Goal: Information Seeking & Learning: Learn about a topic

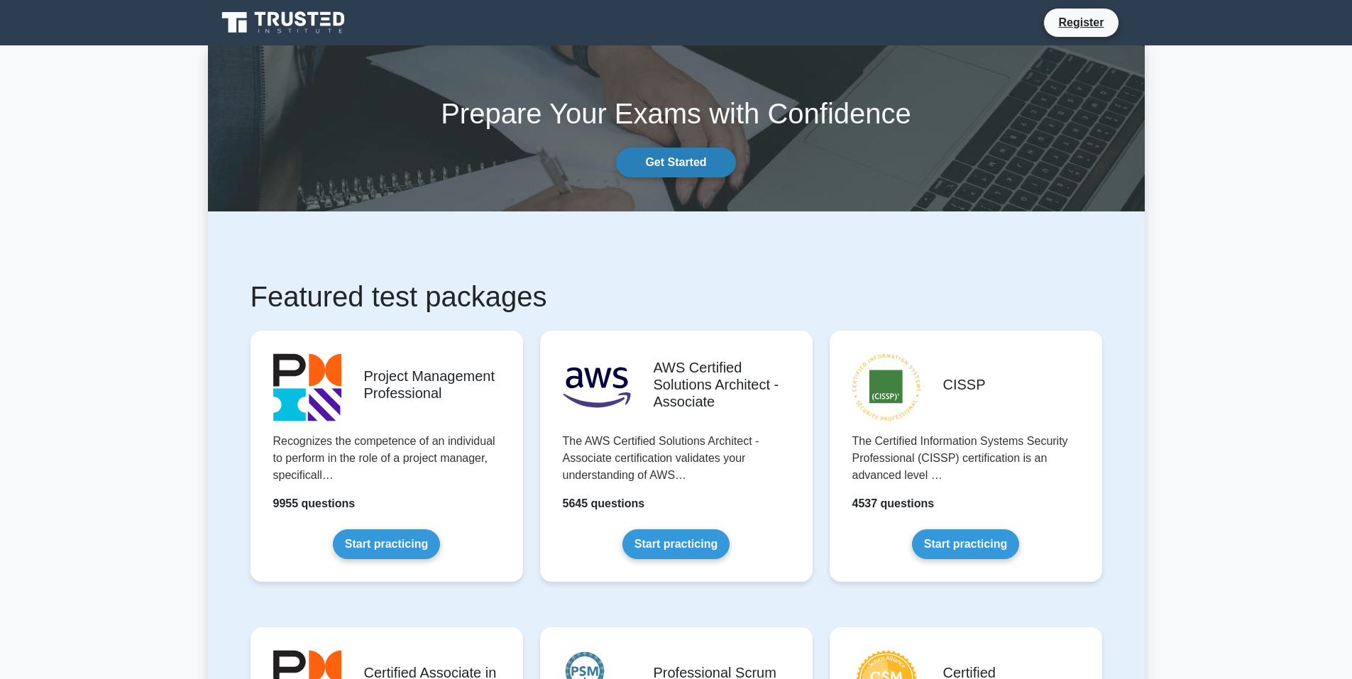
click at [687, 163] on link "Get Started" at bounding box center [675, 163] width 119 height 30
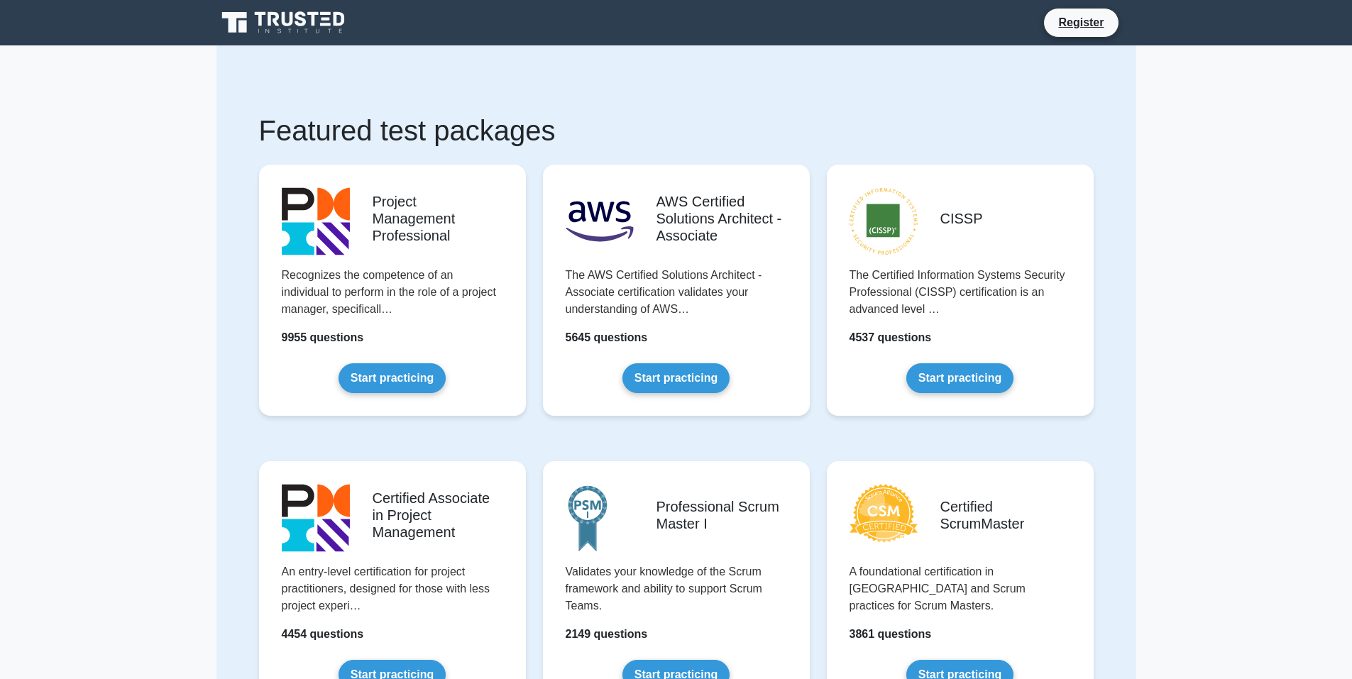
click at [296, 20] on icon at bounding box center [285, 22] width 136 height 27
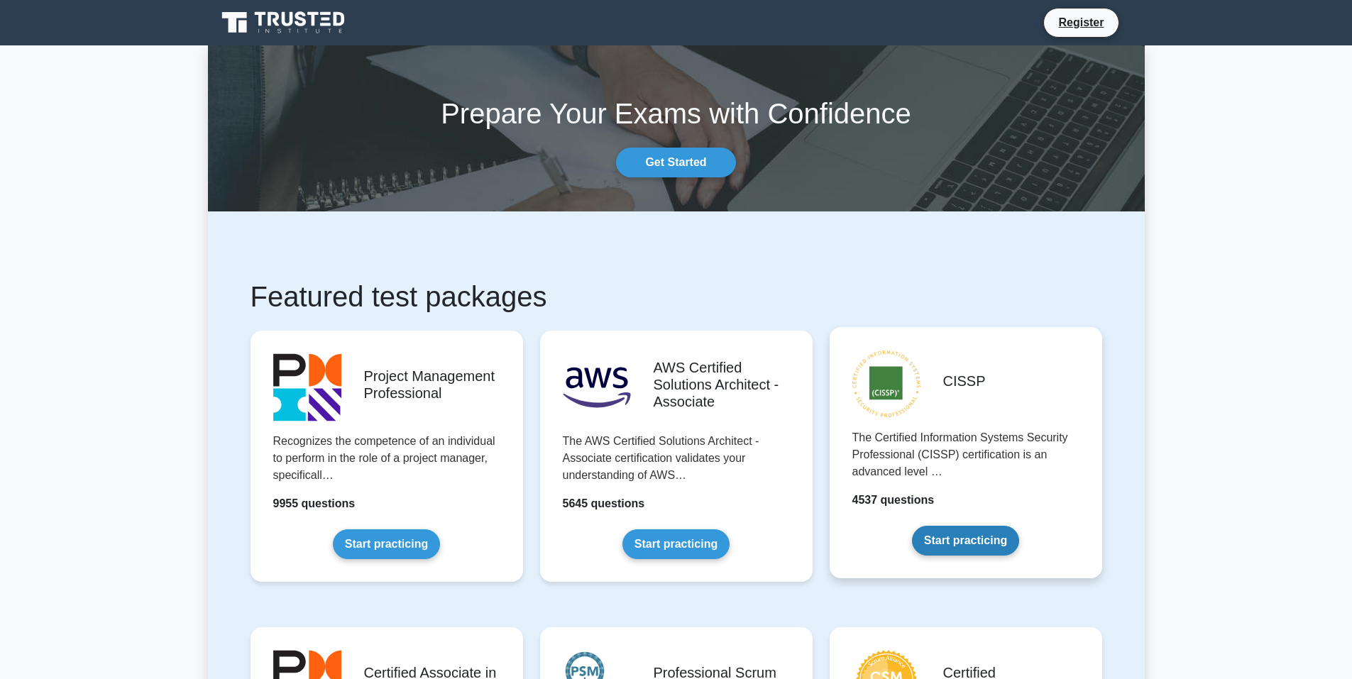
click at [947, 544] on link "Start practicing" at bounding box center [965, 541] width 107 height 30
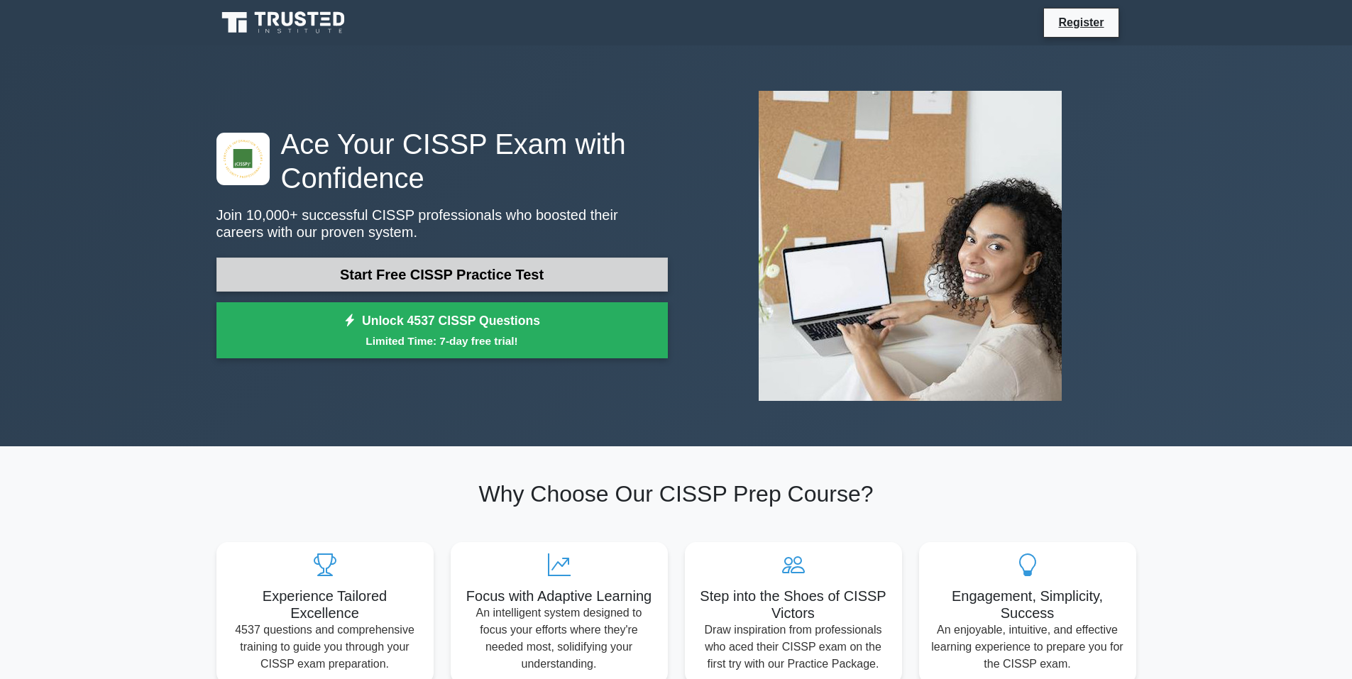
click at [435, 274] on link "Start Free CISSP Practice Test" at bounding box center [442, 275] width 451 height 34
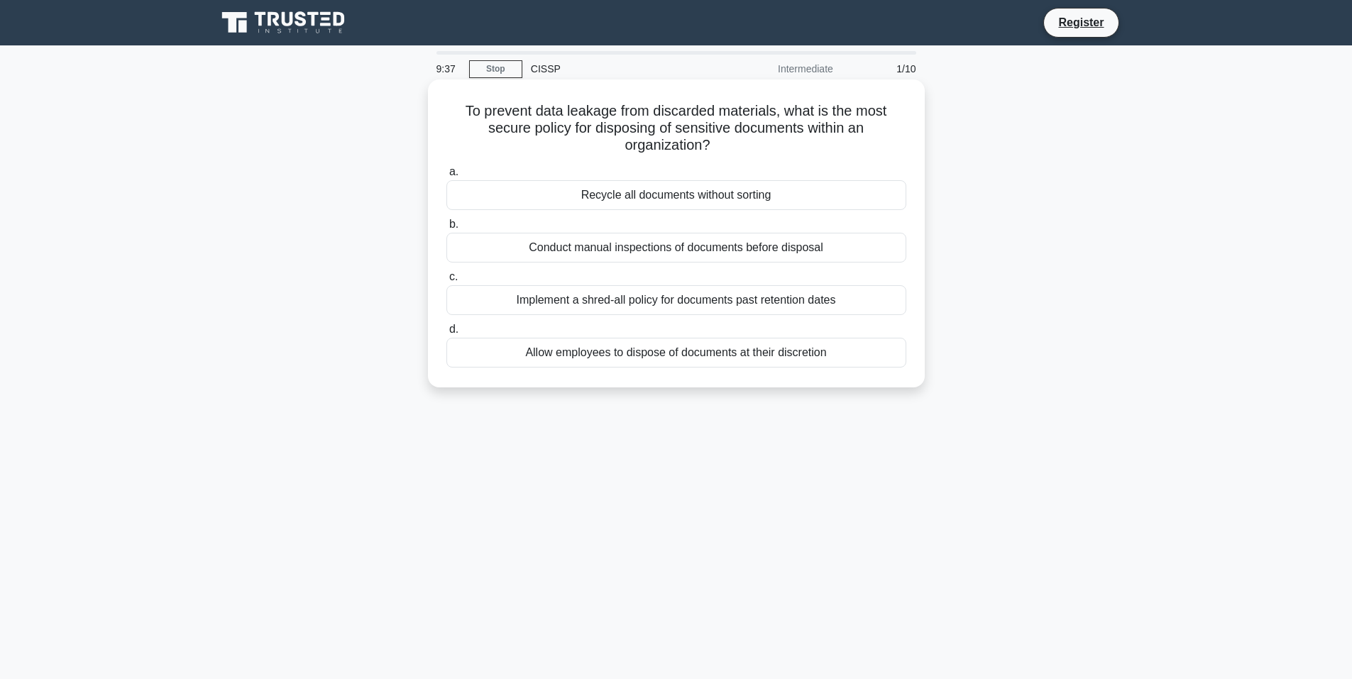
click at [653, 298] on div "Implement a shred-all policy for documents past retention dates" at bounding box center [676, 300] width 460 height 30
click at [446, 282] on input "c. Implement a shred-all policy for documents past retention dates" at bounding box center [446, 277] width 0 height 9
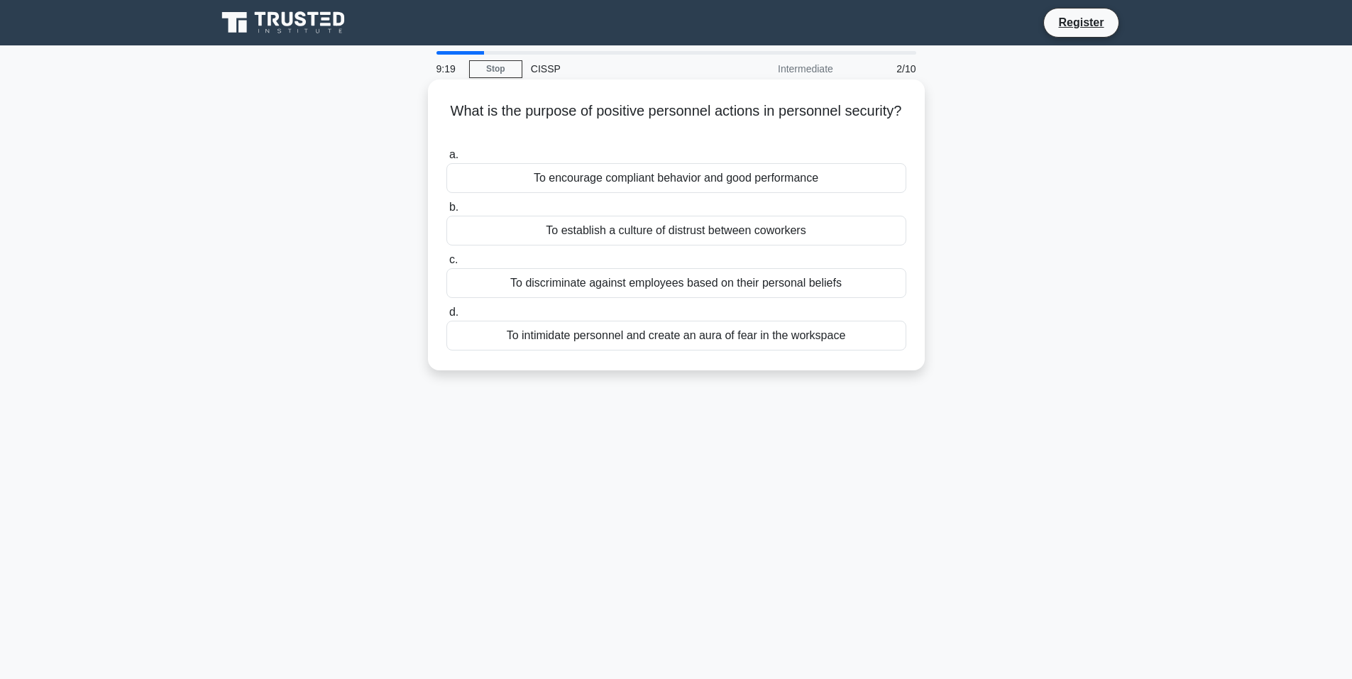
click at [695, 181] on div "To encourage compliant behavior and good performance" at bounding box center [676, 178] width 460 height 30
click at [446, 160] on input "a. To encourage compliant behavior and good performance" at bounding box center [446, 154] width 0 height 9
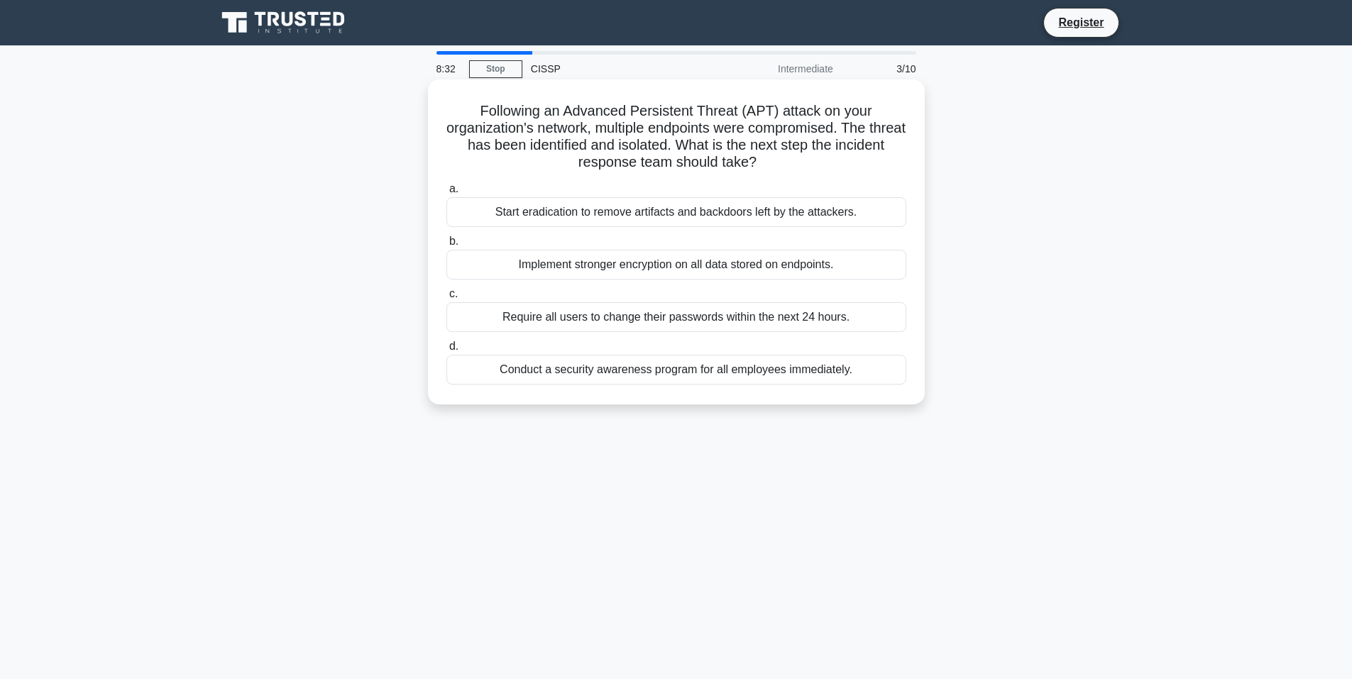
click at [624, 215] on div "Start eradication to remove artifacts and backdoors left by the attackers." at bounding box center [676, 212] width 460 height 30
click at [446, 194] on input "a. Start eradication to remove artifacts and backdoors left by the attackers." at bounding box center [446, 189] width 0 height 9
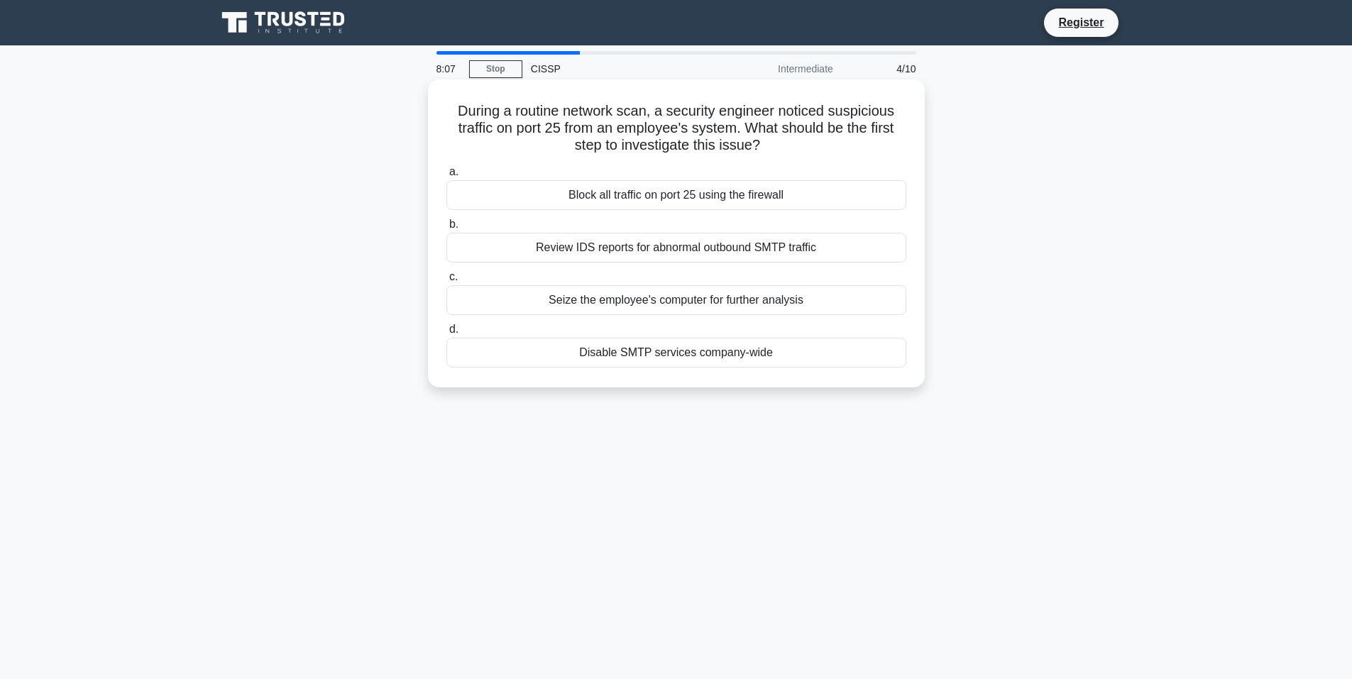
click at [620, 251] on div "Review IDS reports for abnormal outbound SMTP traffic" at bounding box center [676, 248] width 460 height 30
click at [446, 229] on input "b. Review IDS reports for abnormal outbound SMTP traffic" at bounding box center [446, 224] width 0 height 9
click at [642, 293] on div "Potential operational disruption" at bounding box center [676, 300] width 460 height 30
click at [446, 282] on input "c. Potential operational disruption" at bounding box center [446, 277] width 0 height 9
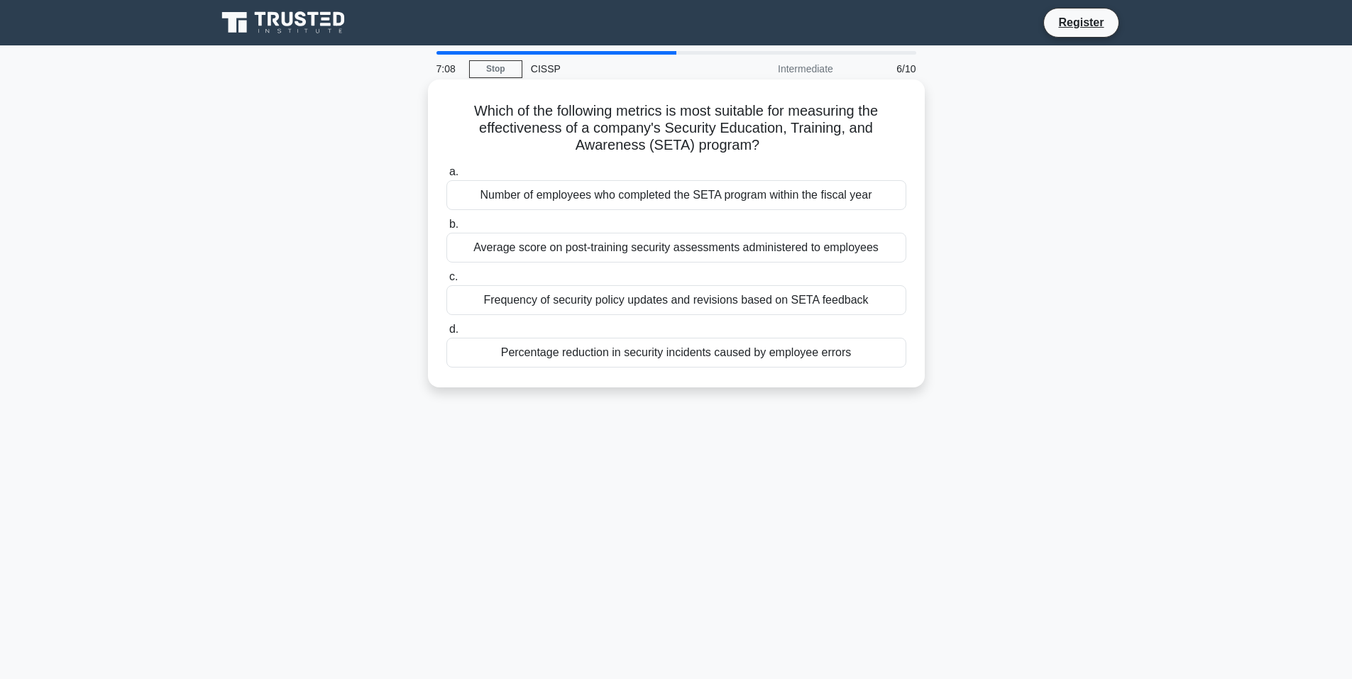
click at [632, 356] on div "Percentage reduction in security incidents caused by employee errors" at bounding box center [676, 353] width 460 height 30
click at [446, 334] on input "d. Percentage reduction in security incidents caused by employee errors" at bounding box center [446, 329] width 0 height 9
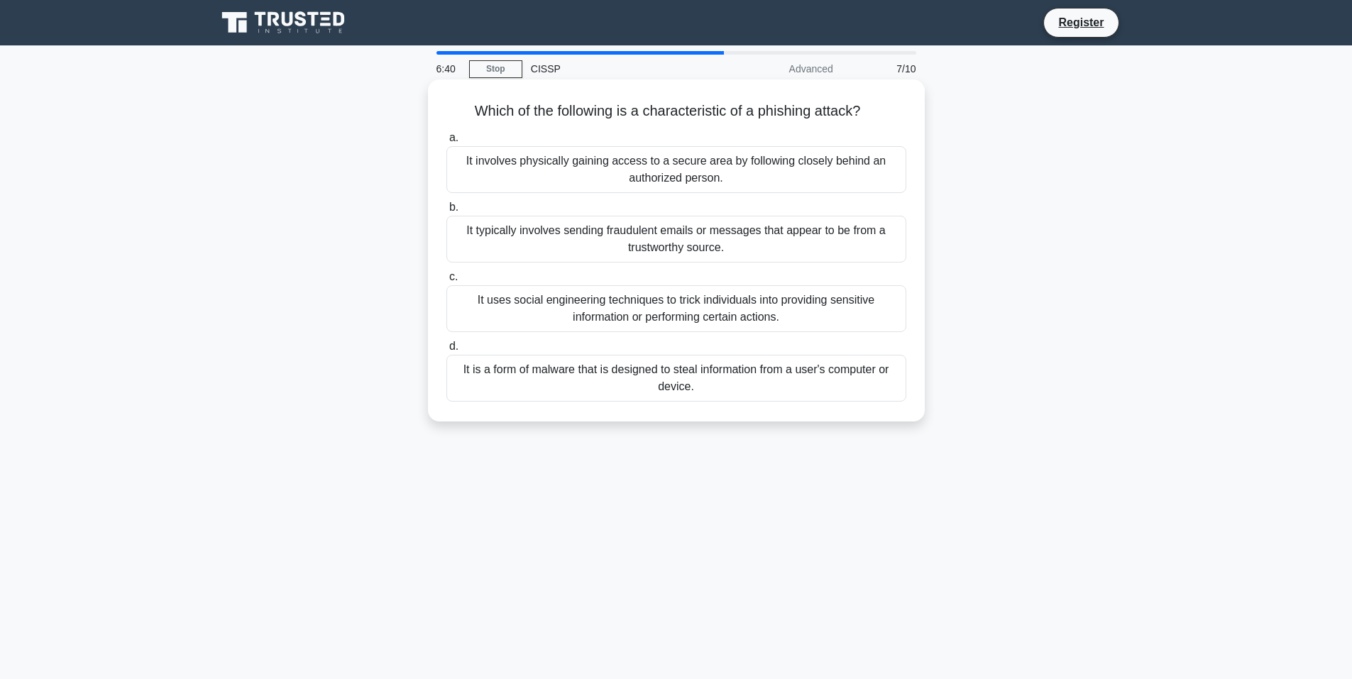
click at [669, 241] on div "It typically involves sending fraudulent emails or messages that appear to be f…" at bounding box center [676, 239] width 460 height 47
click at [446, 212] on input "b. It typically involves sending fraudulent emails or messages that appear to b…" at bounding box center [446, 207] width 0 height 9
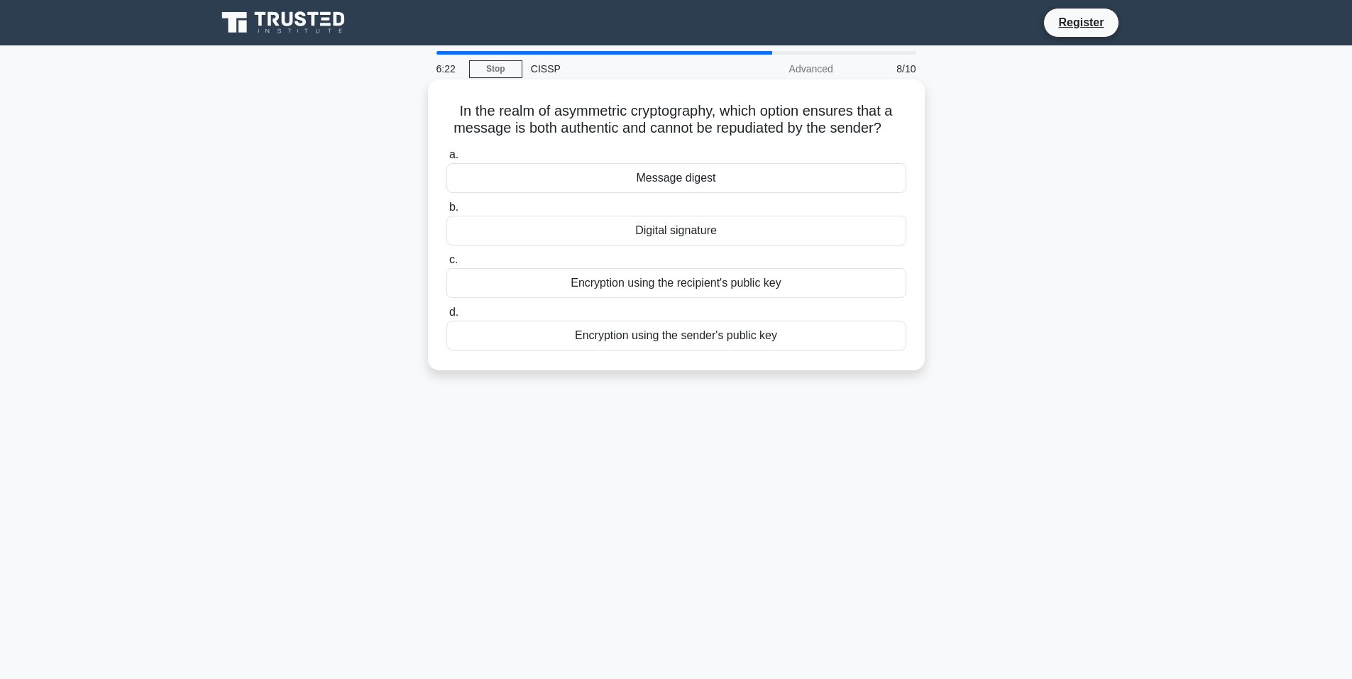
click at [697, 232] on div "Digital signature" at bounding box center [676, 231] width 460 height 30
click at [446, 212] on input "b. Digital signature" at bounding box center [446, 207] width 0 height 9
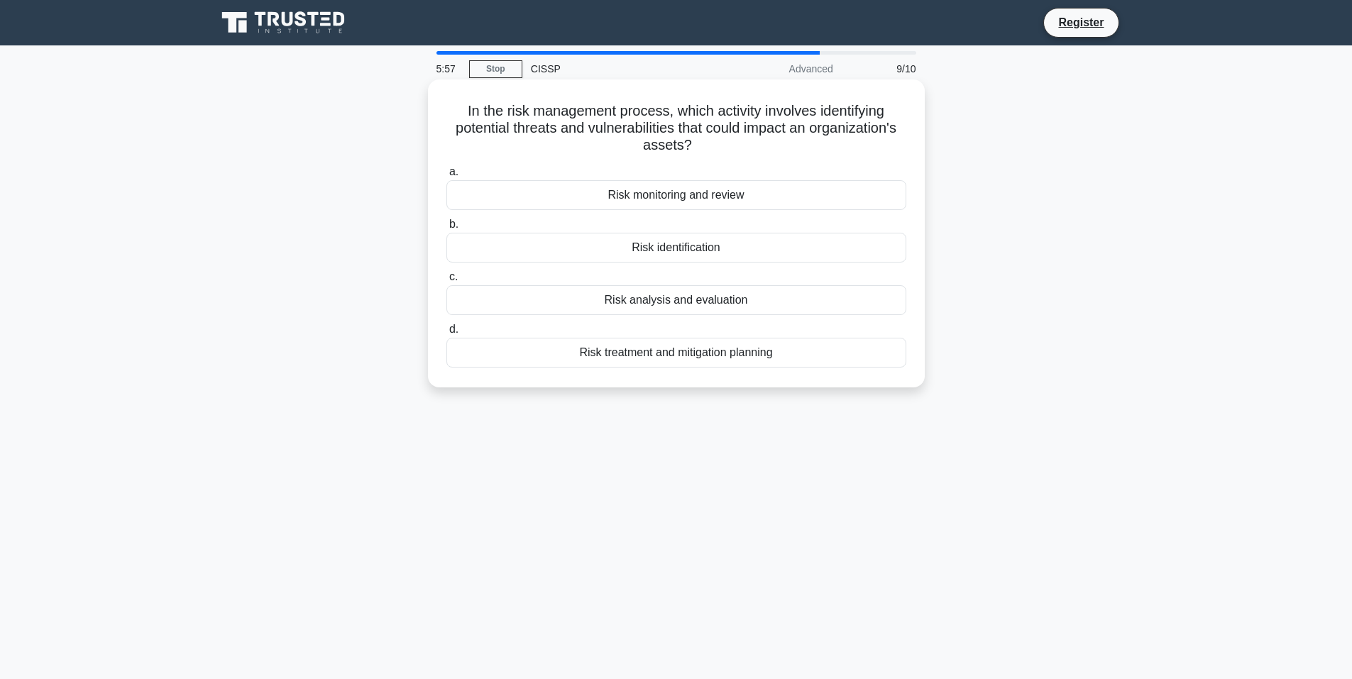
click at [677, 297] on div "Risk analysis and evaluation" at bounding box center [676, 300] width 460 height 30
click at [446, 282] on input "c. Risk analysis and evaluation" at bounding box center [446, 277] width 0 height 9
click at [704, 247] on div "Counter mode (CTR) with AES" at bounding box center [676, 248] width 460 height 30
click at [446, 229] on input "b. Counter mode (CTR) with AES" at bounding box center [446, 224] width 0 height 9
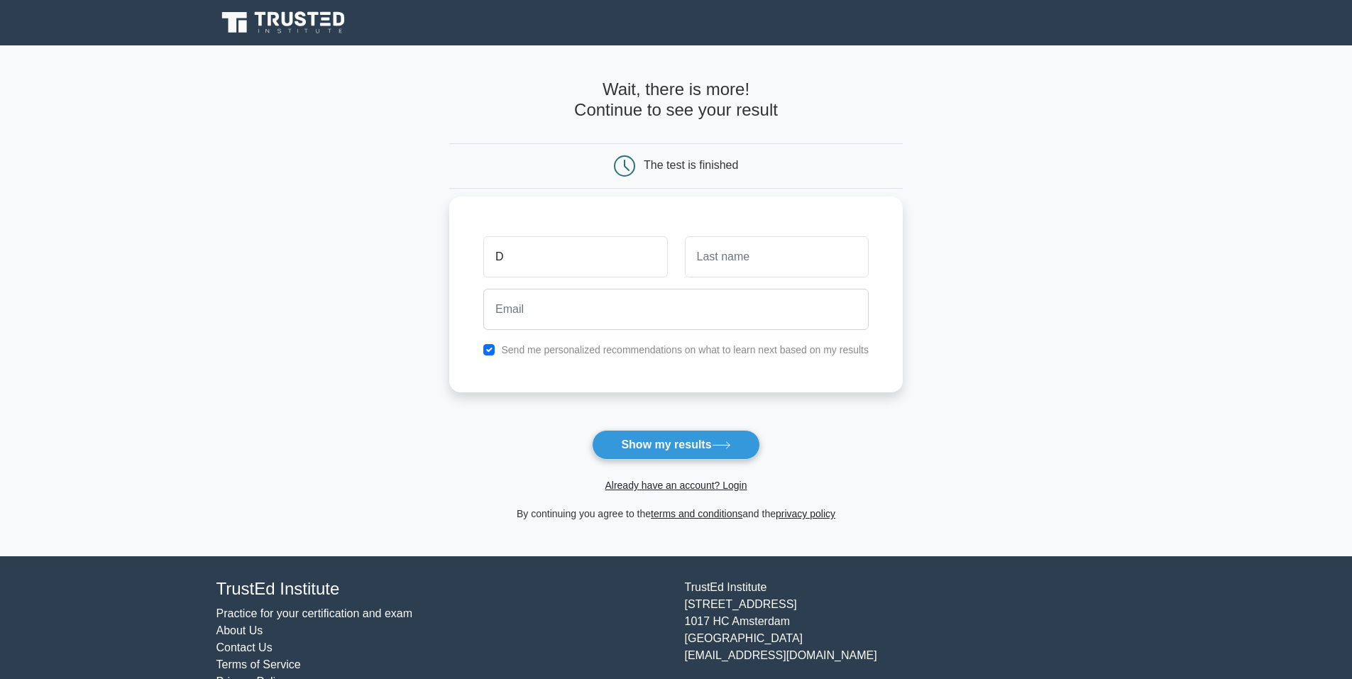
type input "[PERSON_NAME]"
click at [760, 268] on input "text" at bounding box center [777, 256] width 184 height 41
type input "[PERSON_NAME]"
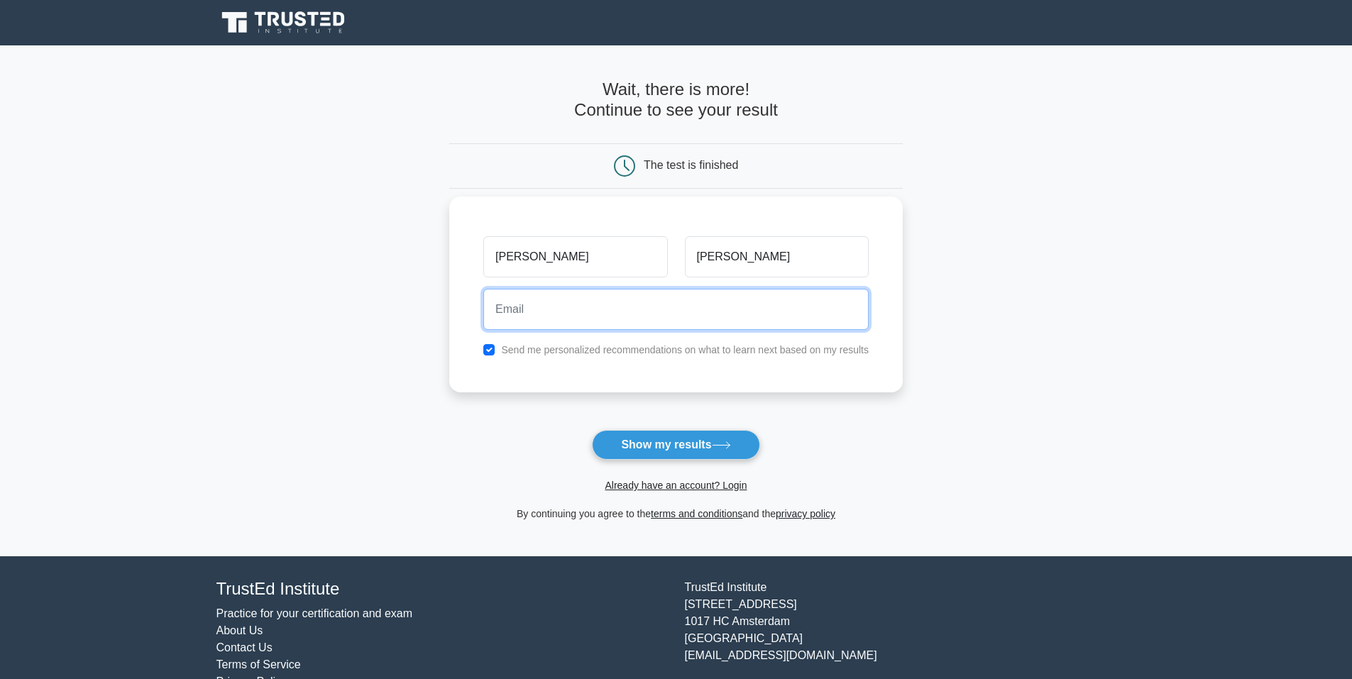
click at [637, 324] on input "email" at bounding box center [675, 309] width 385 height 41
type input "[PERSON_NAME][EMAIL_ADDRESS][DOMAIN_NAME]"
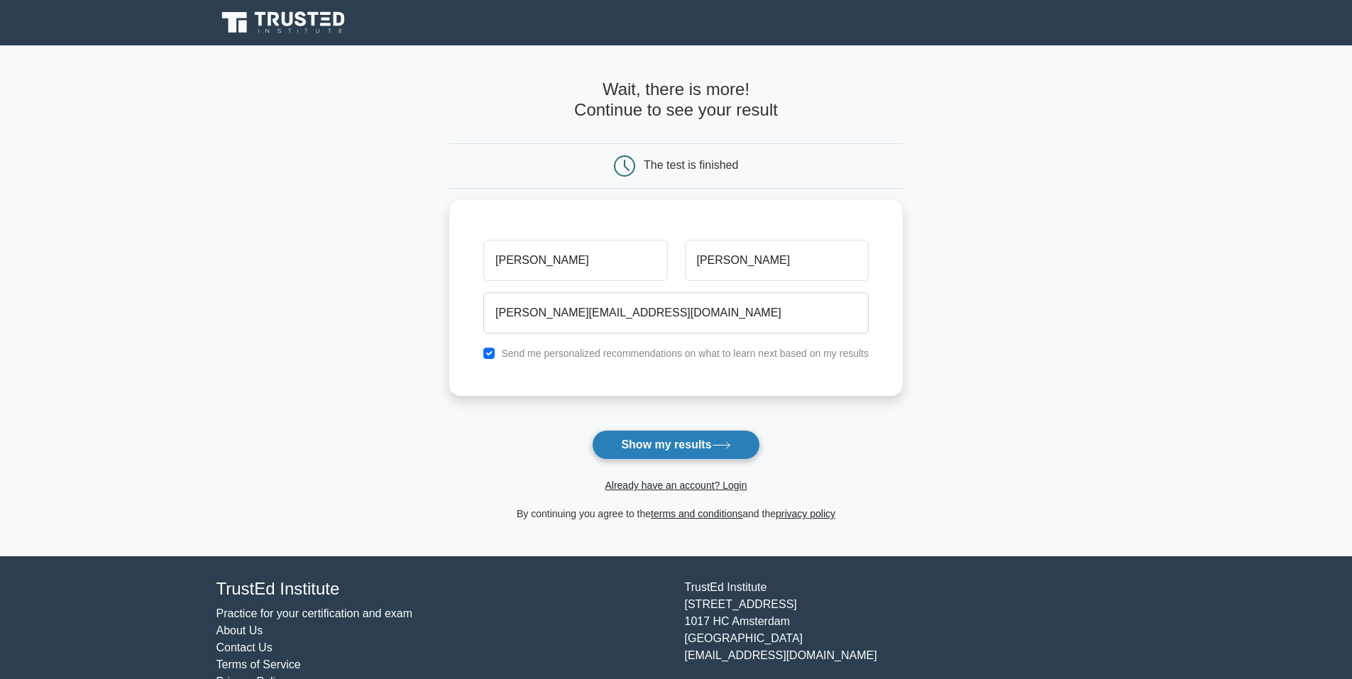
click at [676, 446] on button "Show my results" at bounding box center [676, 445] width 168 height 30
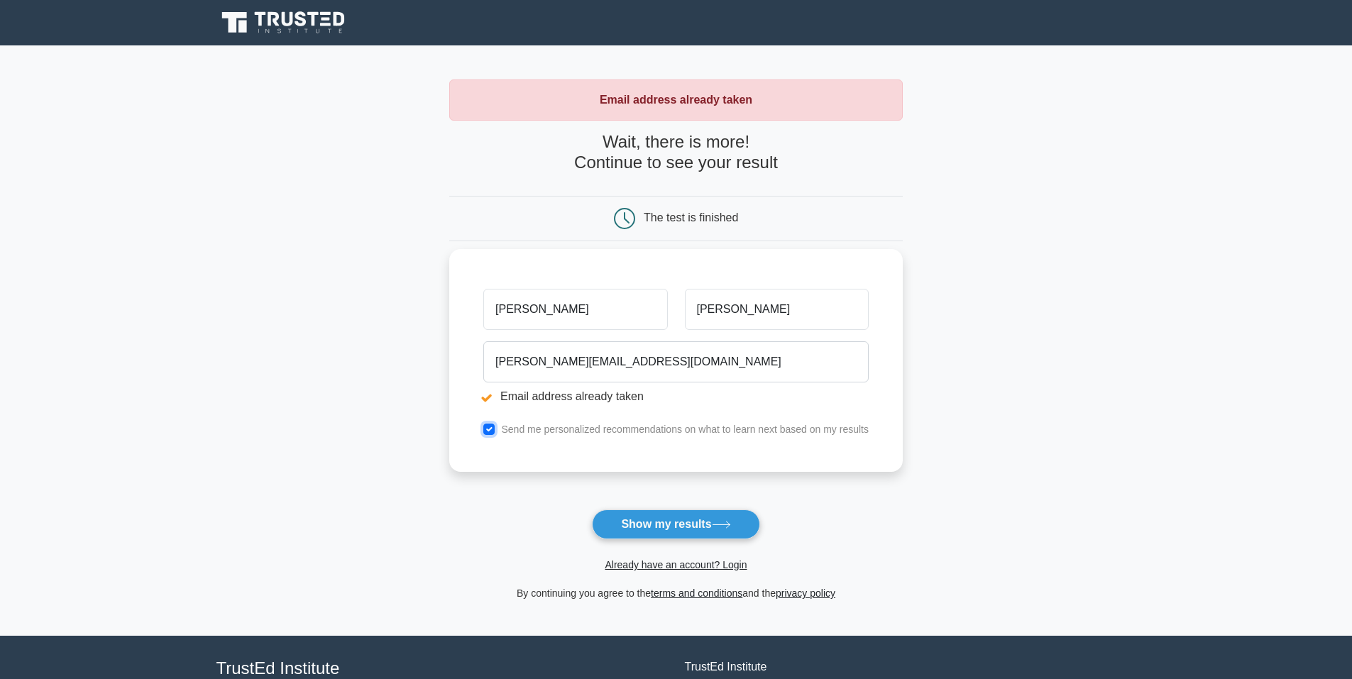
click at [489, 430] on input "checkbox" at bounding box center [488, 429] width 11 height 11
checkbox input "false"
click at [645, 565] on link "Already have an account? Login" at bounding box center [676, 564] width 142 height 11
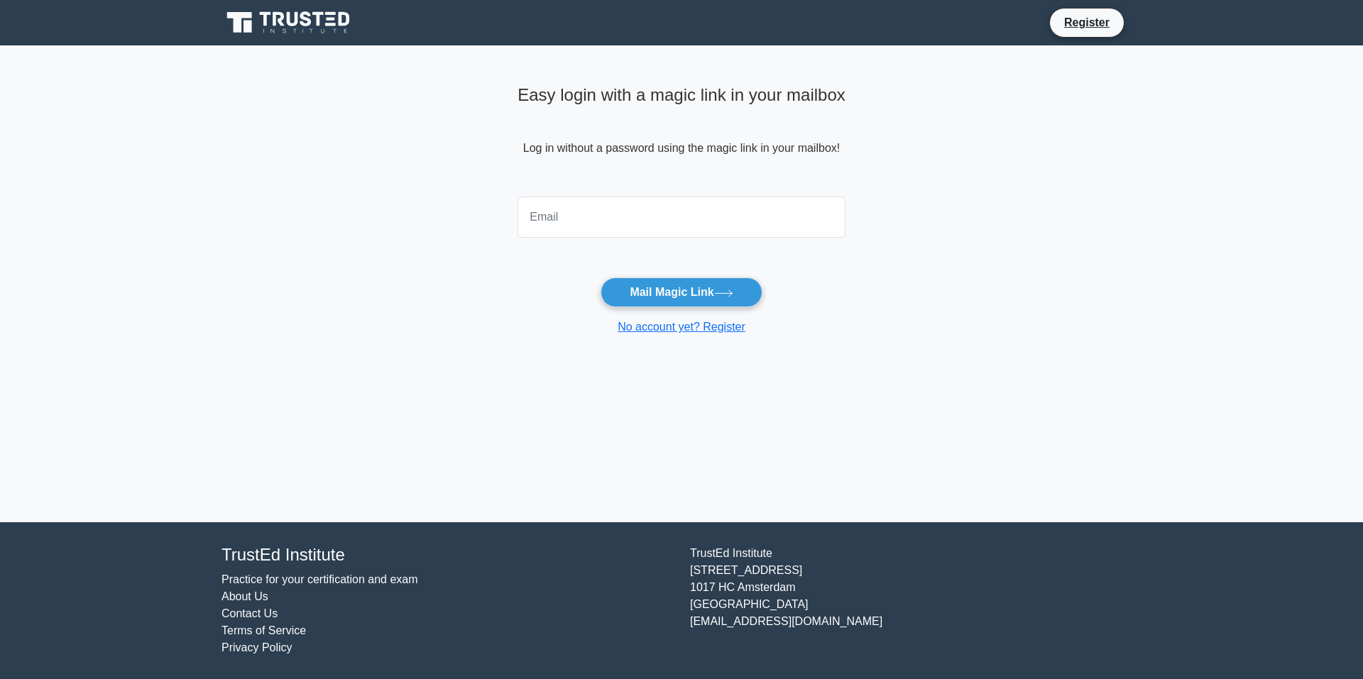
click at [569, 218] on input "email" at bounding box center [681, 217] width 328 height 41
type input "[PERSON_NAME][EMAIL_ADDRESS][DOMAIN_NAME]"
click at [677, 292] on button "Mail Magic Link" at bounding box center [681, 293] width 161 height 30
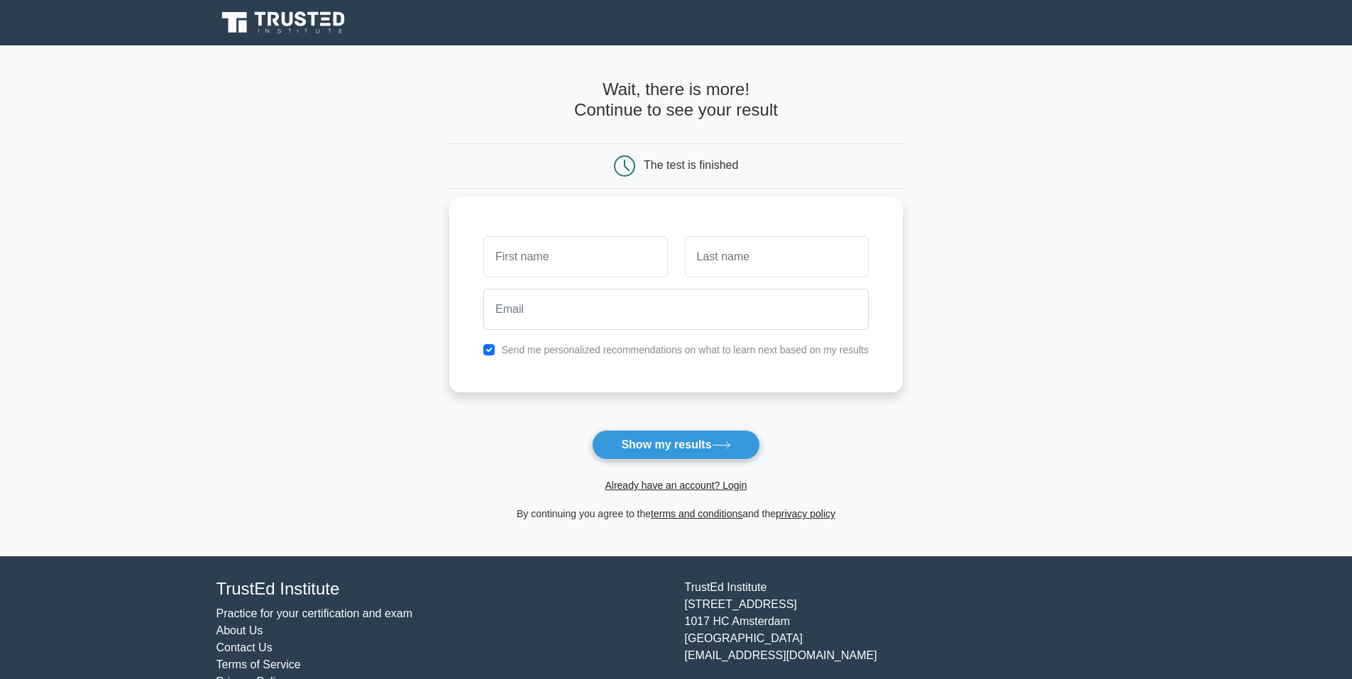
click at [561, 261] on input "text" at bounding box center [575, 256] width 184 height 41
type input "[PERSON_NAME]"
click at [725, 263] on input "text" at bounding box center [777, 256] width 184 height 41
type input "[PERSON_NAME]"
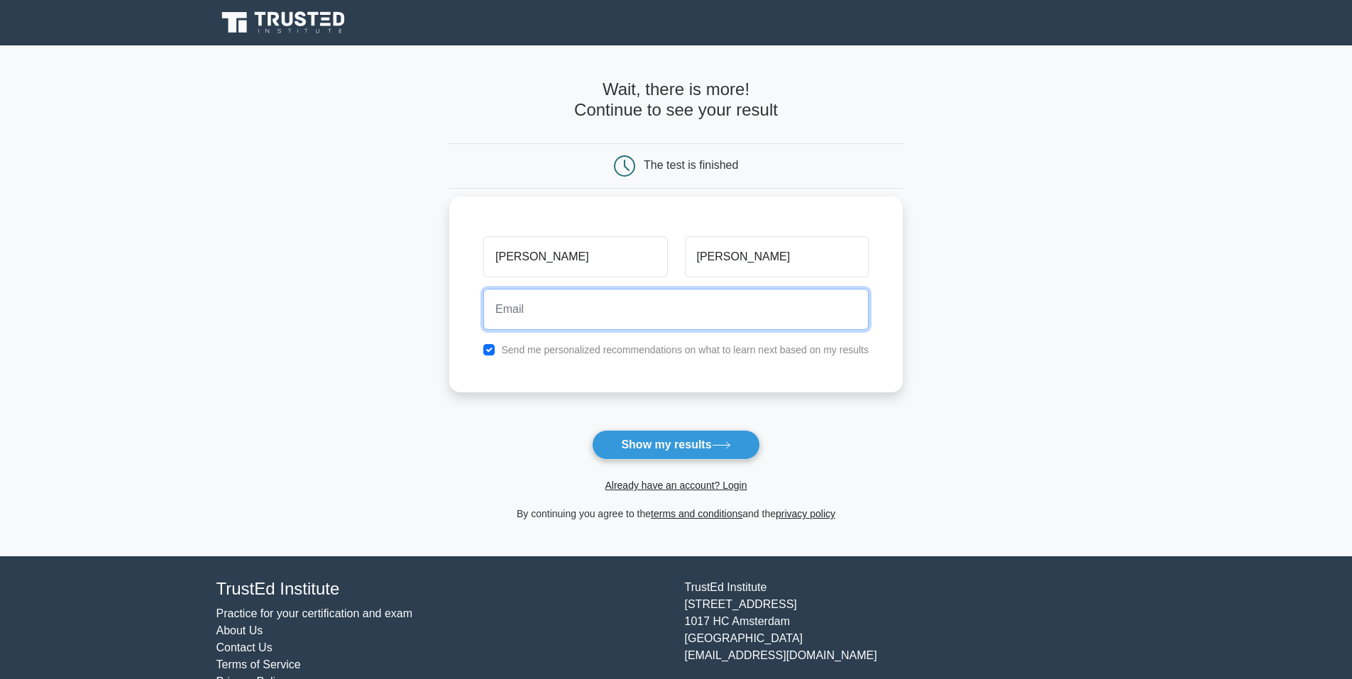
click at [673, 317] on input "email" at bounding box center [675, 309] width 385 height 41
type input "[PERSON_NAME][EMAIL_ADDRESS][DOMAIN_NAME]"
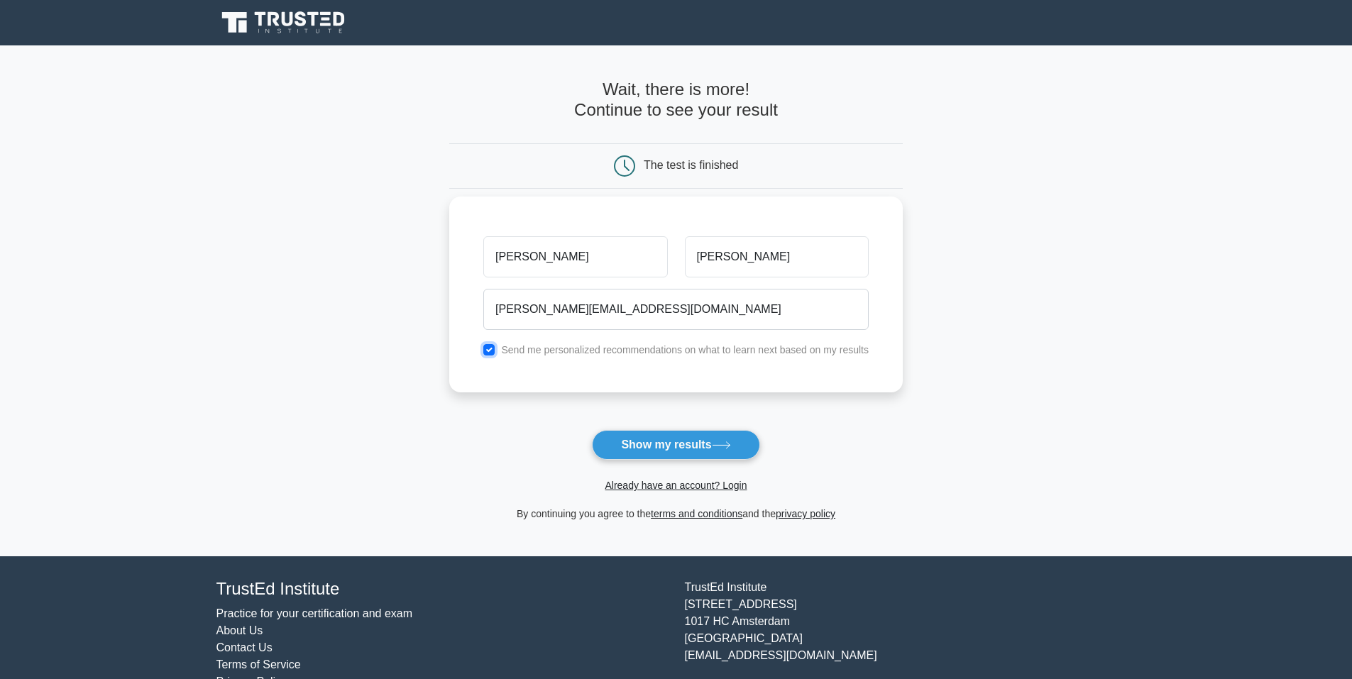
click at [493, 351] on input "checkbox" at bounding box center [488, 349] width 11 height 11
checkbox input "false"
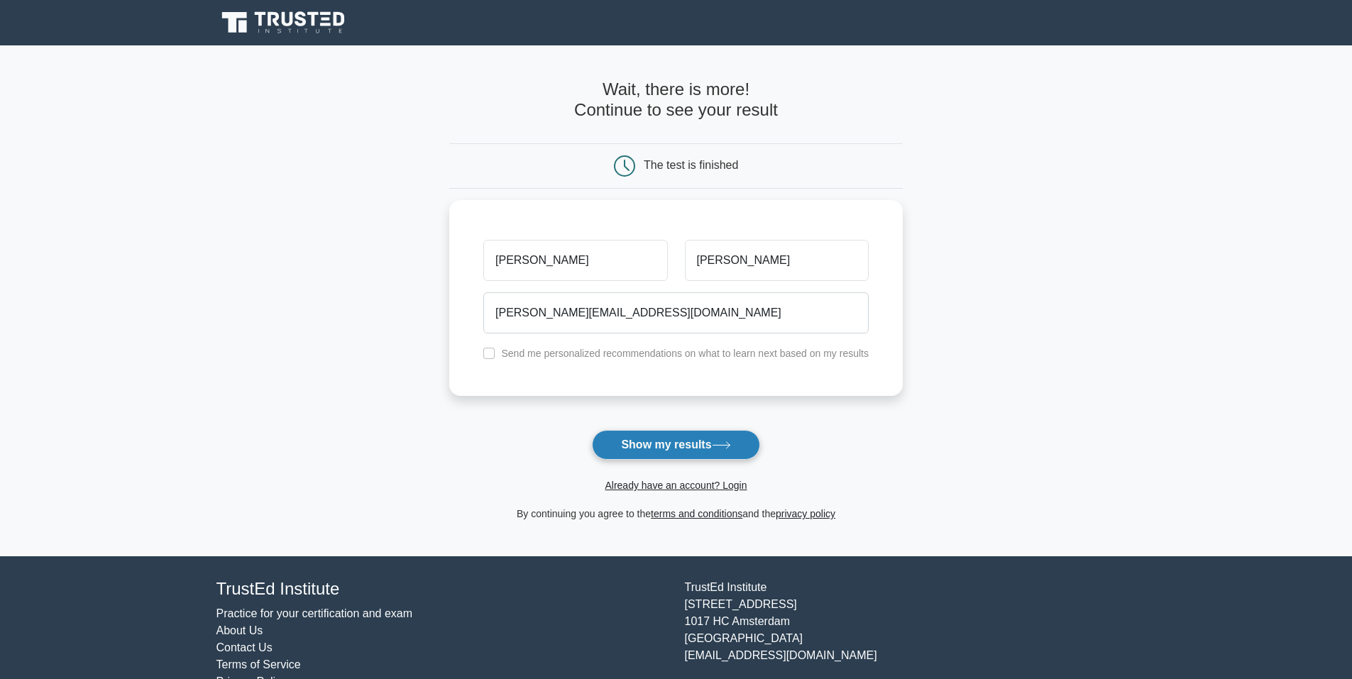
click at [654, 441] on button "Show my results" at bounding box center [676, 445] width 168 height 30
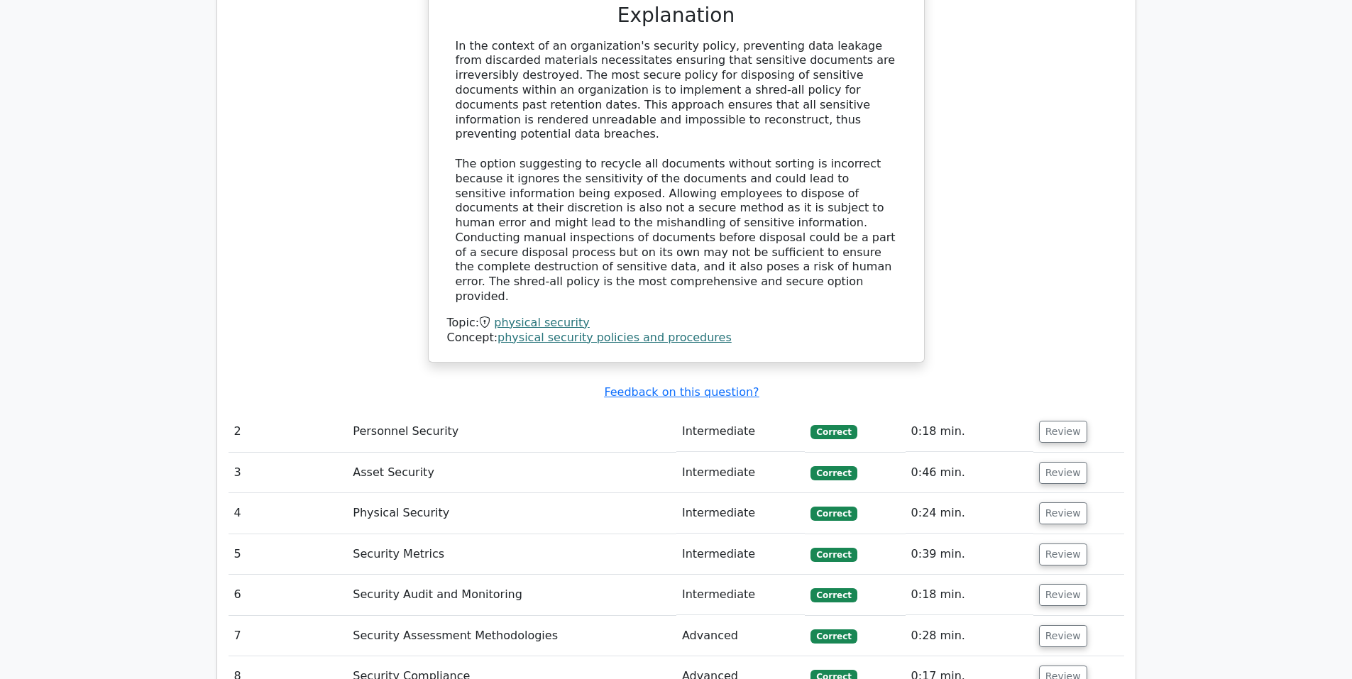
scroll to position [1775, 0]
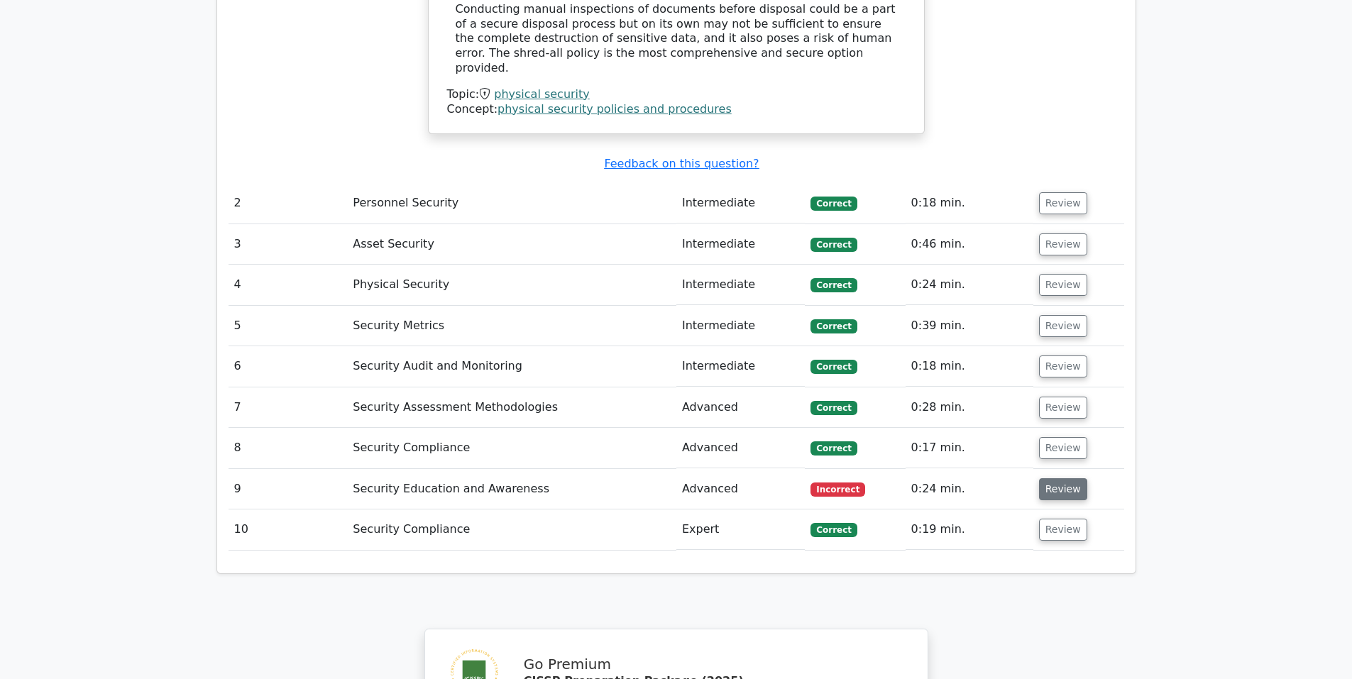
click at [1055, 478] on button "Review" at bounding box center [1063, 489] width 48 height 22
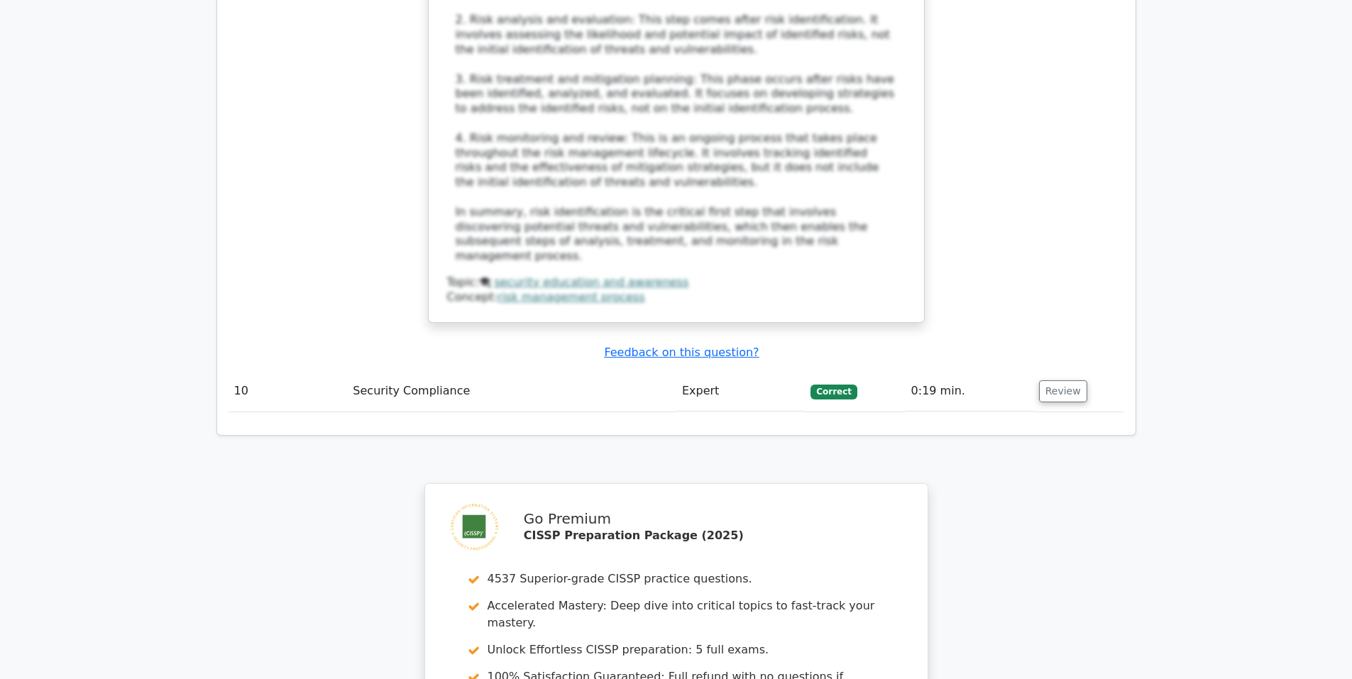
scroll to position [2958, 0]
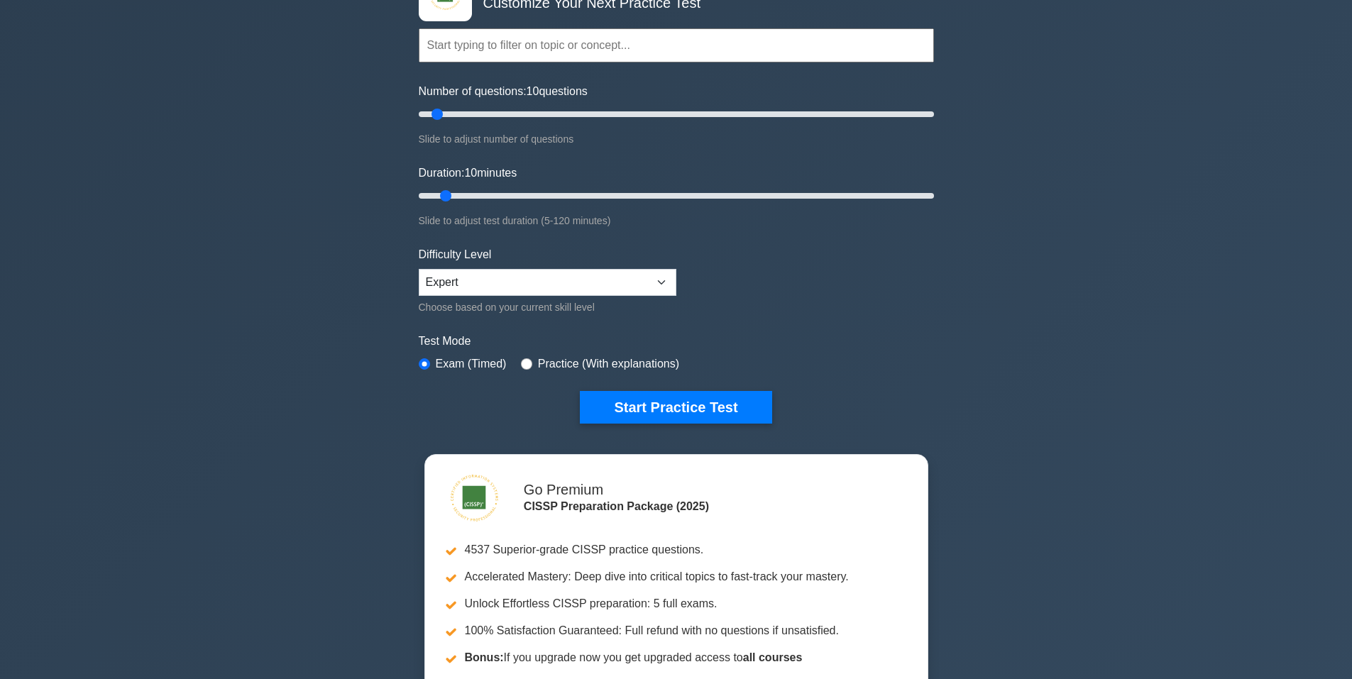
scroll to position [236, 0]
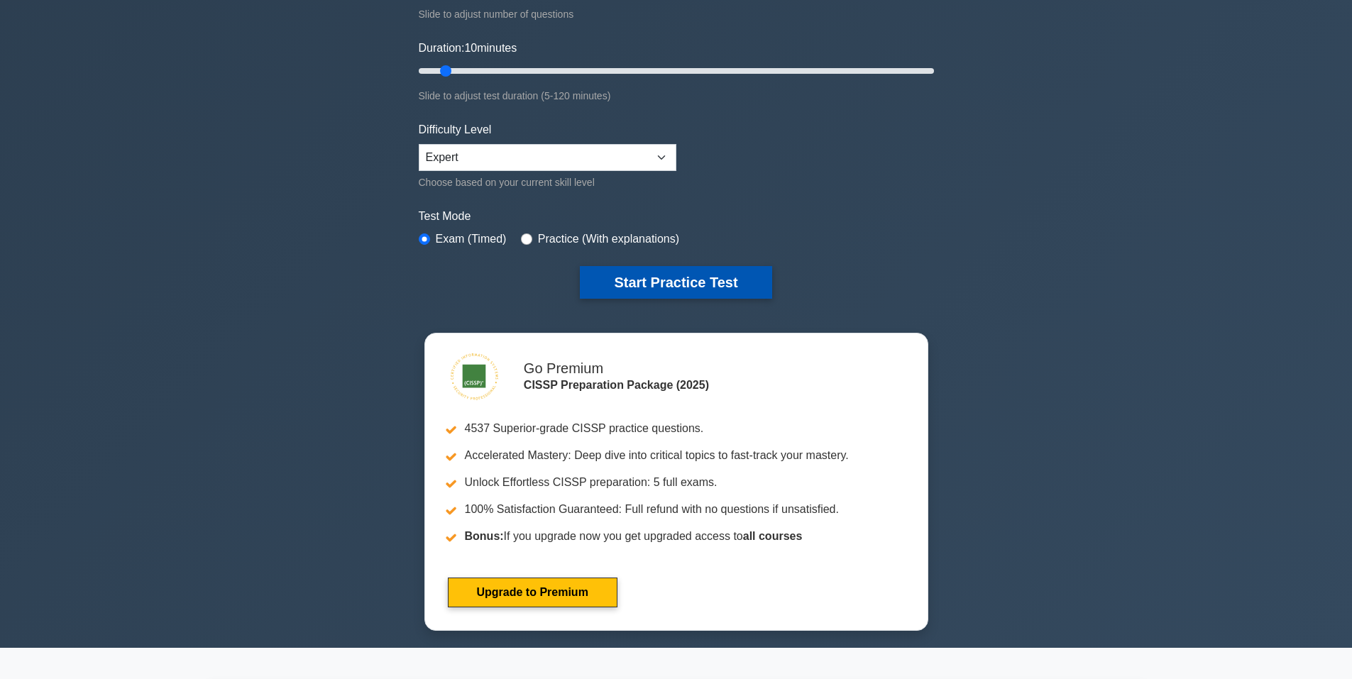
click at [687, 280] on button "Start Practice Test" at bounding box center [676, 282] width 192 height 33
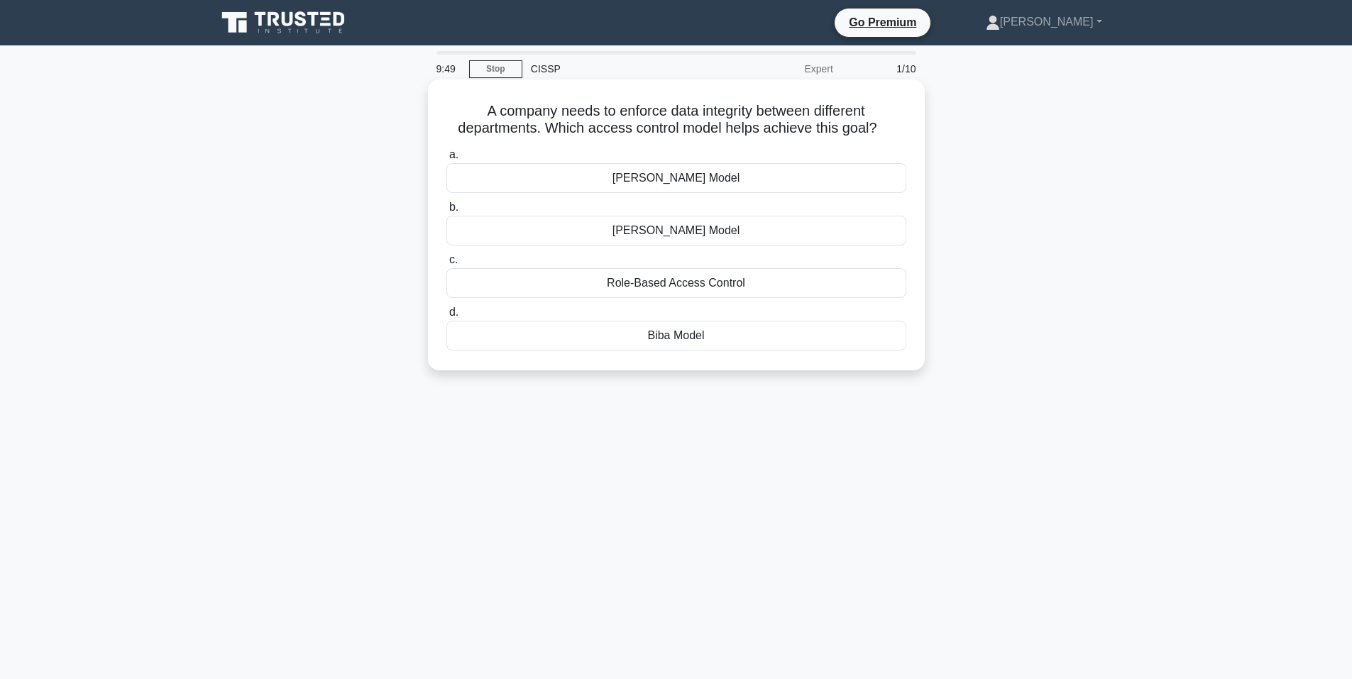
click at [693, 283] on div "Role-Based Access Control" at bounding box center [676, 283] width 460 height 30
click at [446, 265] on input "c. Role-Based Access Control" at bounding box center [446, 260] width 0 height 9
click at [702, 183] on div "Signature-based detection" at bounding box center [676, 178] width 460 height 30
click at [446, 160] on input "a. Signature-based detection" at bounding box center [446, 154] width 0 height 9
click at [707, 232] on div "Salted hash" at bounding box center [676, 231] width 460 height 30
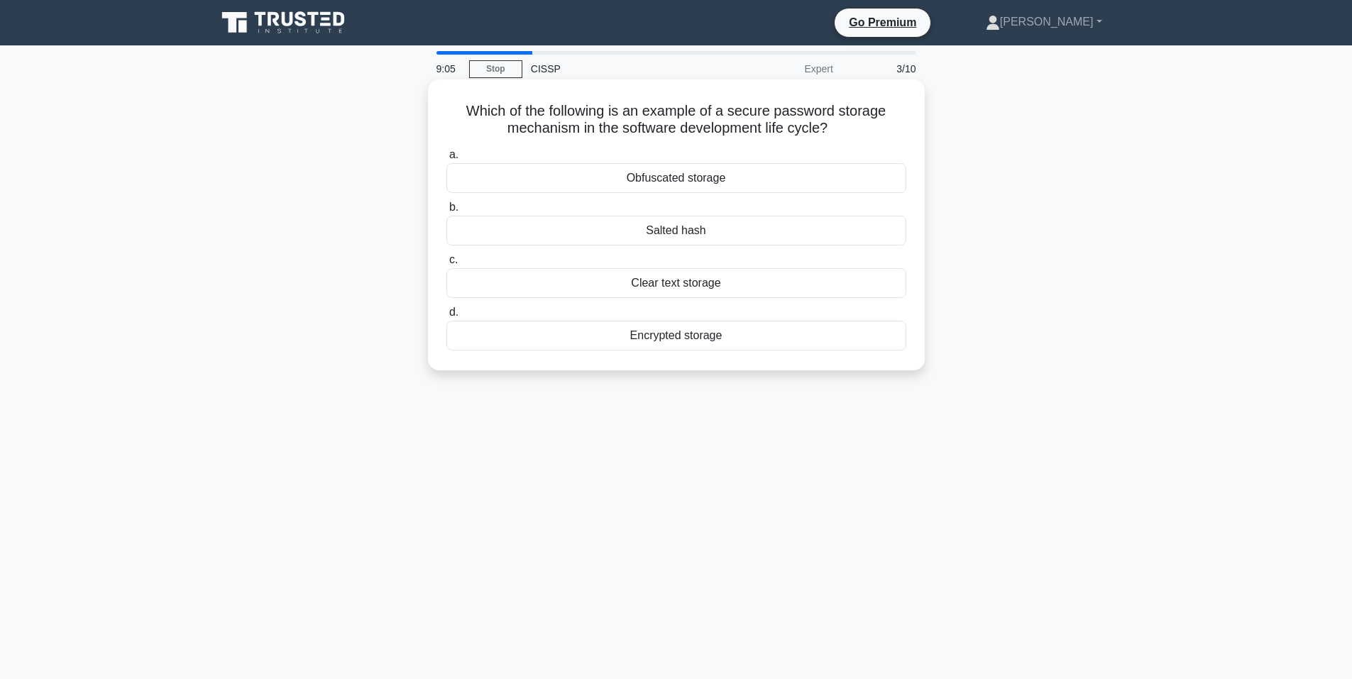
click at [446, 212] on input "b. Salted hash" at bounding box center [446, 207] width 0 height 9
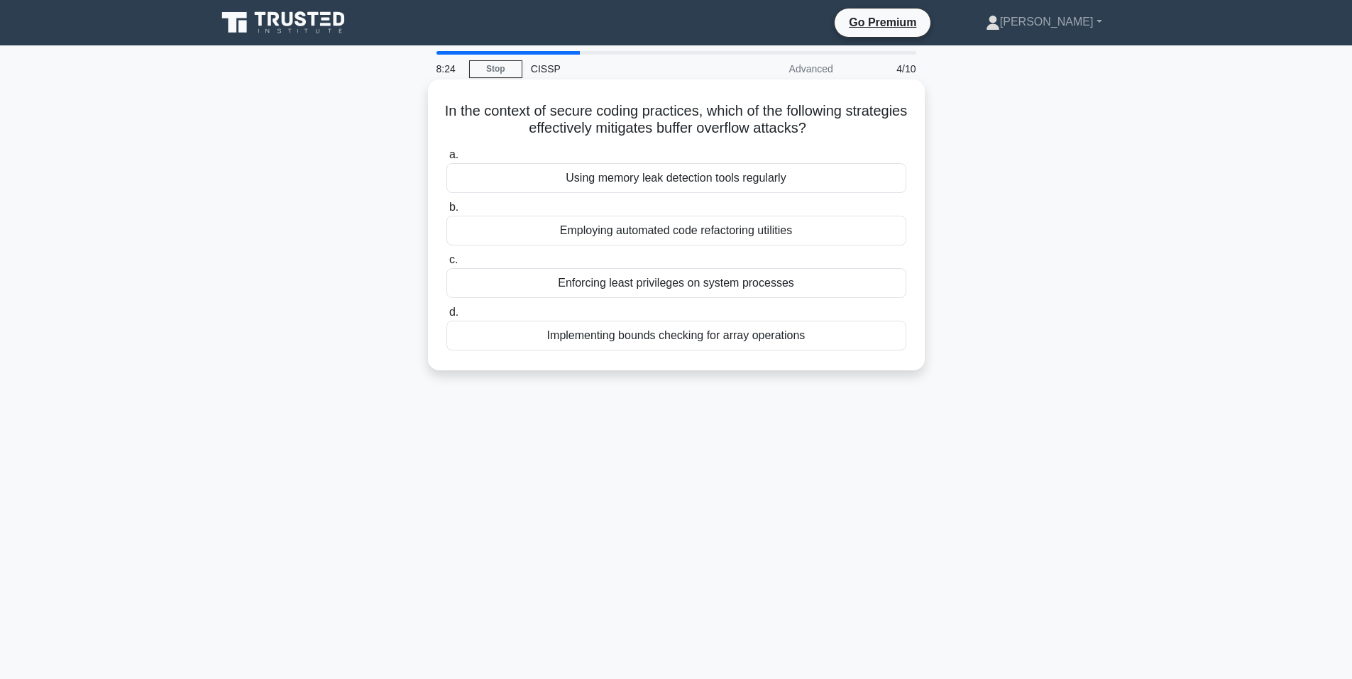
click at [718, 336] on div "Implementing bounds checking for array operations" at bounding box center [676, 336] width 460 height 30
click at [446, 317] on input "d. Implementing bounds checking for array operations" at bounding box center [446, 312] width 0 height 9
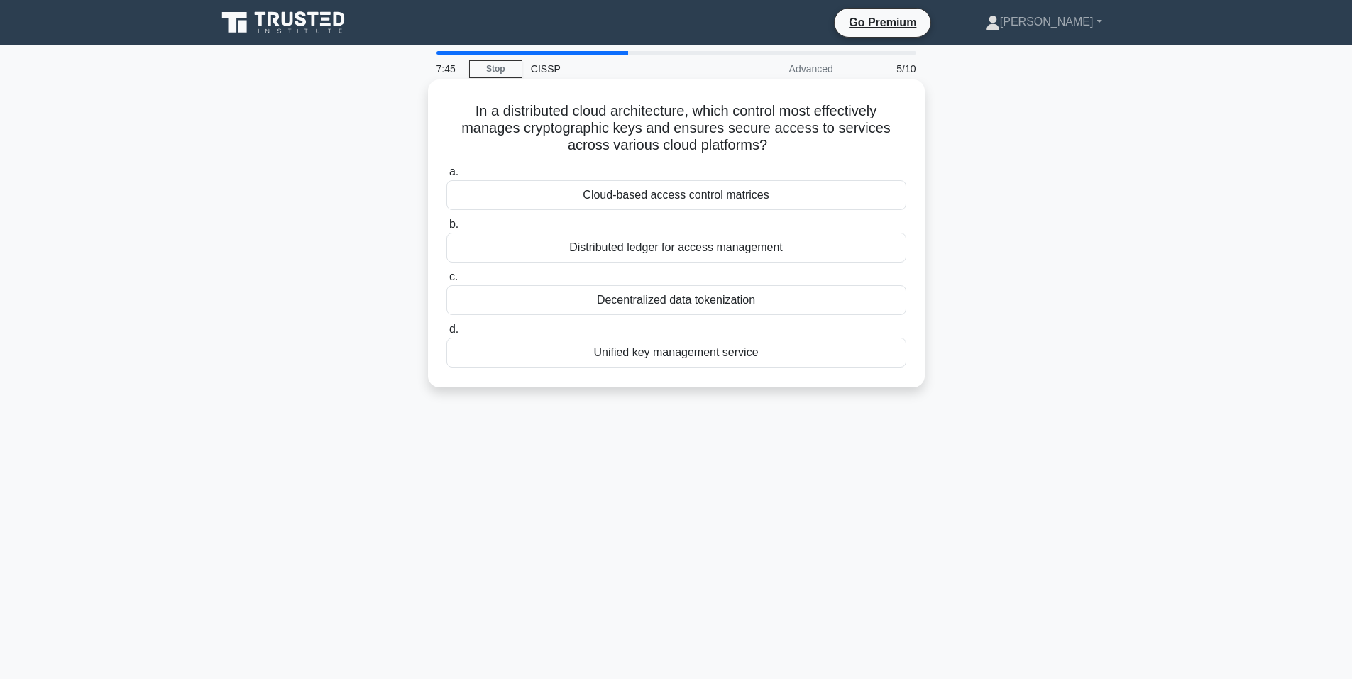
click at [703, 357] on div "Unified key management service" at bounding box center [676, 353] width 460 height 30
click at [446, 334] on input "d. Unified key management service" at bounding box center [446, 329] width 0 height 9
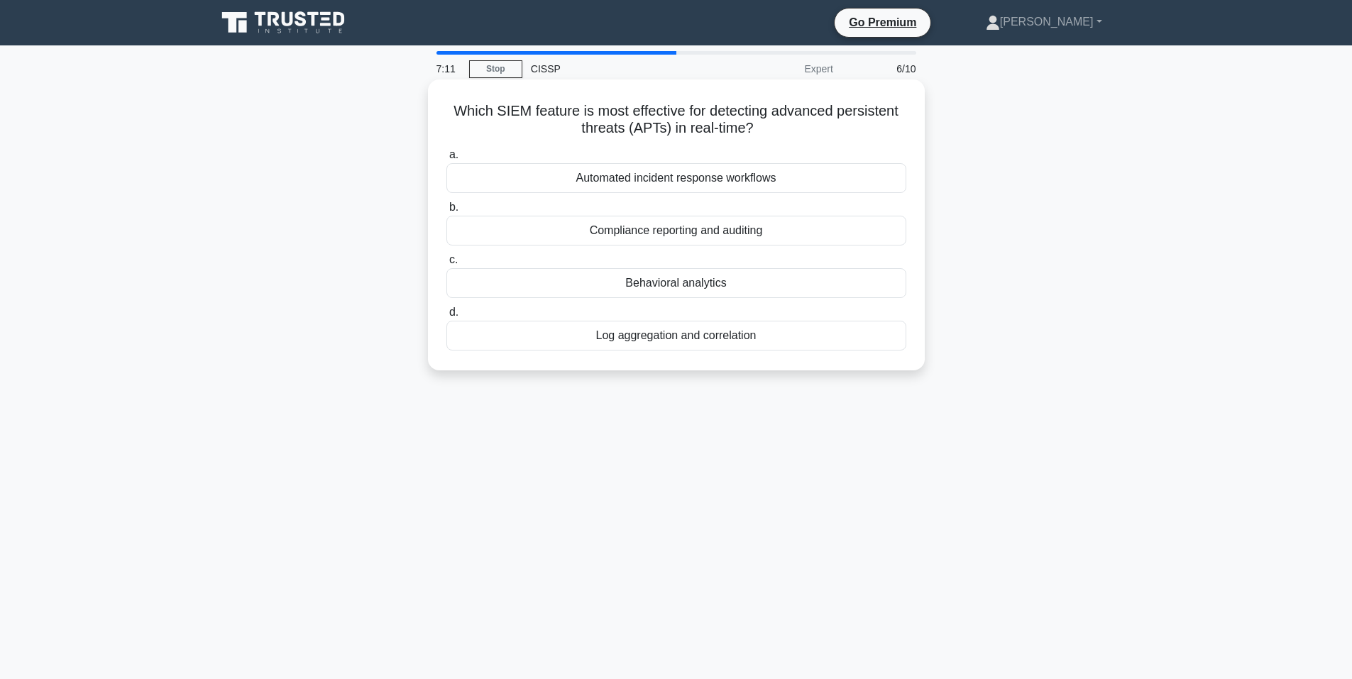
click at [739, 230] on div "Compliance reporting and auditing" at bounding box center [676, 231] width 460 height 30
click at [446, 212] on input "b. Compliance reporting and auditing" at bounding box center [446, 207] width 0 height 9
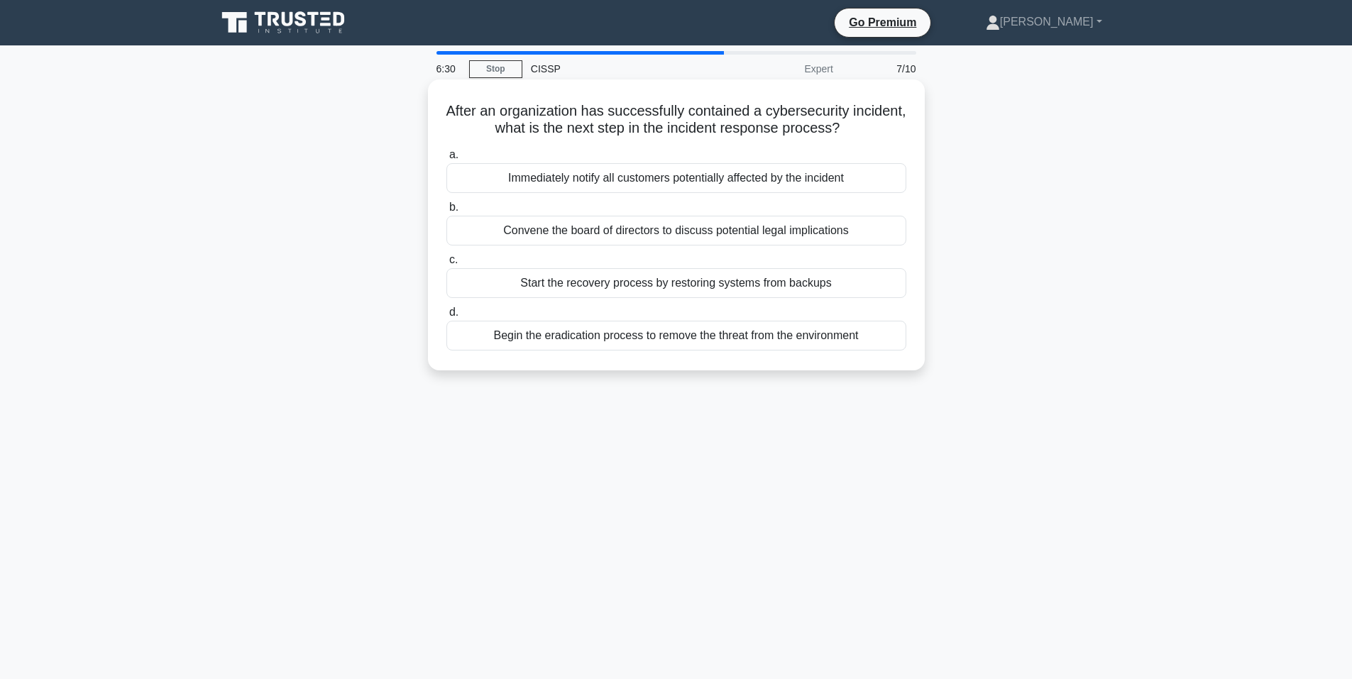
click at [734, 338] on div "Begin the eradication process to remove the threat from the environment" at bounding box center [676, 336] width 460 height 30
click at [446, 317] on input "d. Begin the eradication process to remove the threat from the environment" at bounding box center [446, 312] width 0 height 9
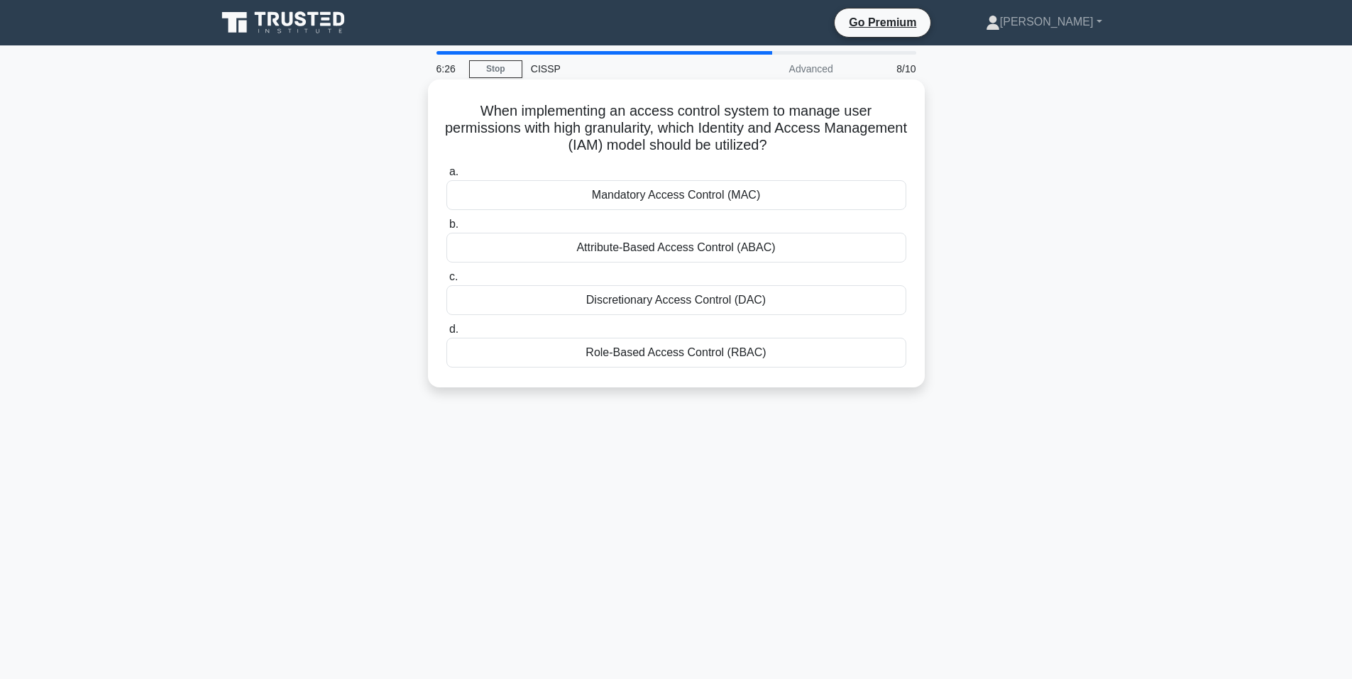
drag, startPoint x: 858, startPoint y: 110, endPoint x: 767, endPoint y: 114, distance: 91.7
click at [843, 114] on h5 "When implementing an access control system to manage user permissions with high…" at bounding box center [676, 128] width 463 height 53
click at [681, 195] on div "Mandatory Access Control (MAC)" at bounding box center [676, 195] width 460 height 30
click at [446, 177] on input "a. Mandatory Access Control (MAC)" at bounding box center [446, 172] width 0 height 9
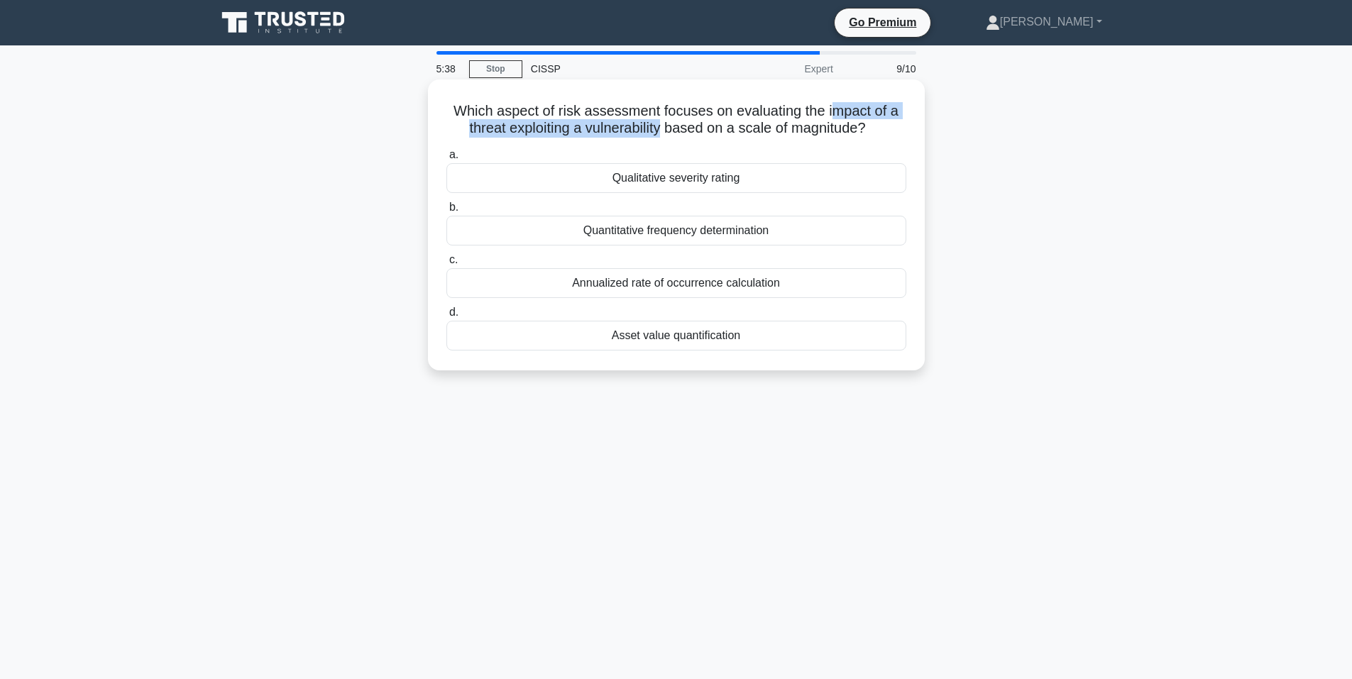
drag, startPoint x: 662, startPoint y: 126, endPoint x: 839, endPoint y: 119, distance: 176.9
click at [839, 119] on h5 "Which aspect of risk assessment focuses on evaluating the impact of a threat ex…" at bounding box center [676, 119] width 463 height 35
click at [521, 111] on h5 "Which aspect of risk assessment focuses on evaluating the impact of a threat ex…" at bounding box center [676, 119] width 463 height 35
click at [682, 180] on div "Qualitative severity rating" at bounding box center [676, 178] width 460 height 30
click at [446, 160] on input "a. Qualitative severity rating" at bounding box center [446, 154] width 0 height 9
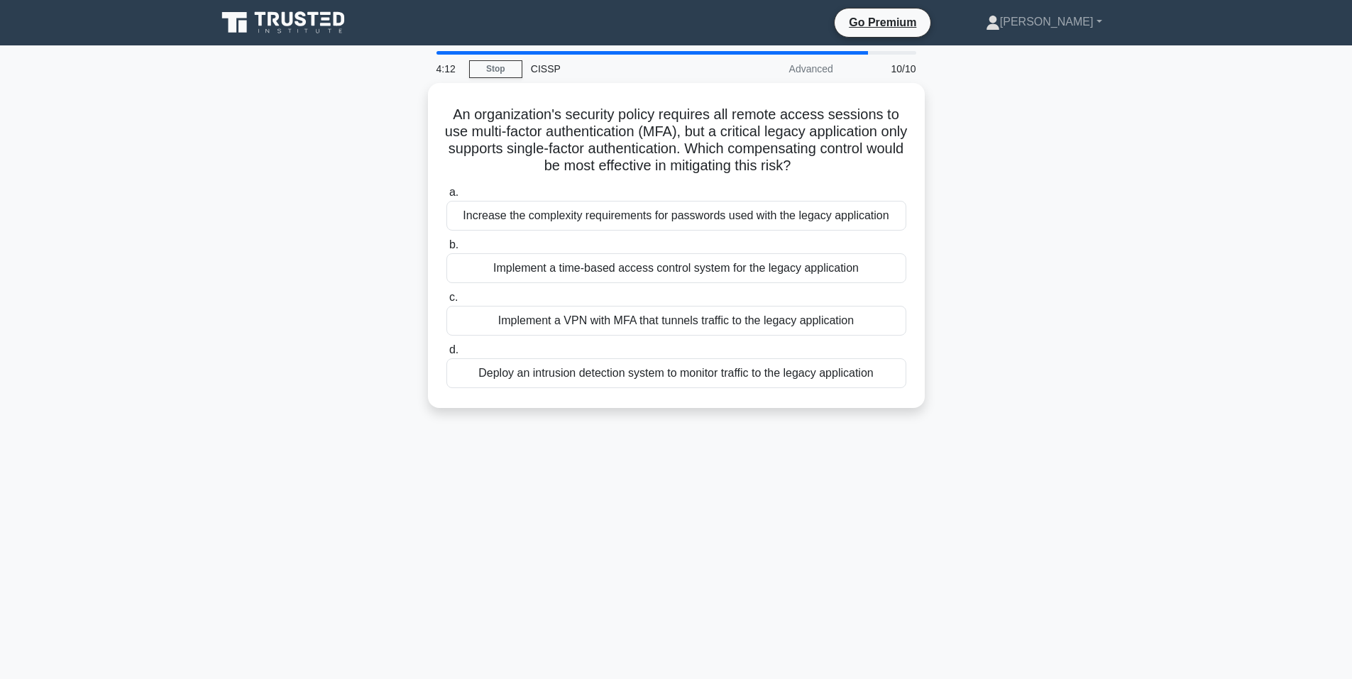
drag, startPoint x: 683, startPoint y: 322, endPoint x: 806, endPoint y: 625, distance: 326.6
click at [806, 625] on div "4:12 Stop CISSP Advanced 10/10 An organization's security policy requires all r…" at bounding box center [676, 406] width 937 height 710
click at [687, 628] on div "4:11 Stop CISSP Advanced 10/10 An organization's security policy requires all r…" at bounding box center [676, 406] width 937 height 710
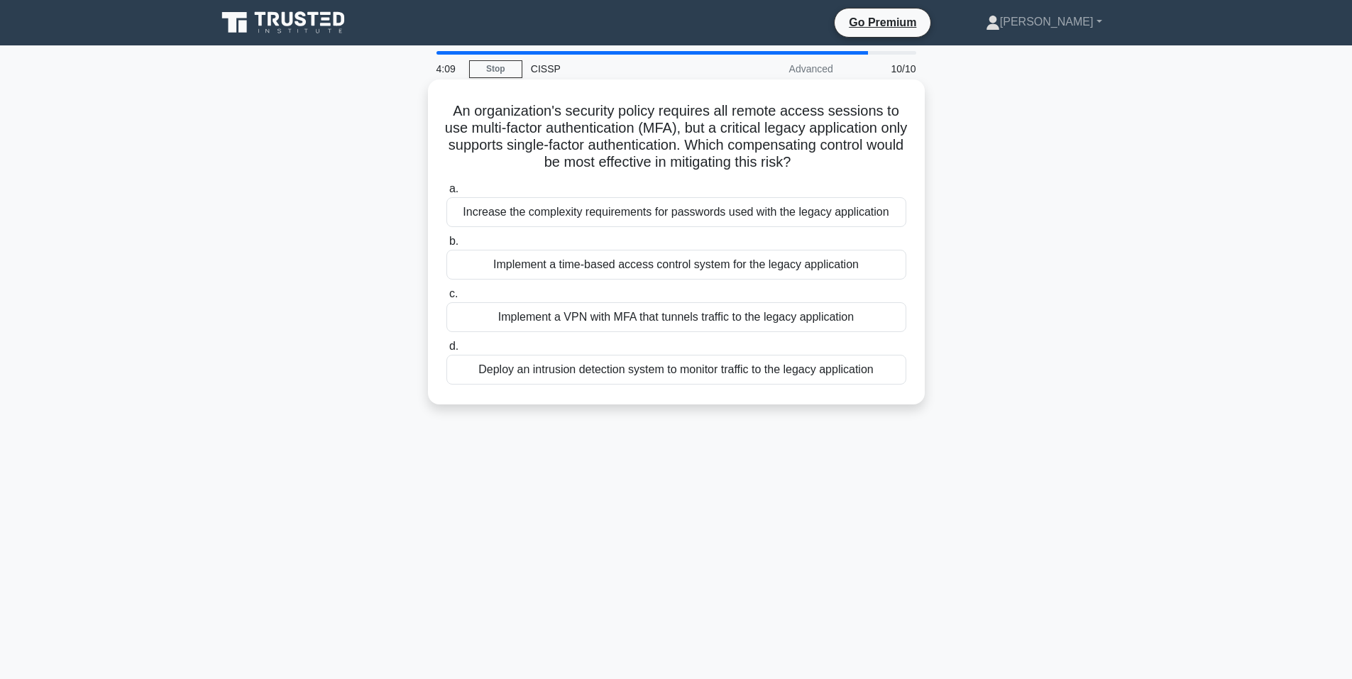
click at [609, 122] on h5 "An organization's security policy requires all remote access sessions to use mu…" at bounding box center [676, 137] width 463 height 70
click at [711, 319] on div "Implement a VPN with MFA that tunnels traffic to the legacy application" at bounding box center [676, 317] width 460 height 30
click at [446, 299] on input "c. Implement a VPN with MFA that tunnels traffic to the legacy application" at bounding box center [446, 294] width 0 height 9
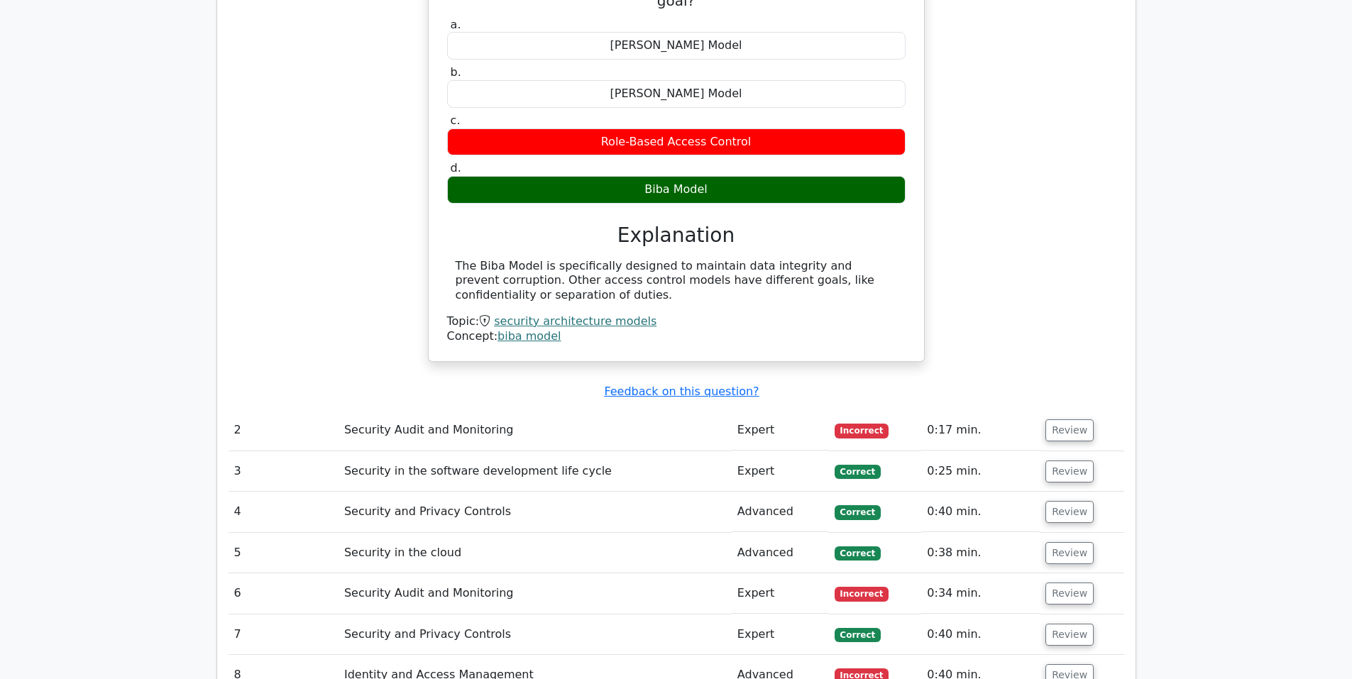
scroll to position [1801, 0]
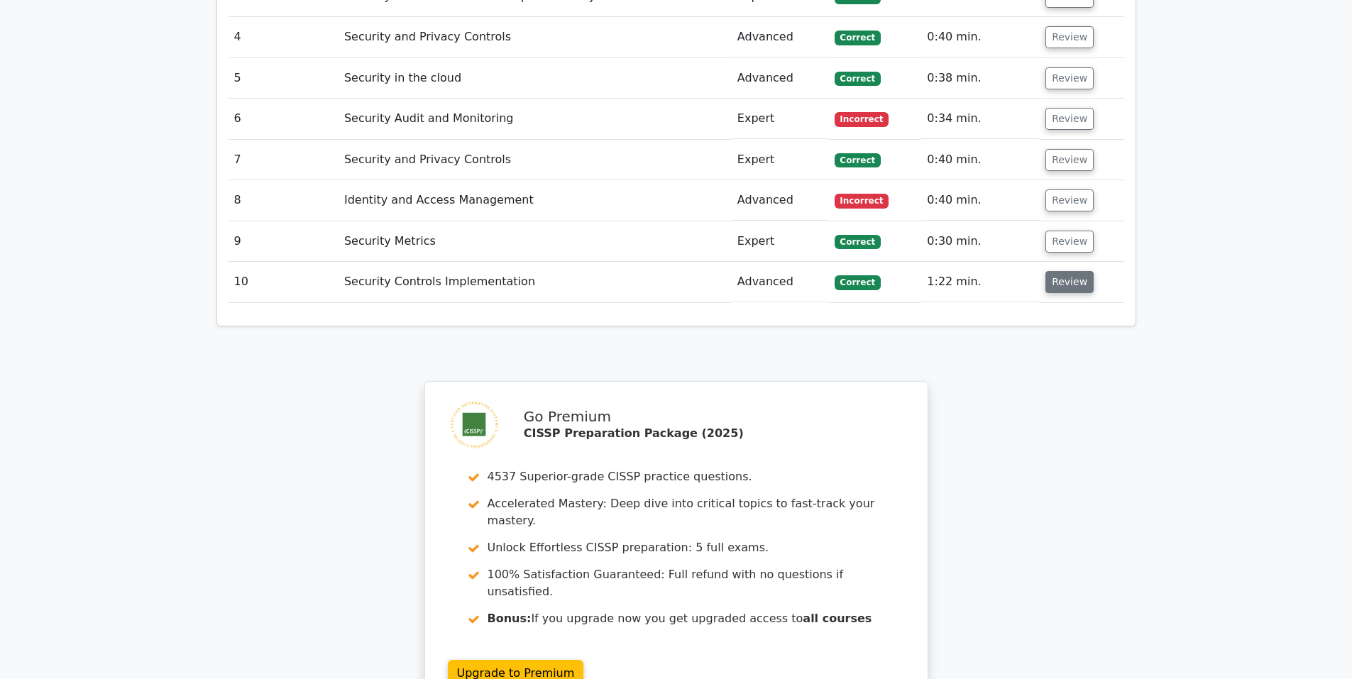
click at [1056, 271] on button "Review" at bounding box center [1070, 282] width 48 height 22
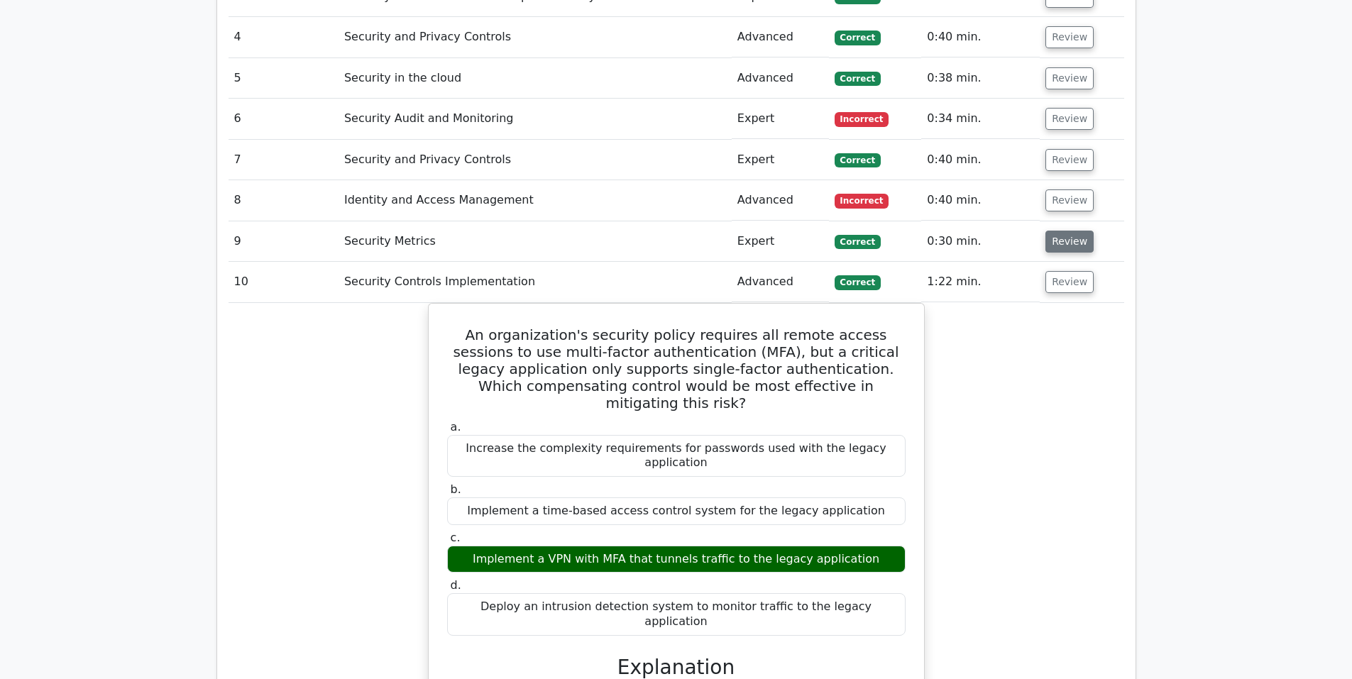
click at [1059, 231] on button "Review" at bounding box center [1070, 242] width 48 height 22
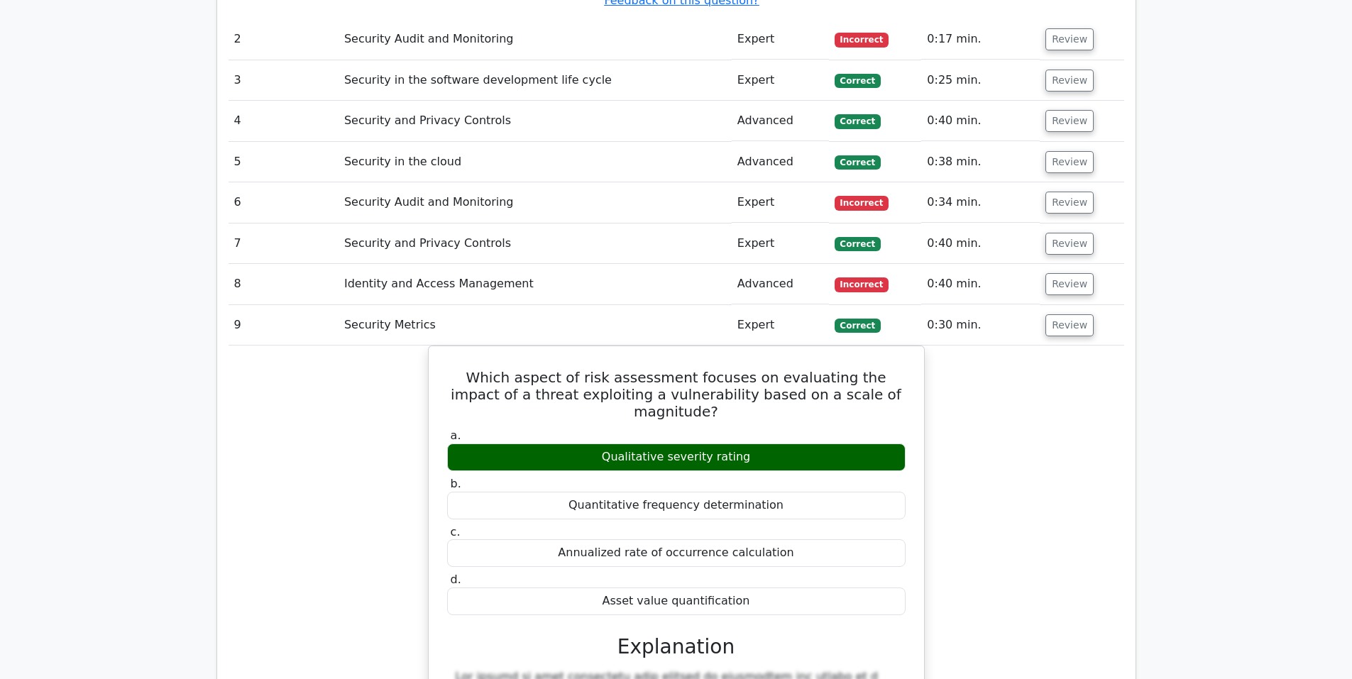
scroll to position [1682, 0]
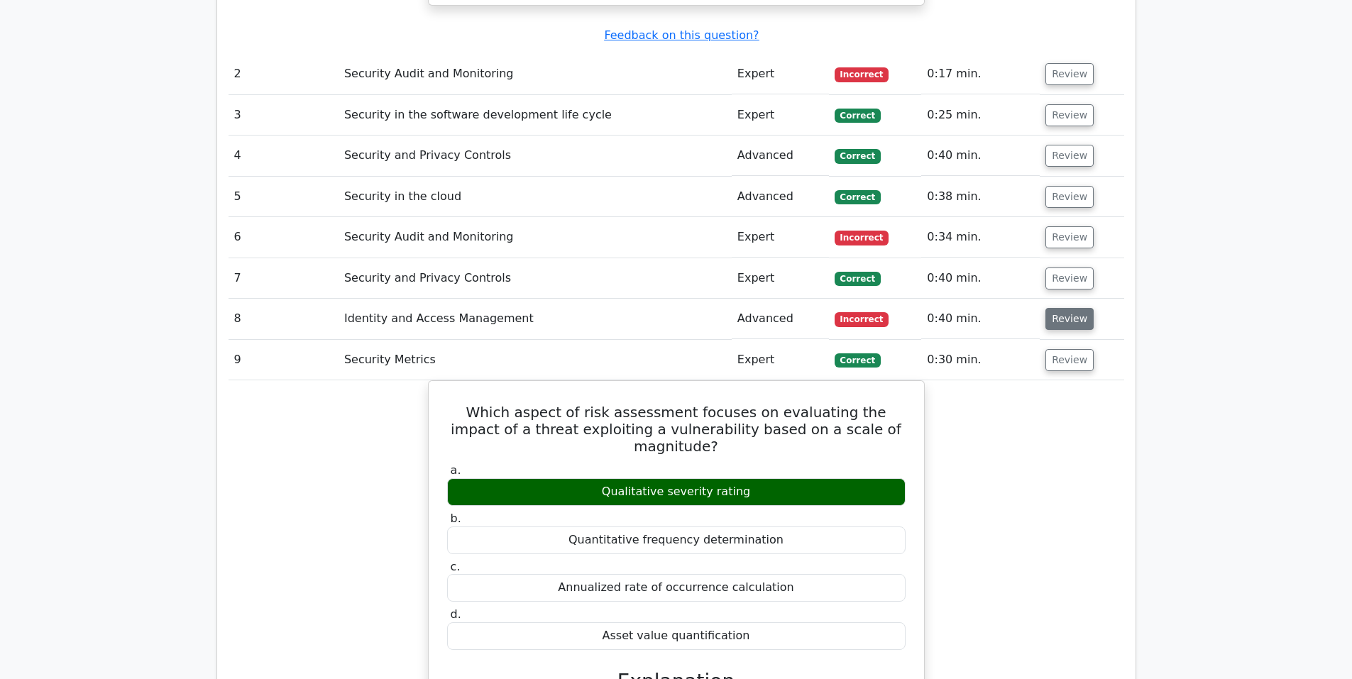
click at [1070, 308] on button "Review" at bounding box center [1070, 319] width 48 height 22
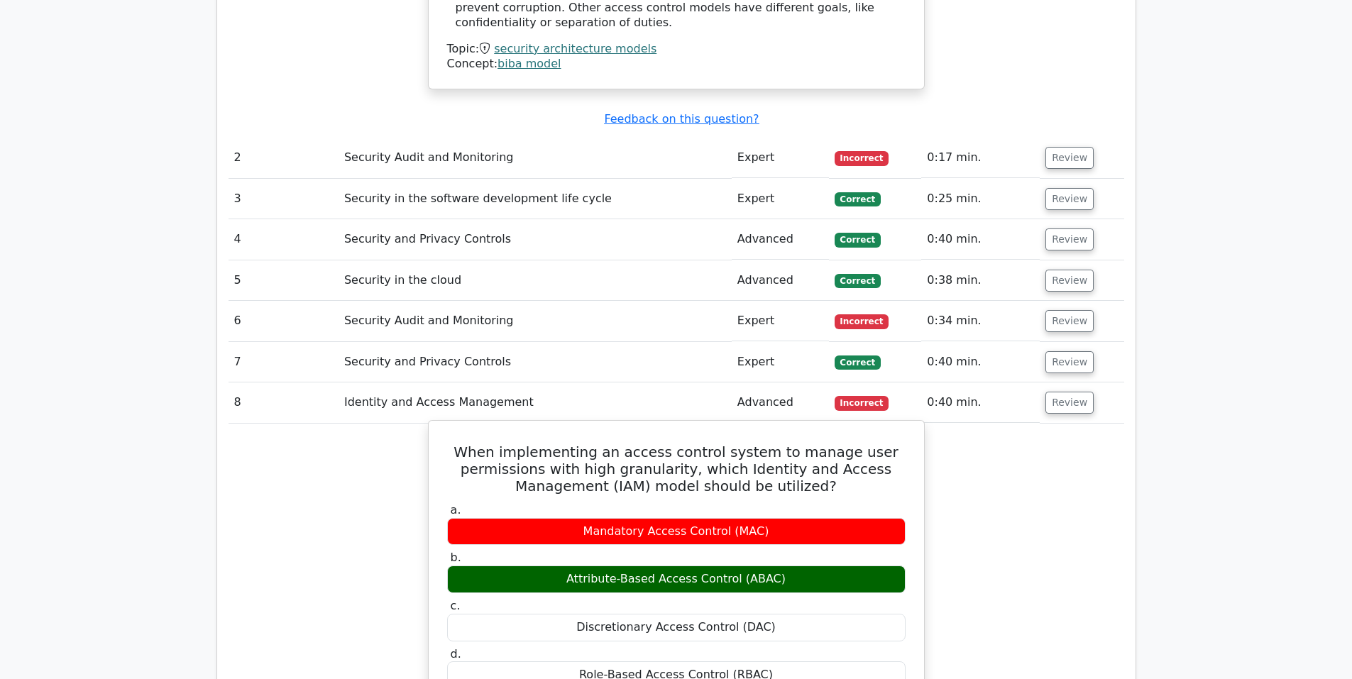
scroll to position [1564, 0]
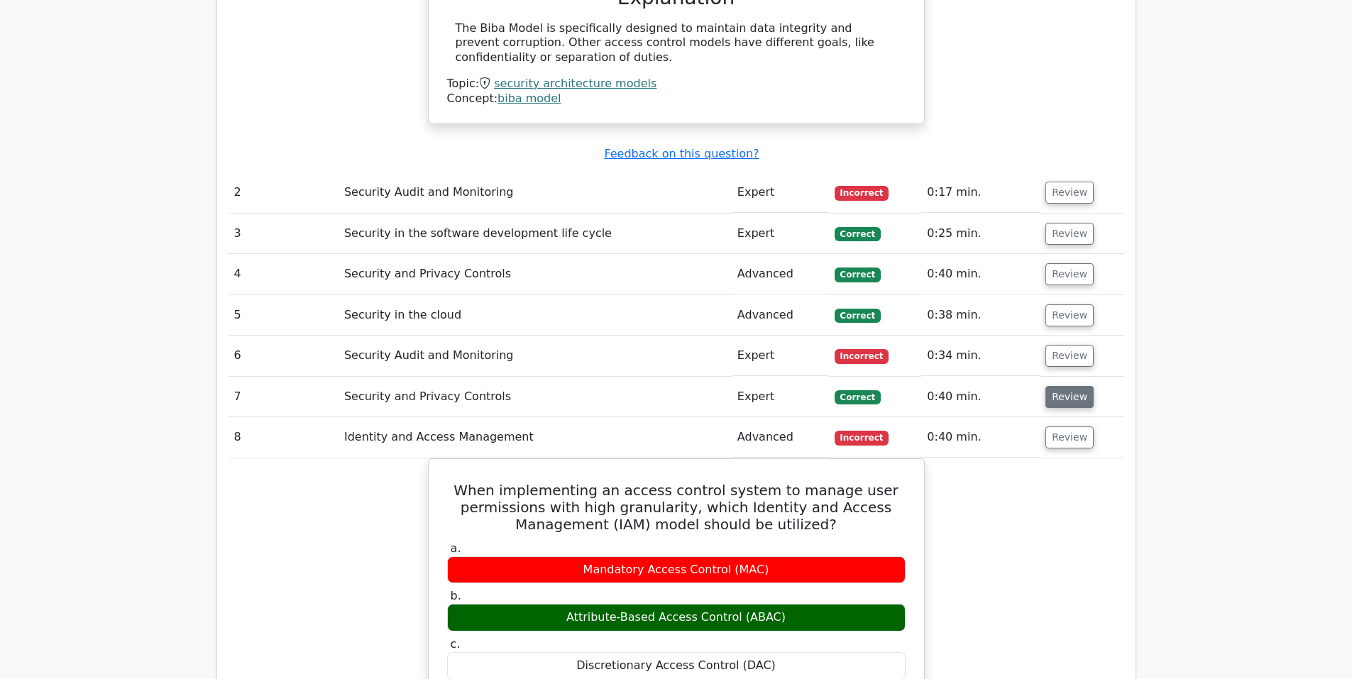
click at [1061, 386] on button "Review" at bounding box center [1070, 397] width 48 height 22
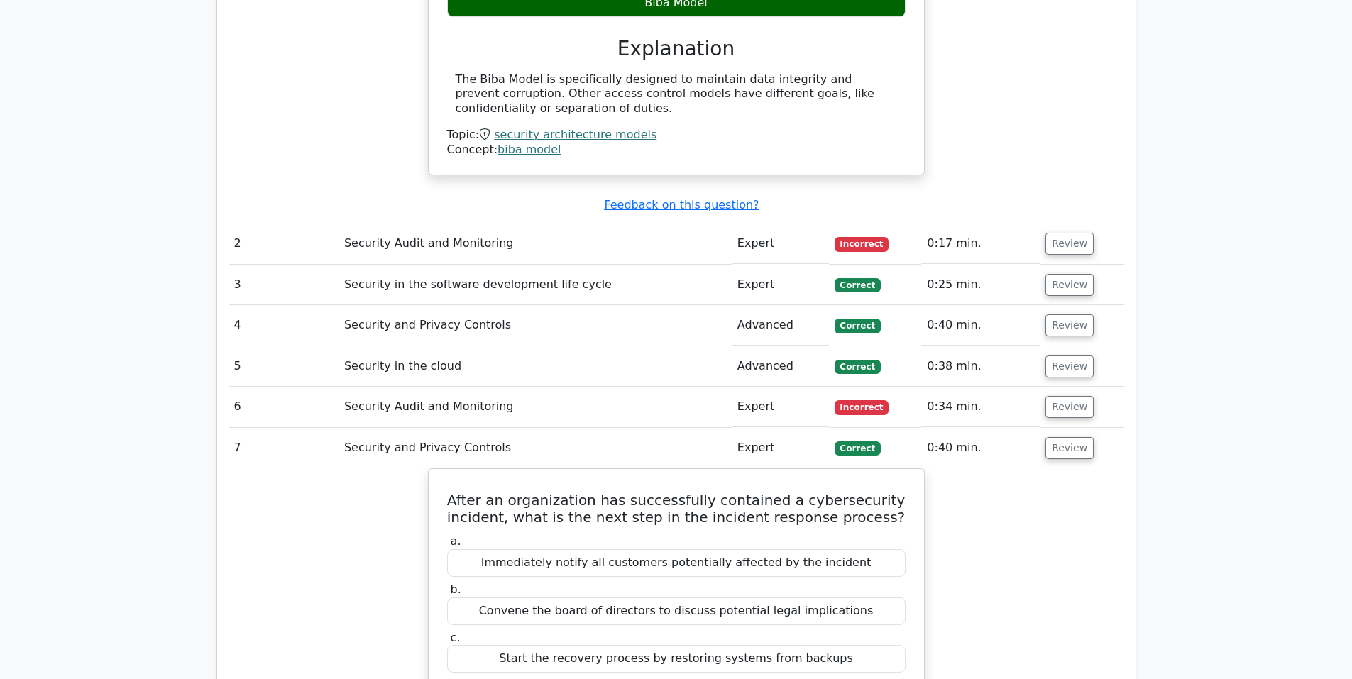
scroll to position [1446, 0]
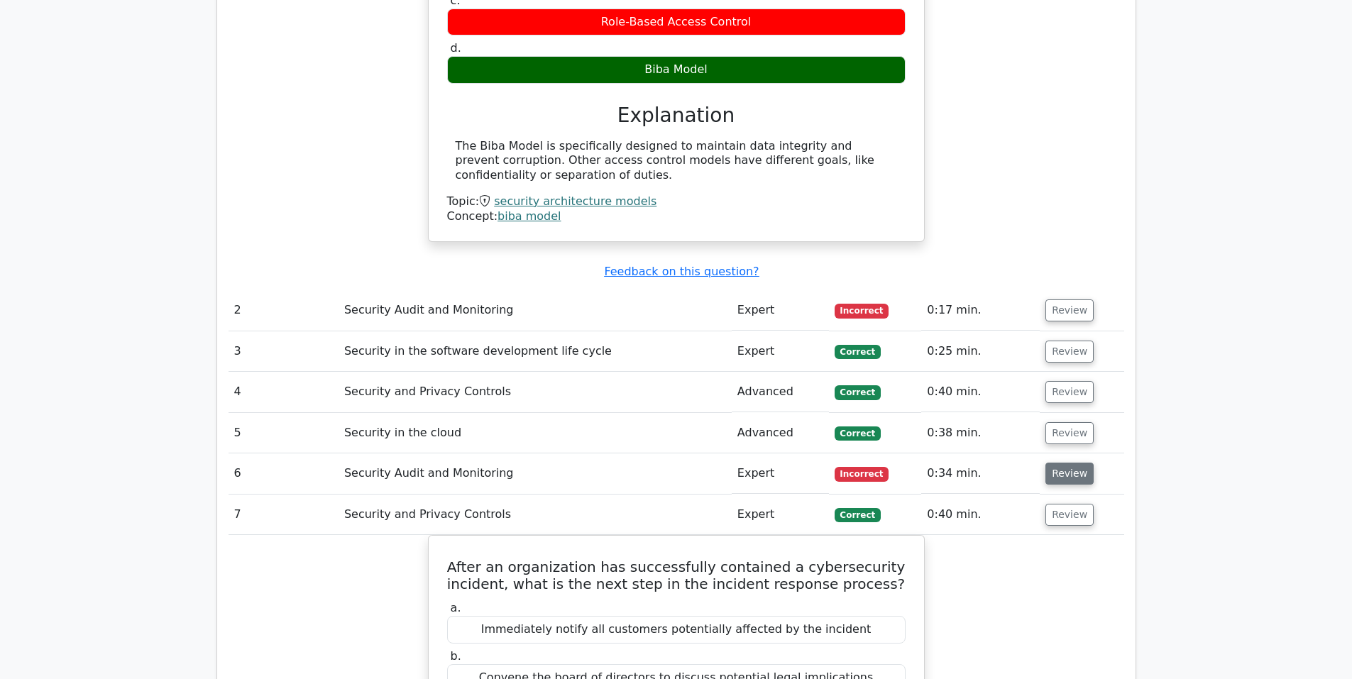
click at [1061, 463] on button "Review" at bounding box center [1070, 474] width 48 height 22
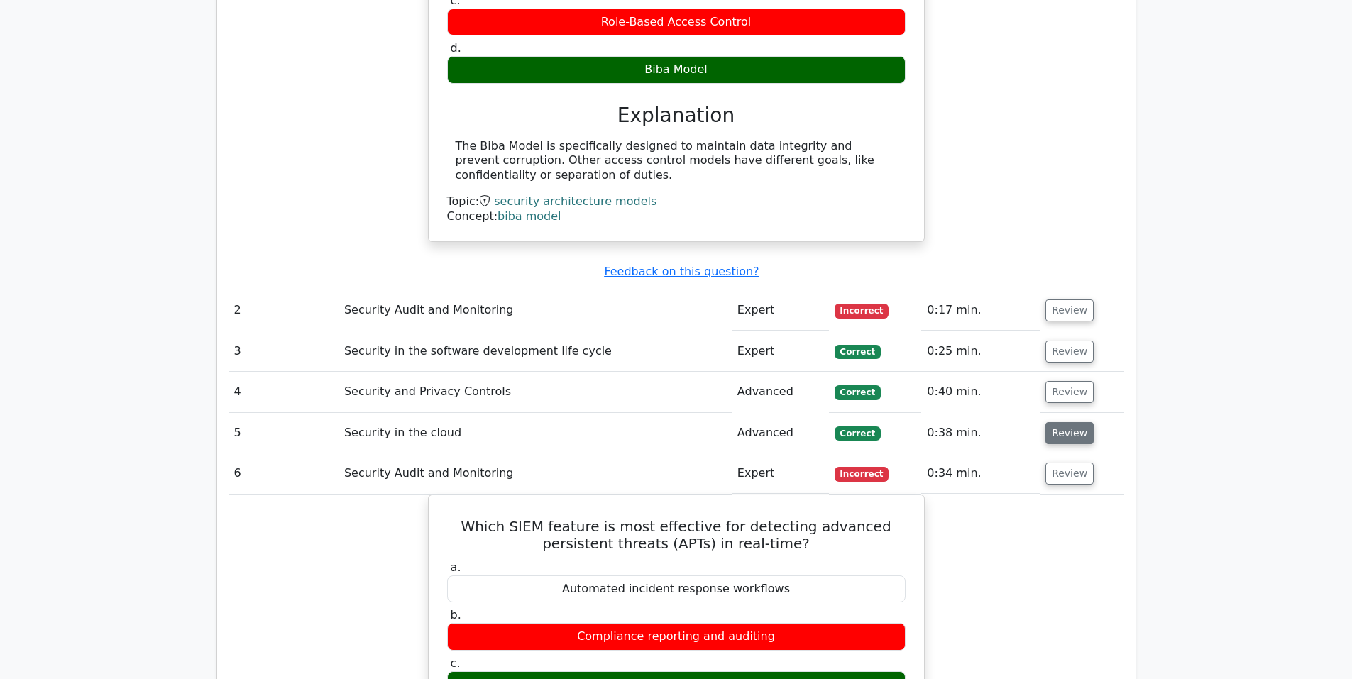
click at [1059, 422] on button "Review" at bounding box center [1070, 433] width 48 height 22
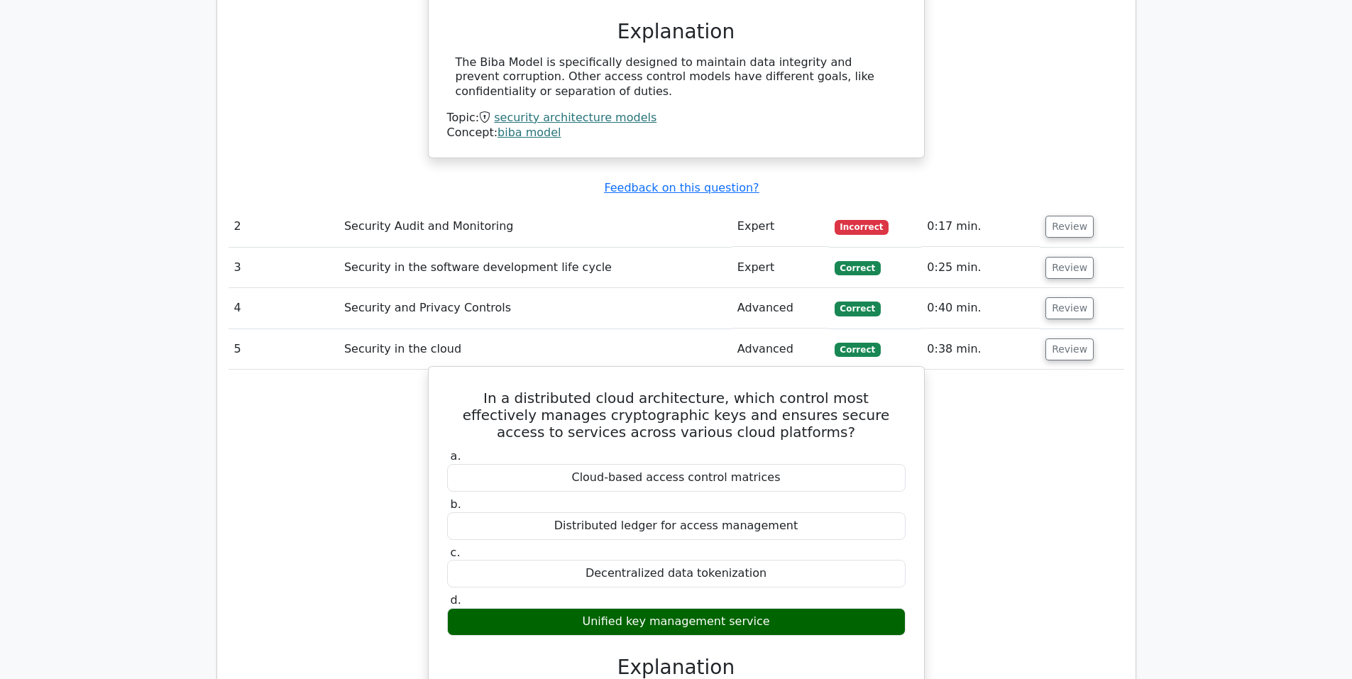
scroll to position [1564, 0]
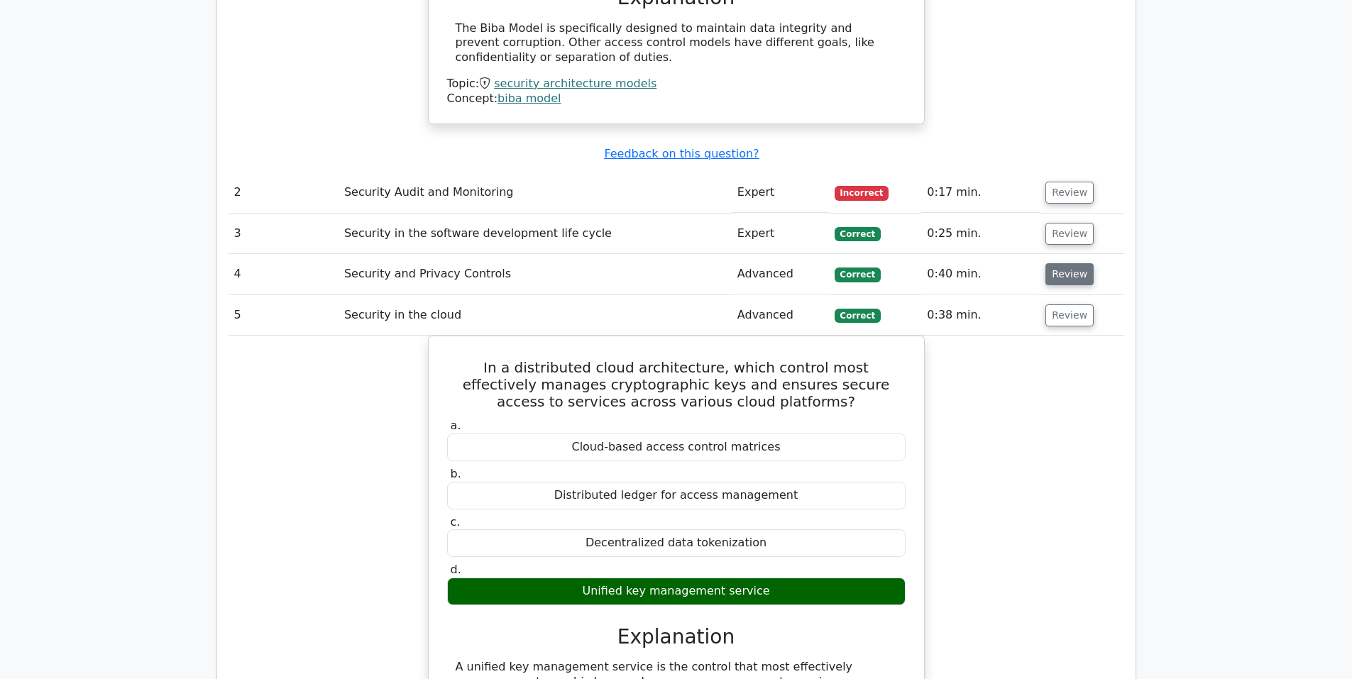
click at [1060, 263] on button "Review" at bounding box center [1070, 274] width 48 height 22
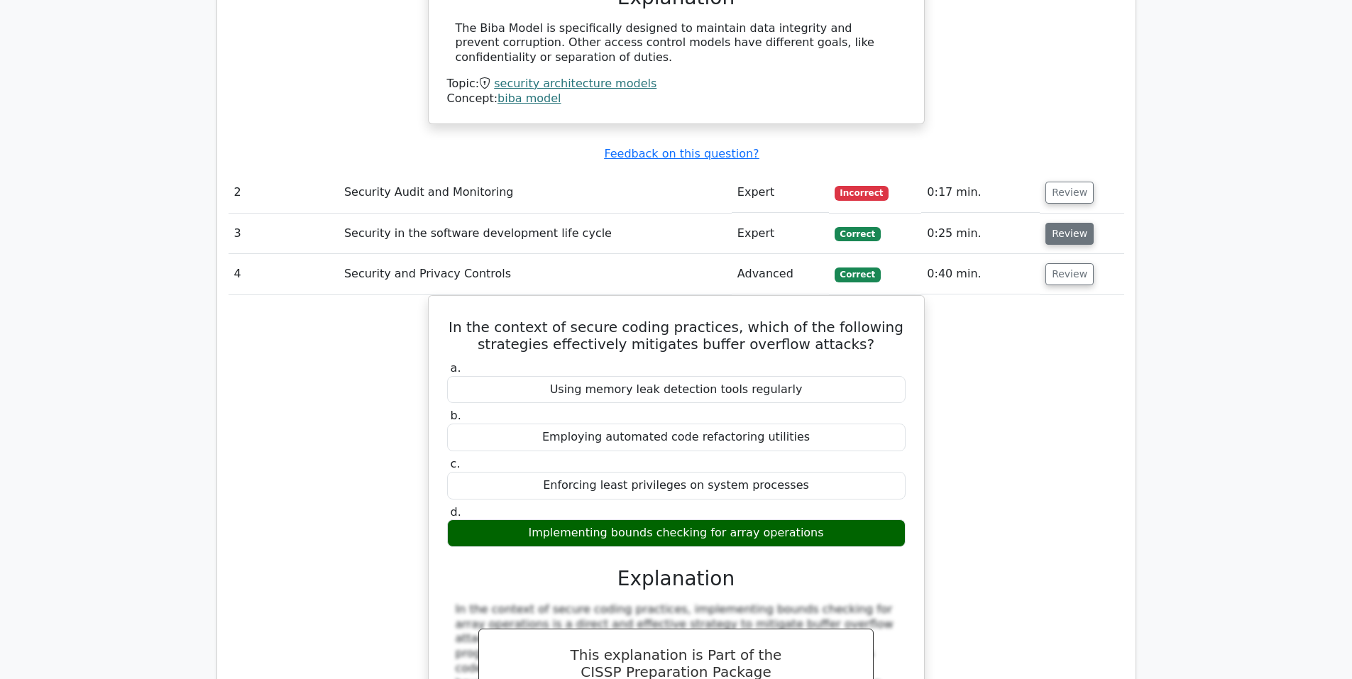
click at [1062, 223] on button "Review" at bounding box center [1070, 234] width 48 height 22
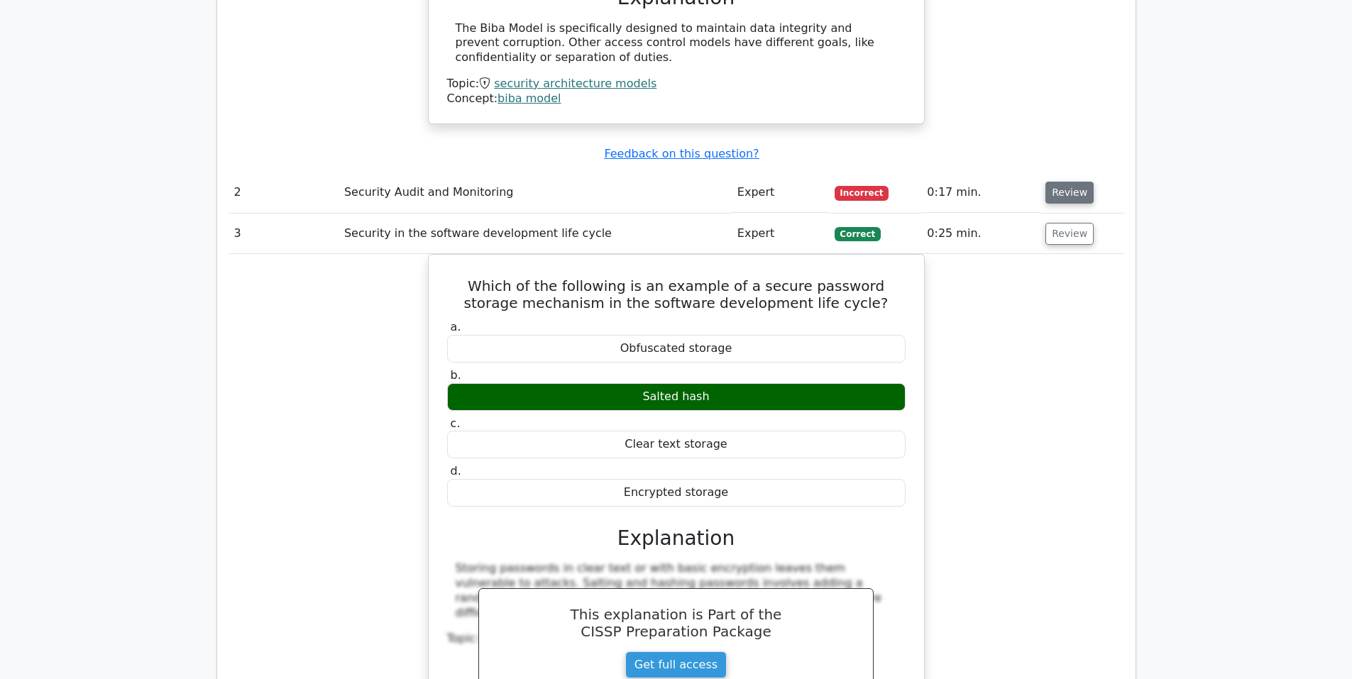
click at [1061, 182] on button "Review" at bounding box center [1070, 193] width 48 height 22
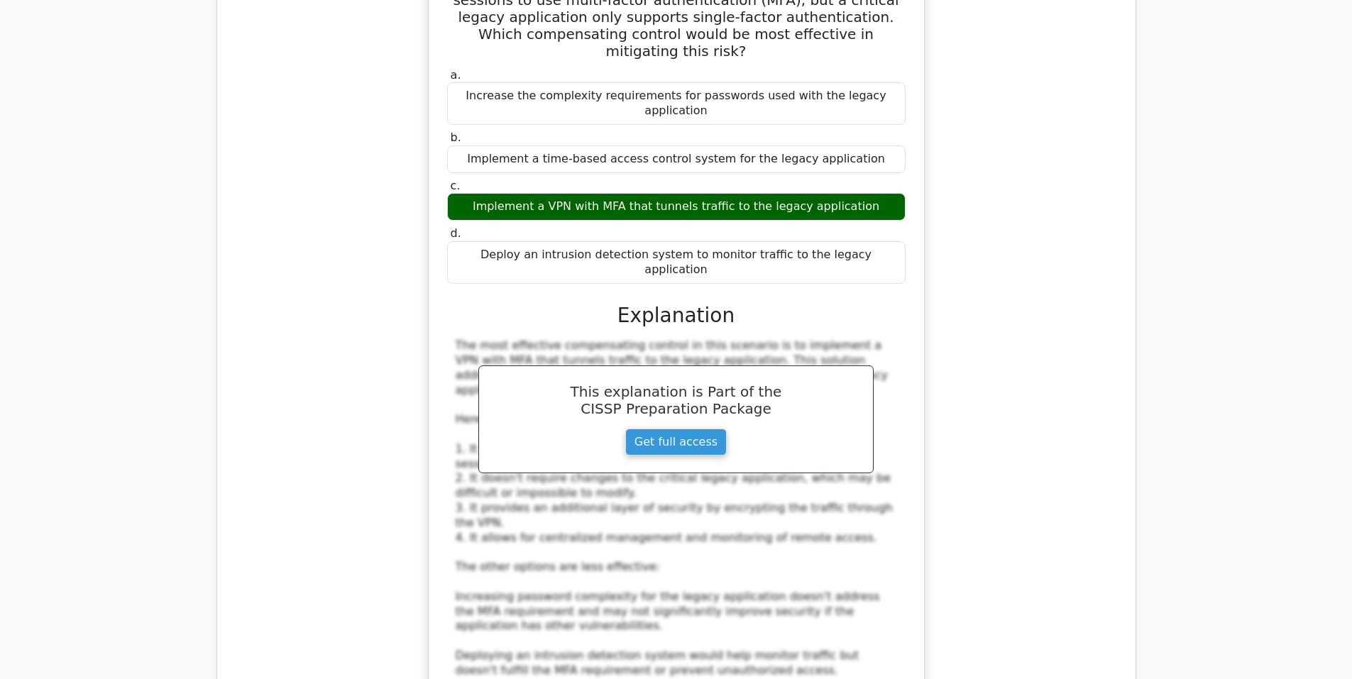
scroll to position [8307, 0]
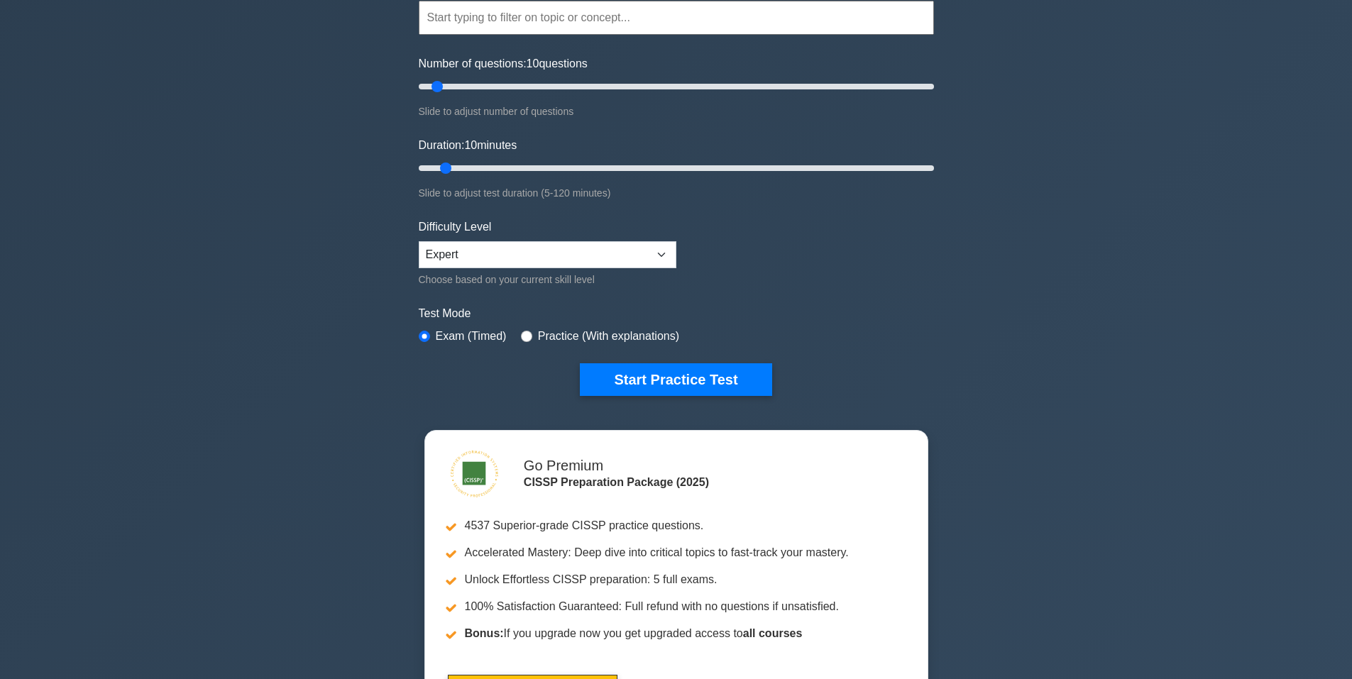
scroll to position [355, 0]
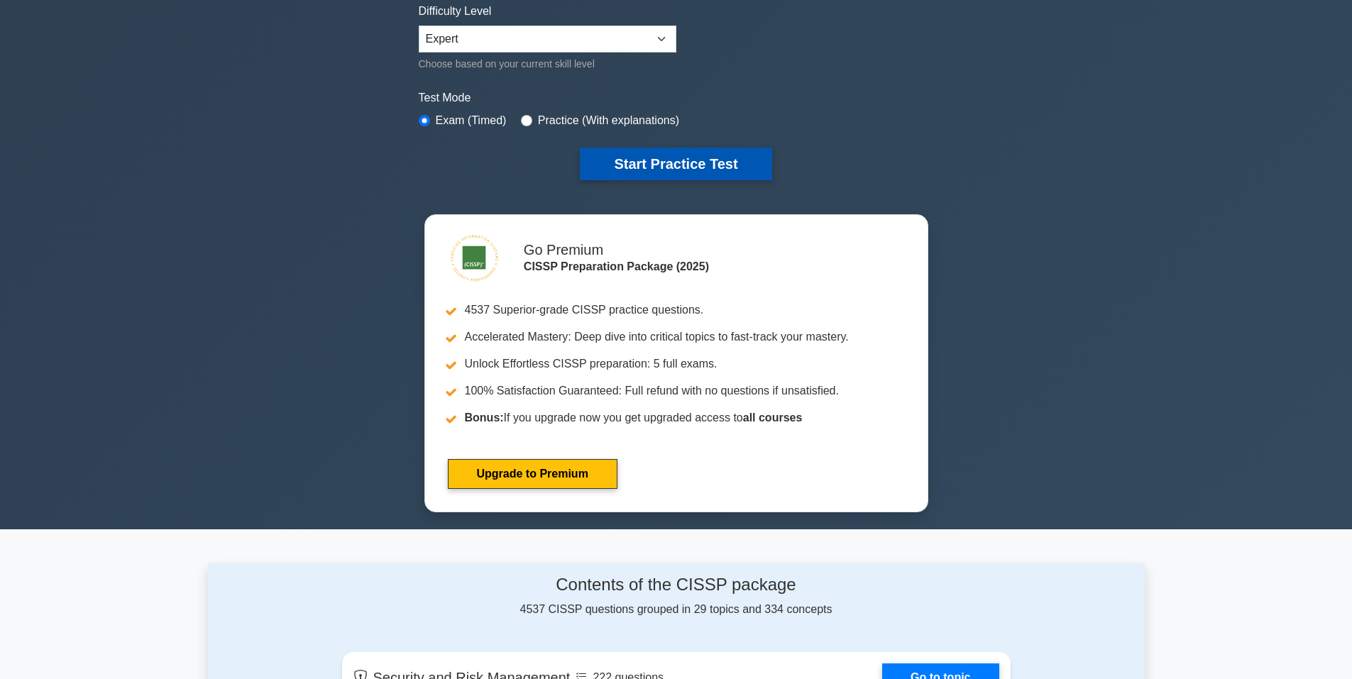
click at [687, 163] on button "Start Practice Test" at bounding box center [676, 164] width 192 height 33
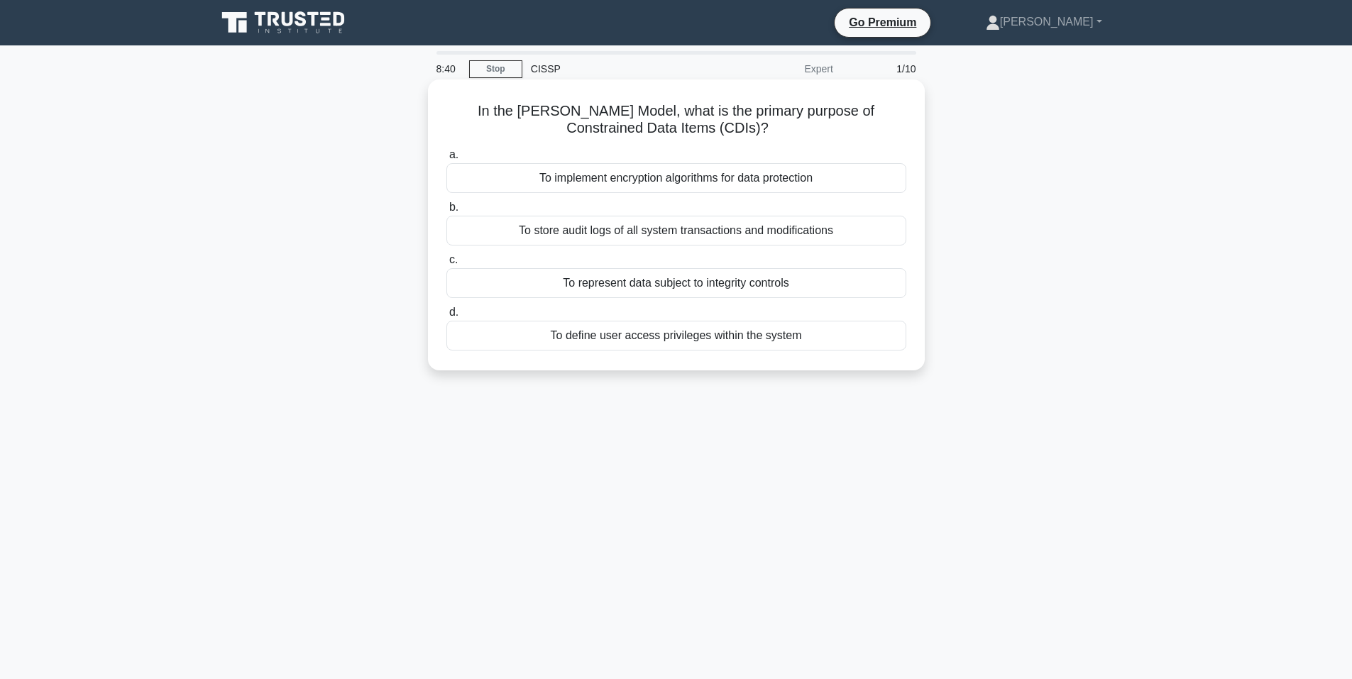
click at [688, 283] on div "To represent data subject to integrity controls" at bounding box center [676, 283] width 460 height 30
click at [446, 265] on input "c. To represent data subject to integrity controls" at bounding box center [446, 260] width 0 height 9
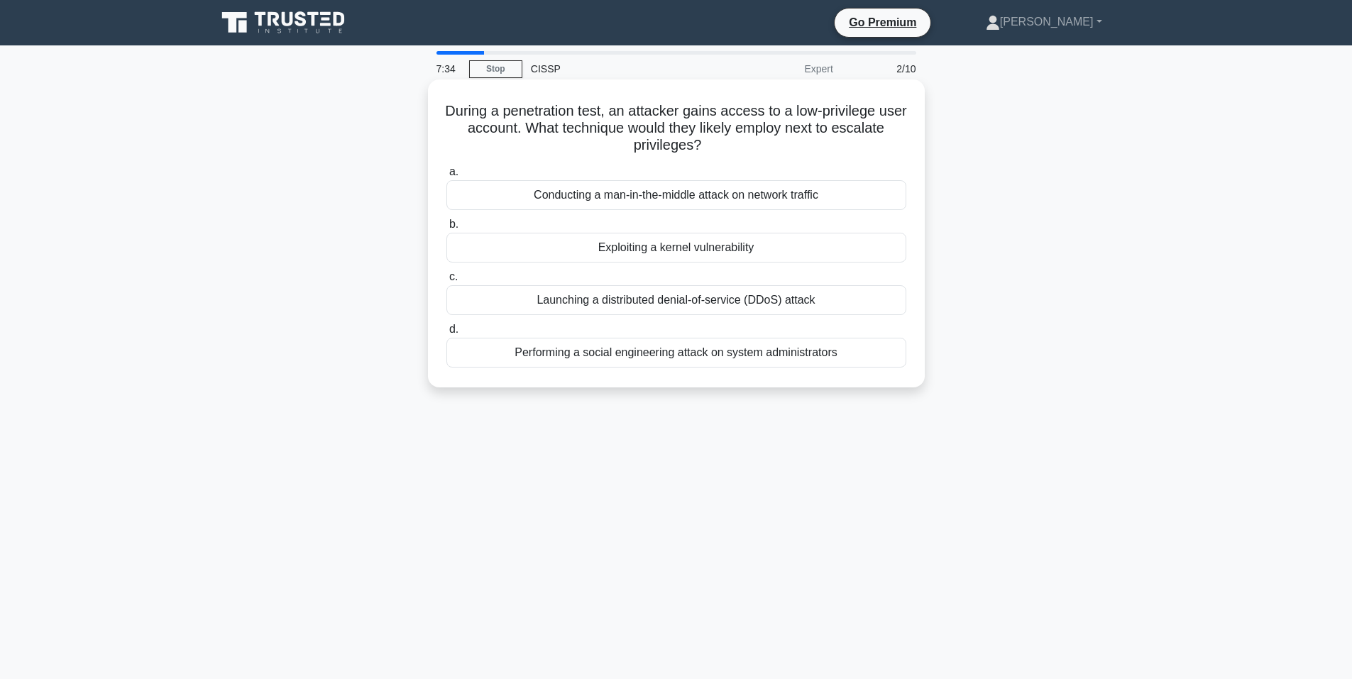
click at [698, 354] on div "Performing a social engineering attack on system administrators" at bounding box center [676, 353] width 460 height 30
click at [446, 334] on input "d. Performing a social engineering attack on system administrators" at bounding box center [446, 329] width 0 height 9
click at [645, 301] on div "Establishing a centralized policy management team" at bounding box center [676, 300] width 460 height 30
click at [446, 282] on input "c. Establishing a centralized policy management team" at bounding box center [446, 277] width 0 height 9
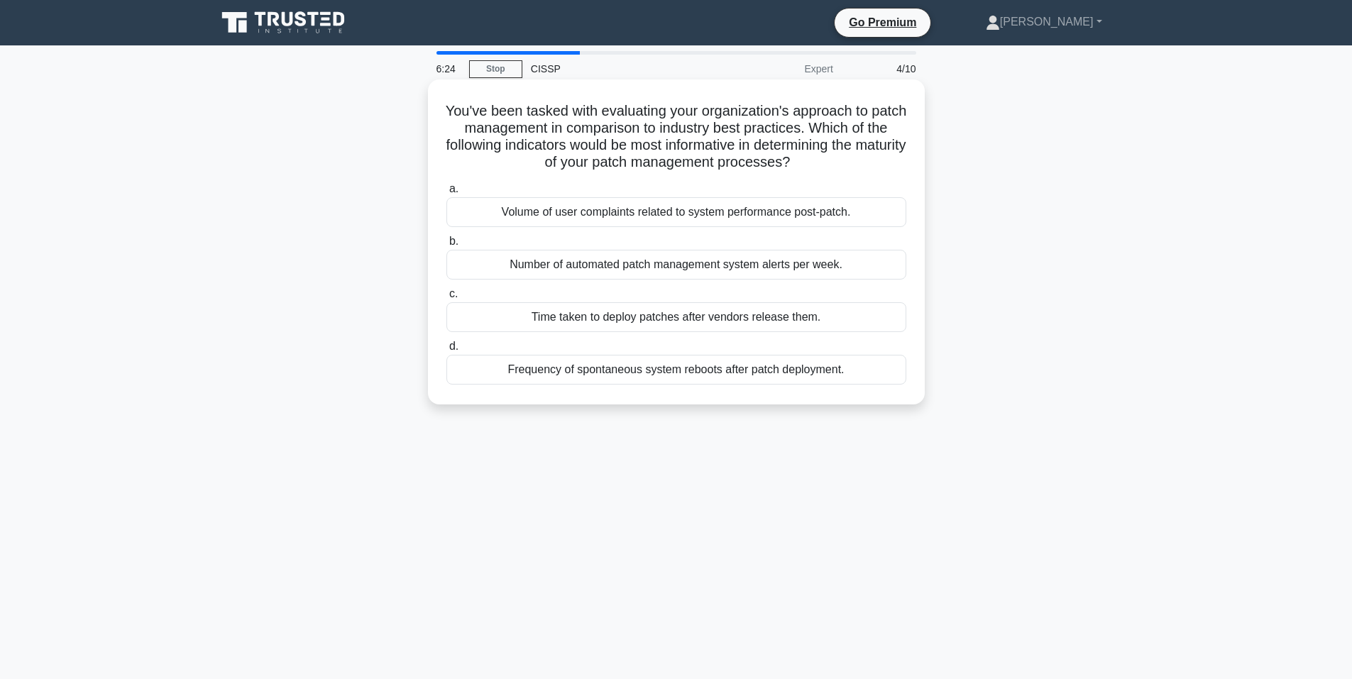
click at [704, 317] on div "Time taken to deploy patches after vendors release them." at bounding box center [676, 317] width 460 height 30
click at [446, 299] on input "c. Time taken to deploy patches after vendors release them." at bounding box center [446, 294] width 0 height 9
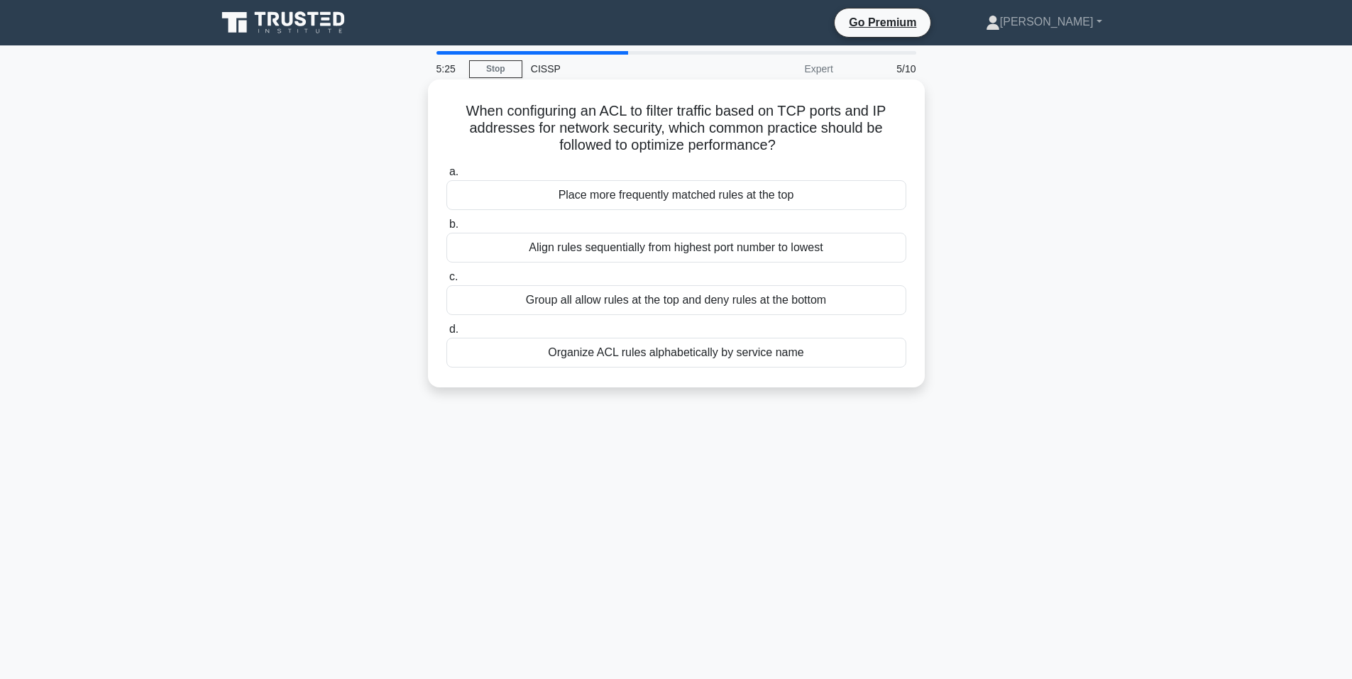
click at [674, 199] on div "Place more frequently matched rules at the top" at bounding box center [676, 195] width 460 height 30
click at [446, 177] on input "a. Place more frequently matched rules at the top" at bounding box center [446, 172] width 0 height 9
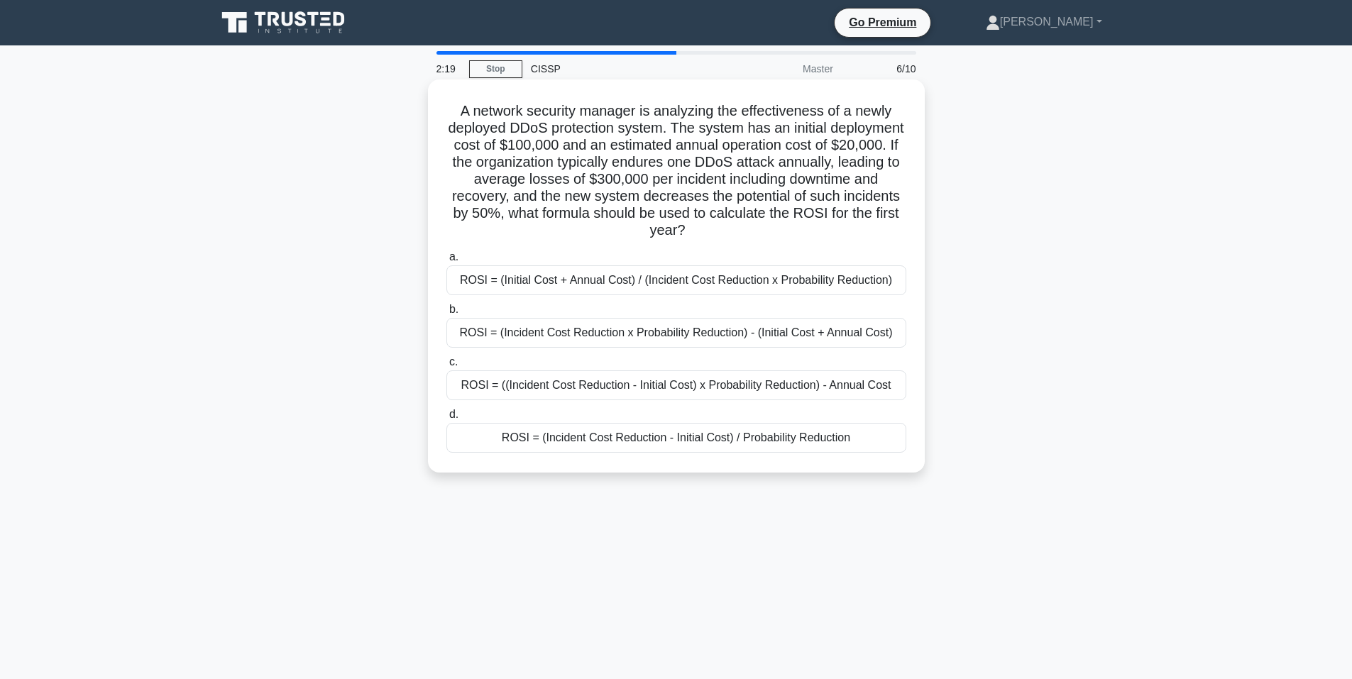
click at [579, 335] on div "ROSI = (Incident Cost Reduction x Probability Reduction) - (Initial Cost + Annu…" at bounding box center [676, 333] width 460 height 30
click at [446, 314] on input "[PERSON_NAME] = (Incident Cost Reduction x Probability Reduction) - (Initial Co…" at bounding box center [446, 309] width 0 height 9
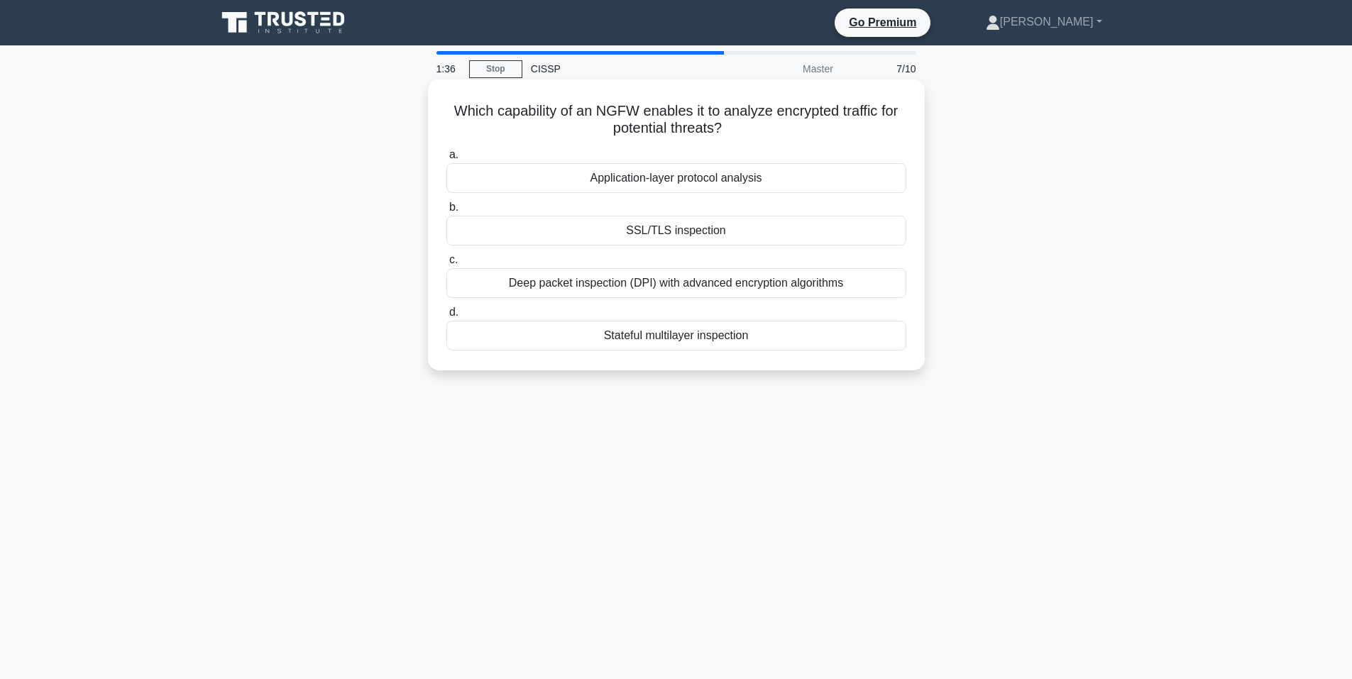
click at [676, 283] on div "Deep packet inspection (DPI) with advanced encryption algorithms" at bounding box center [676, 283] width 460 height 30
click at [586, 115] on h5 "Which capability of an NGFW enables it to analyze encrypted traffic for potenti…" at bounding box center [676, 119] width 463 height 35
click at [597, 282] on div "Deep packet inspection (DPI) with advanced encryption algorithms" at bounding box center [676, 283] width 460 height 30
click at [446, 265] on input "c. Deep packet inspection (DPI) with advanced encryption algorithms" at bounding box center [446, 260] width 0 height 9
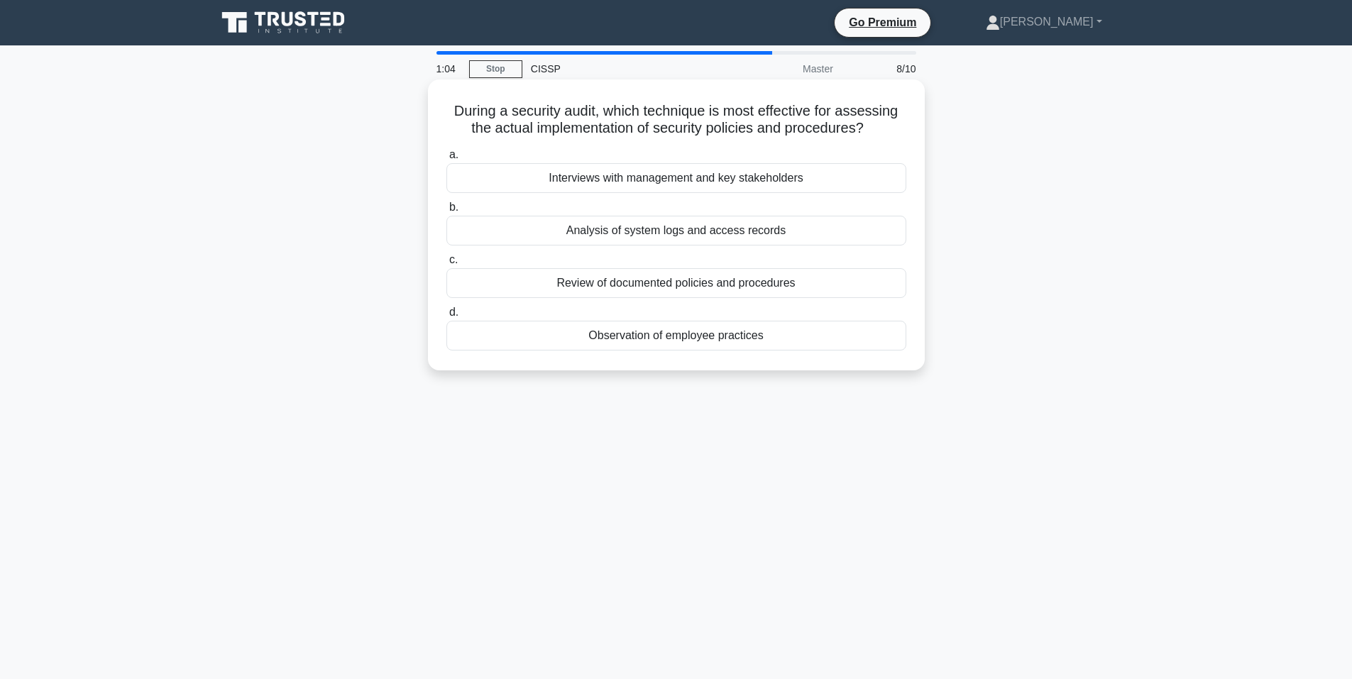
click at [715, 234] on div "Analysis of system logs and access records" at bounding box center [676, 231] width 460 height 30
click at [446, 212] on input "b. Analysis of system logs and access records" at bounding box center [446, 207] width 0 height 9
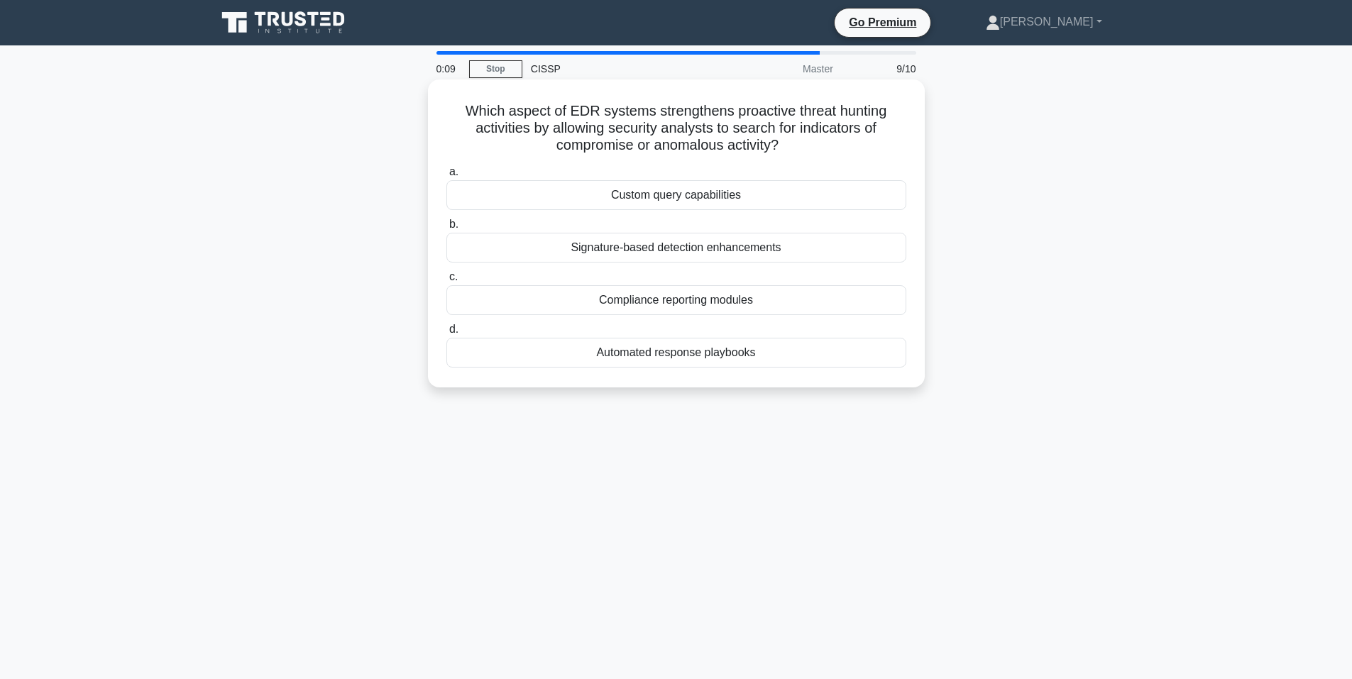
click at [690, 248] on div "Signature-based detection enhancements" at bounding box center [676, 248] width 460 height 30
click at [446, 229] on input "b. Signature-based detection enhancements" at bounding box center [446, 224] width 0 height 9
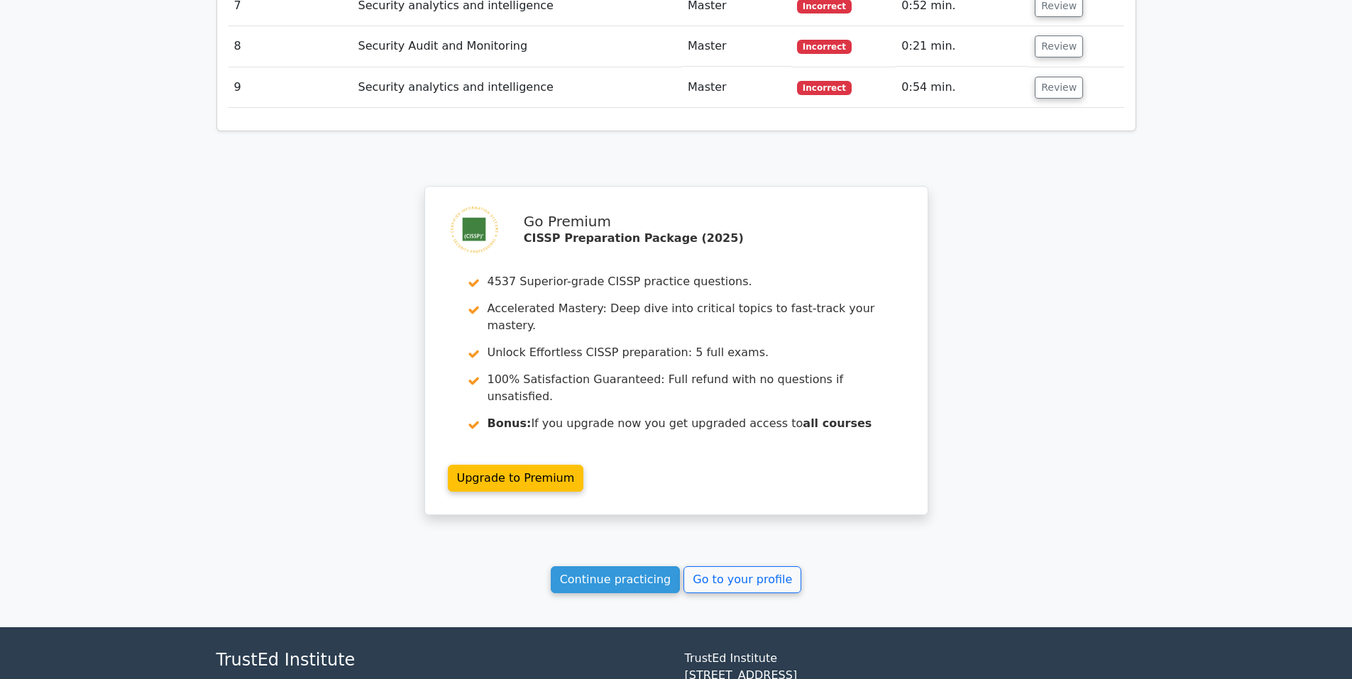
scroll to position [1795, 0]
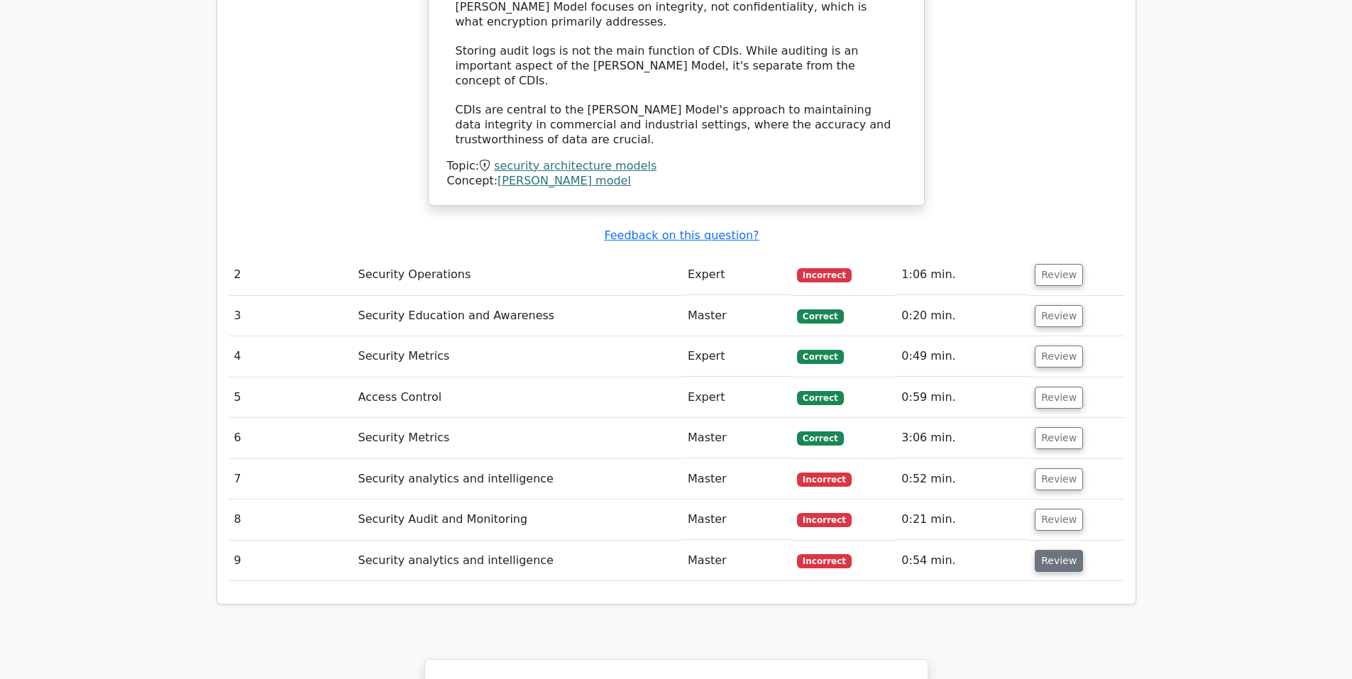
click at [1046, 550] on button "Review" at bounding box center [1059, 561] width 48 height 22
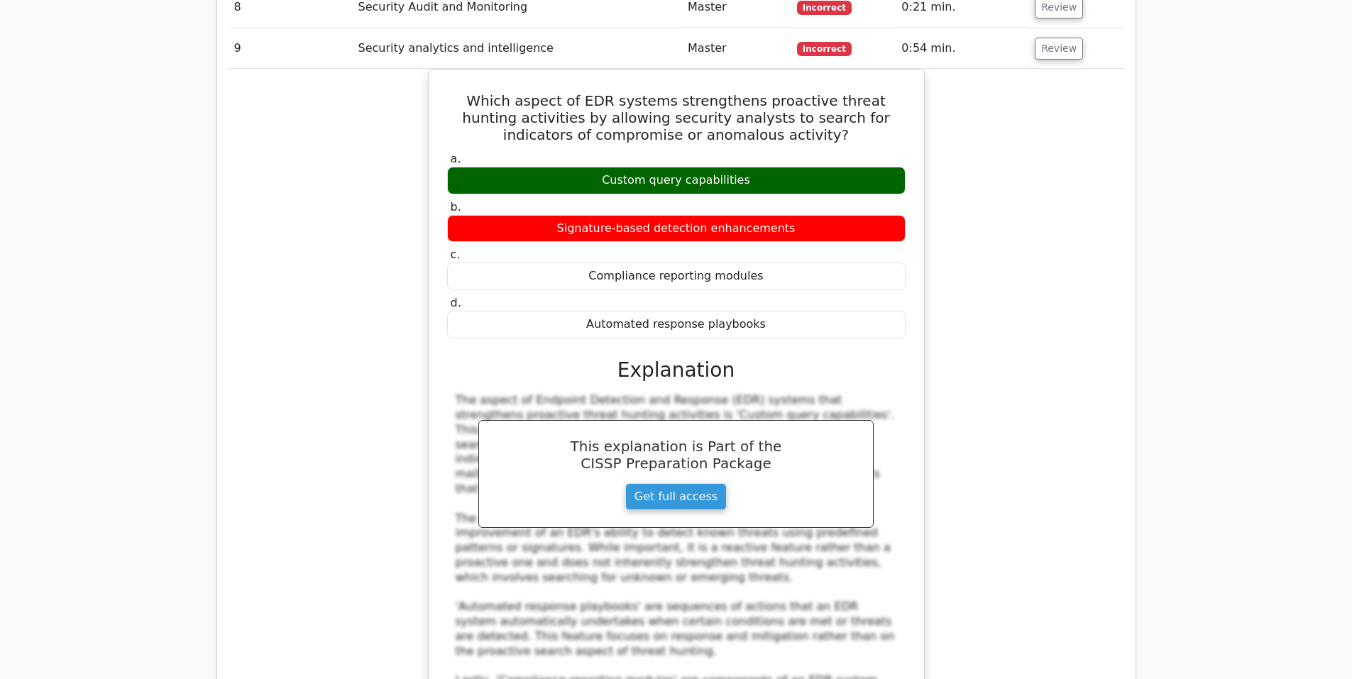
scroll to position [2032, 0]
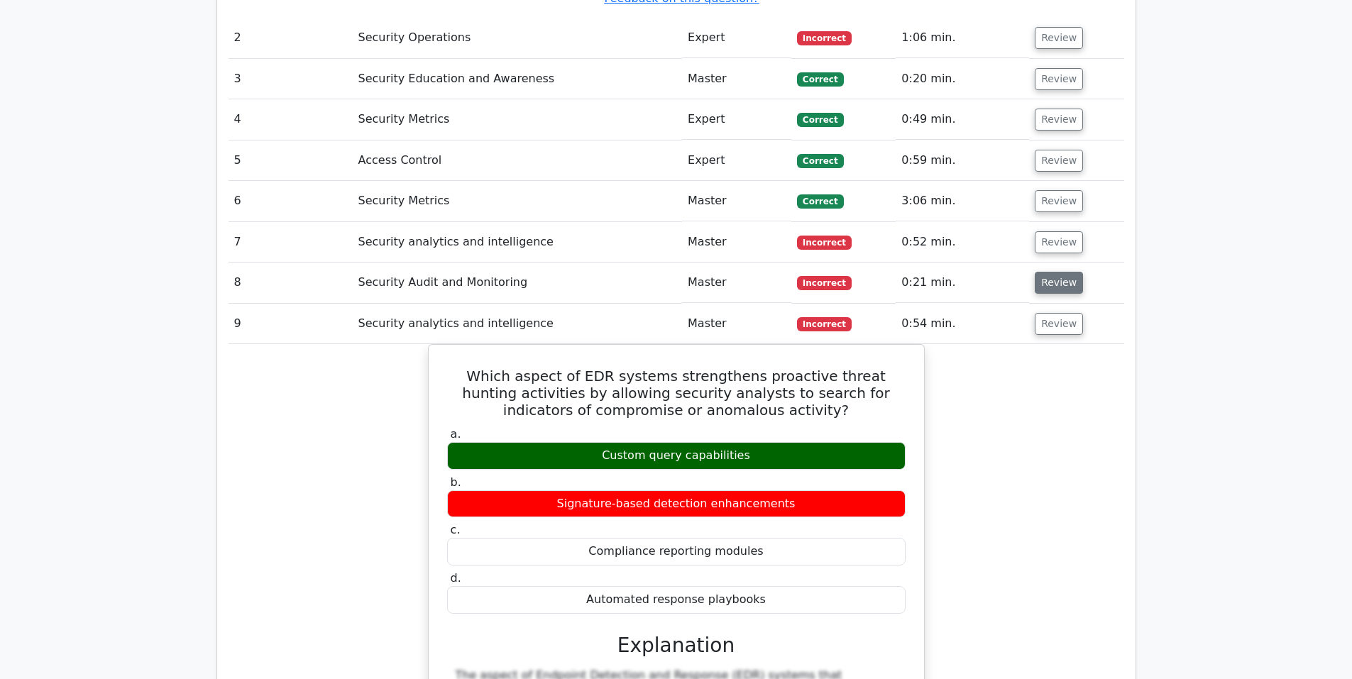
click at [1062, 272] on button "Review" at bounding box center [1059, 283] width 48 height 22
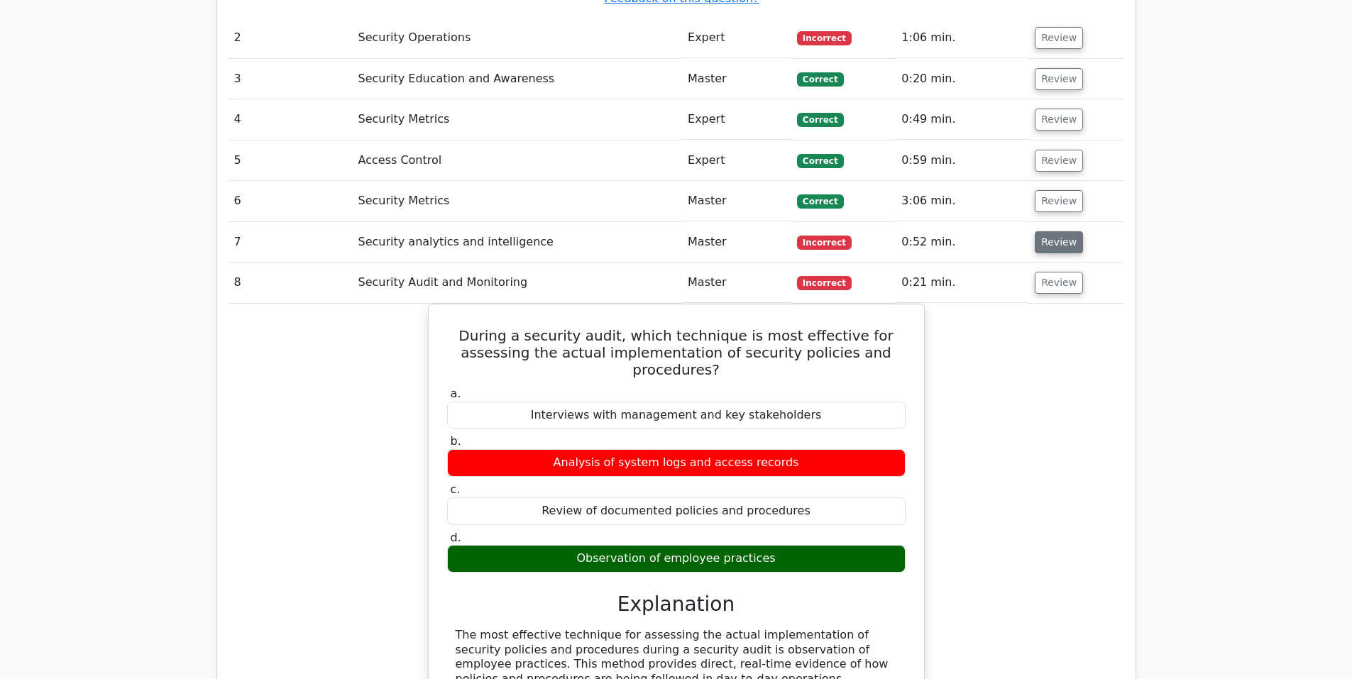
click at [1063, 231] on button "Review" at bounding box center [1059, 242] width 48 height 22
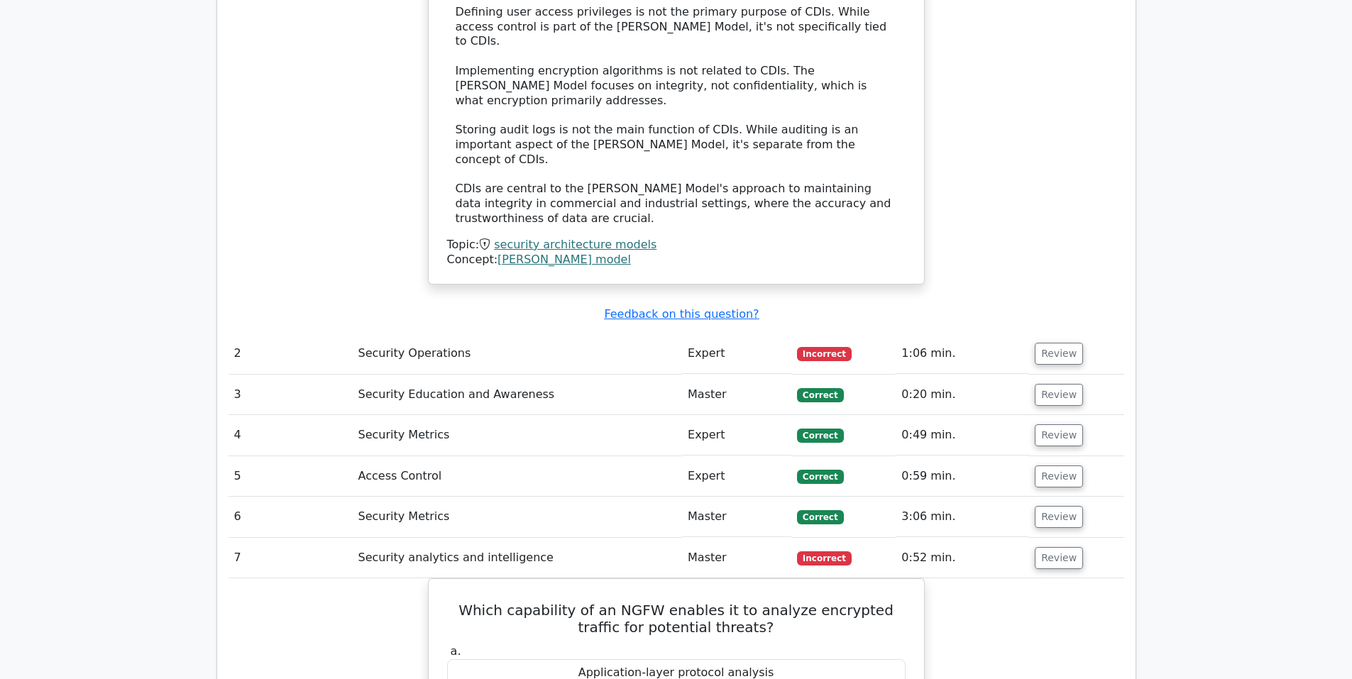
scroll to position [1677, 0]
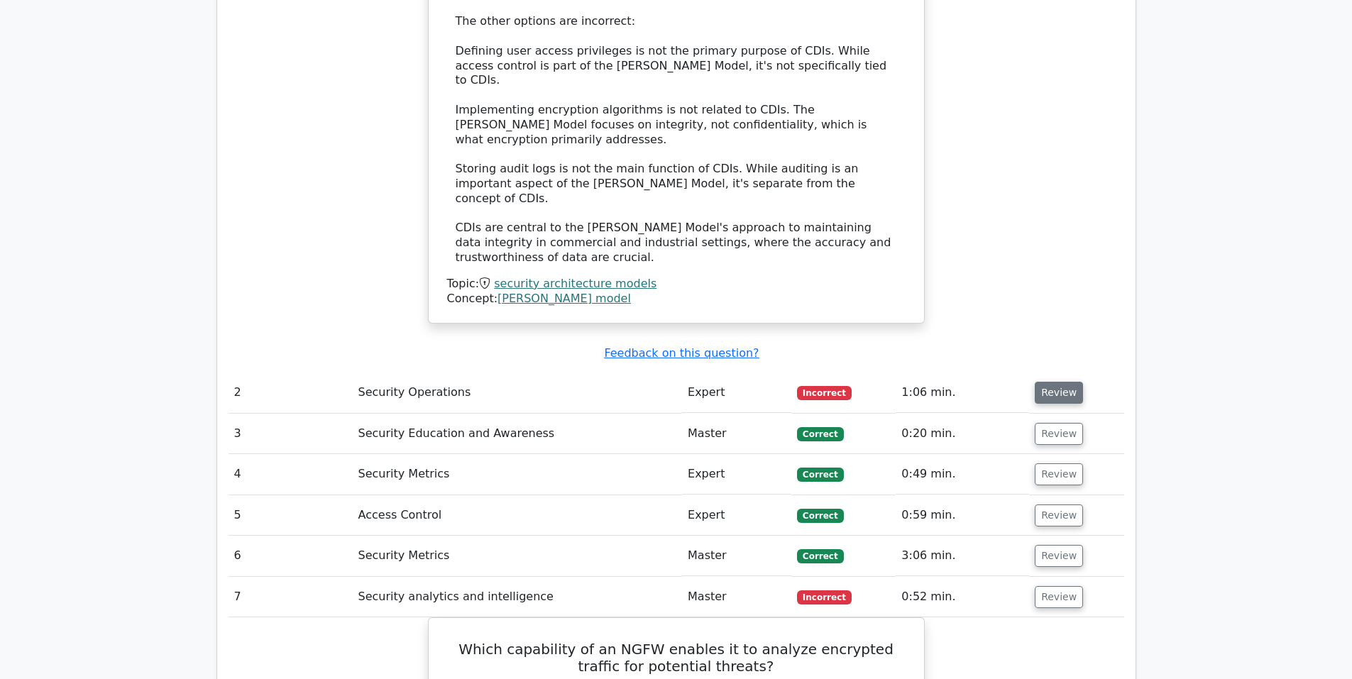
click at [1056, 382] on button "Review" at bounding box center [1059, 393] width 48 height 22
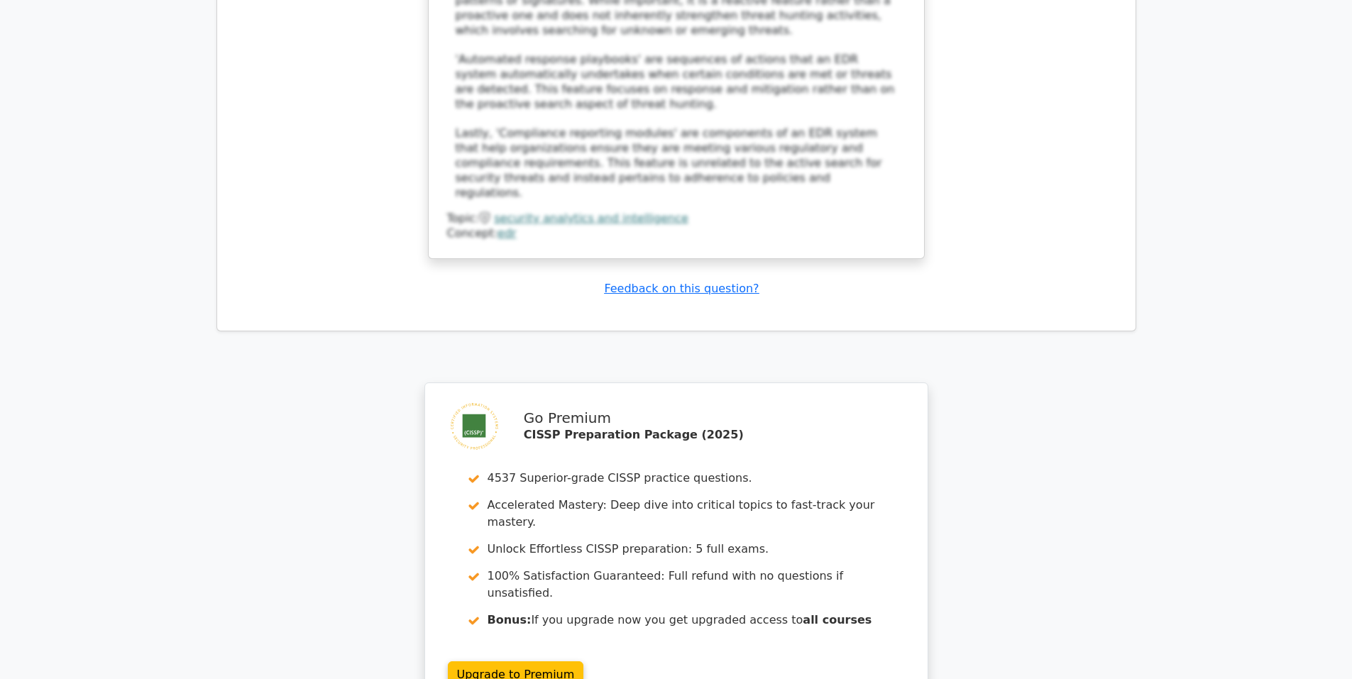
scroll to position [5453, 0]
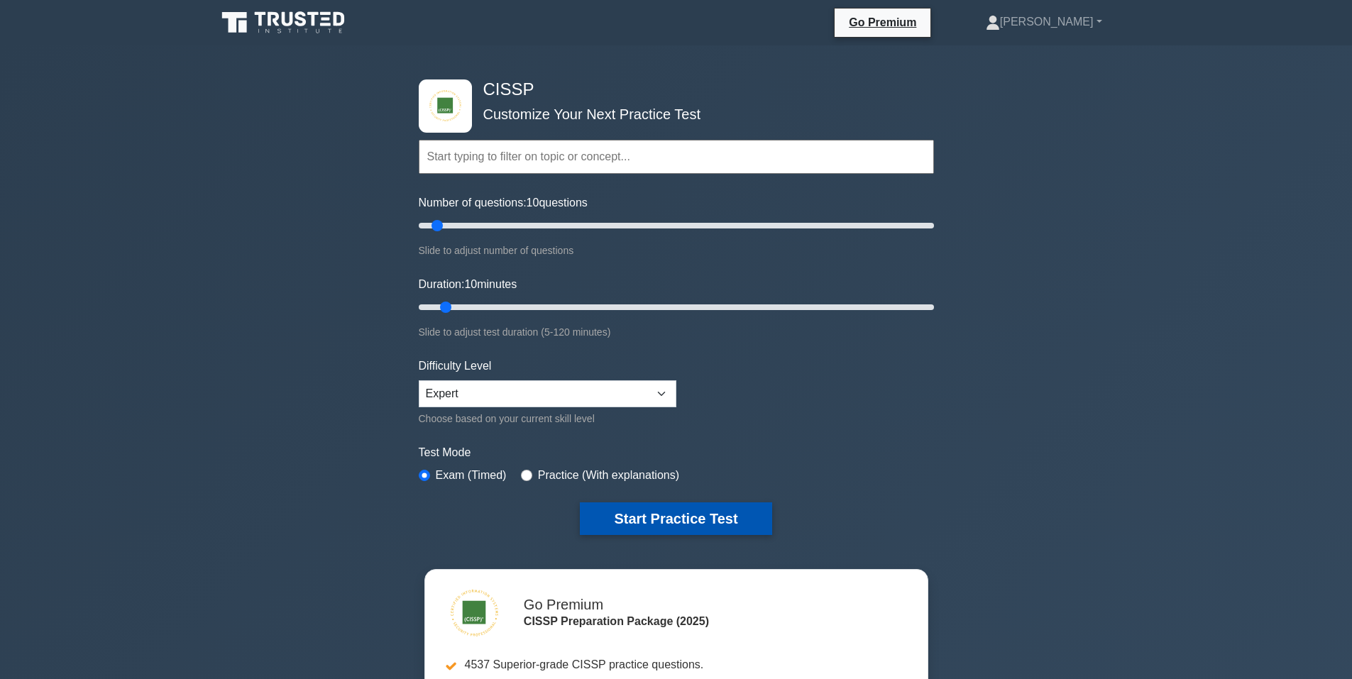
click at [664, 517] on button "Start Practice Test" at bounding box center [676, 519] width 192 height 33
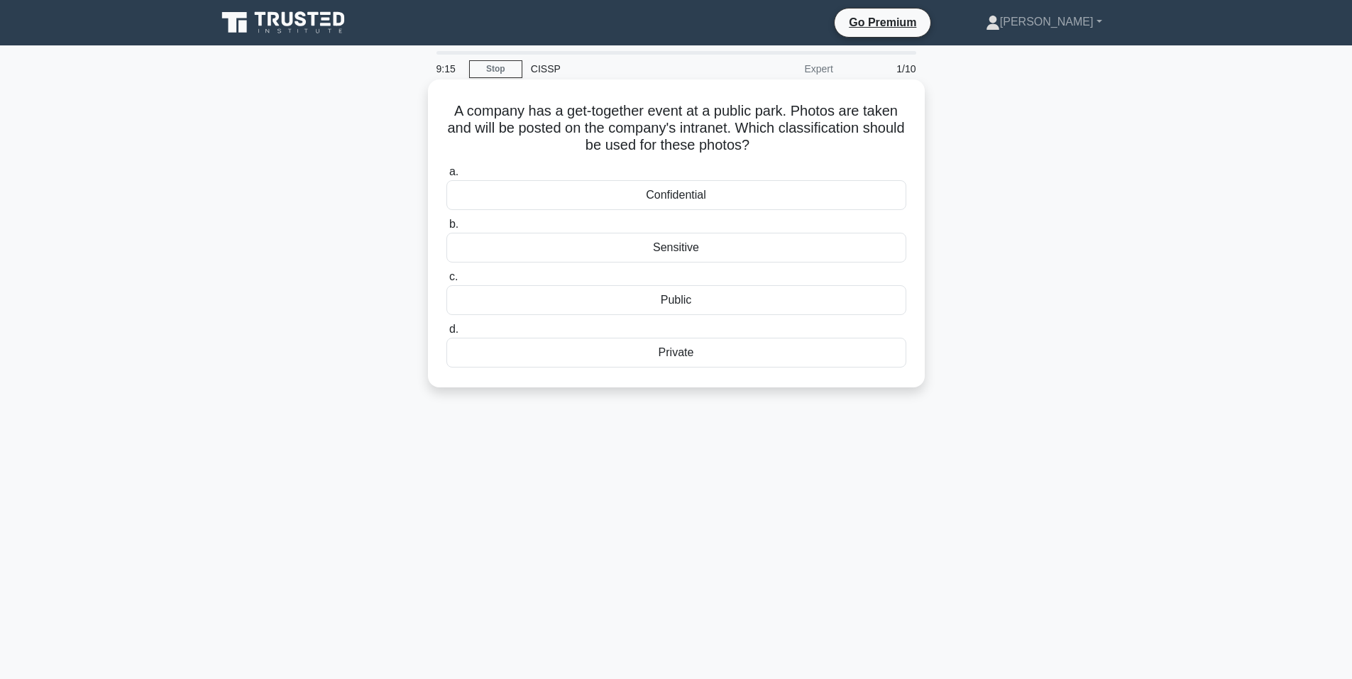
click at [777, 360] on div "Private" at bounding box center [676, 353] width 460 height 30
click at [446, 334] on input "d. Private" at bounding box center [446, 329] width 0 height 9
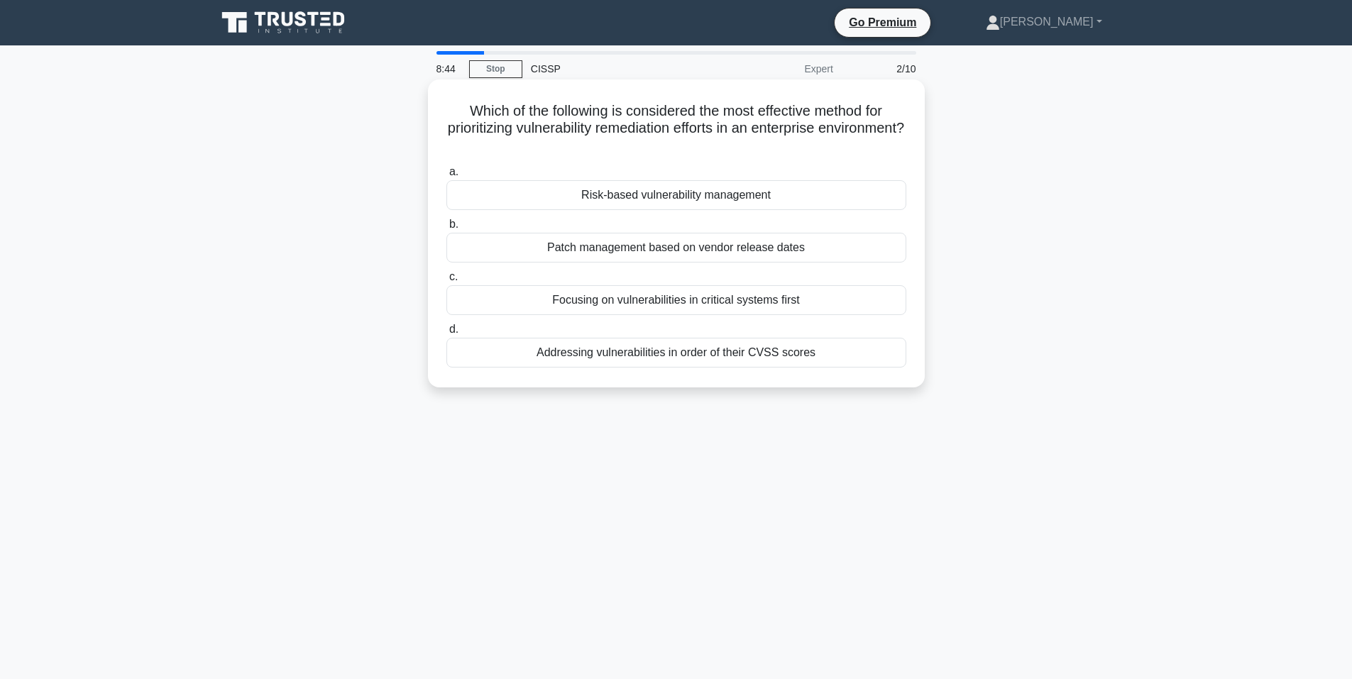
click at [725, 249] on div "Patch management based on vendor release dates" at bounding box center [676, 248] width 460 height 30
click at [446, 229] on input "b. Patch management based on vendor release dates" at bounding box center [446, 224] width 0 height 9
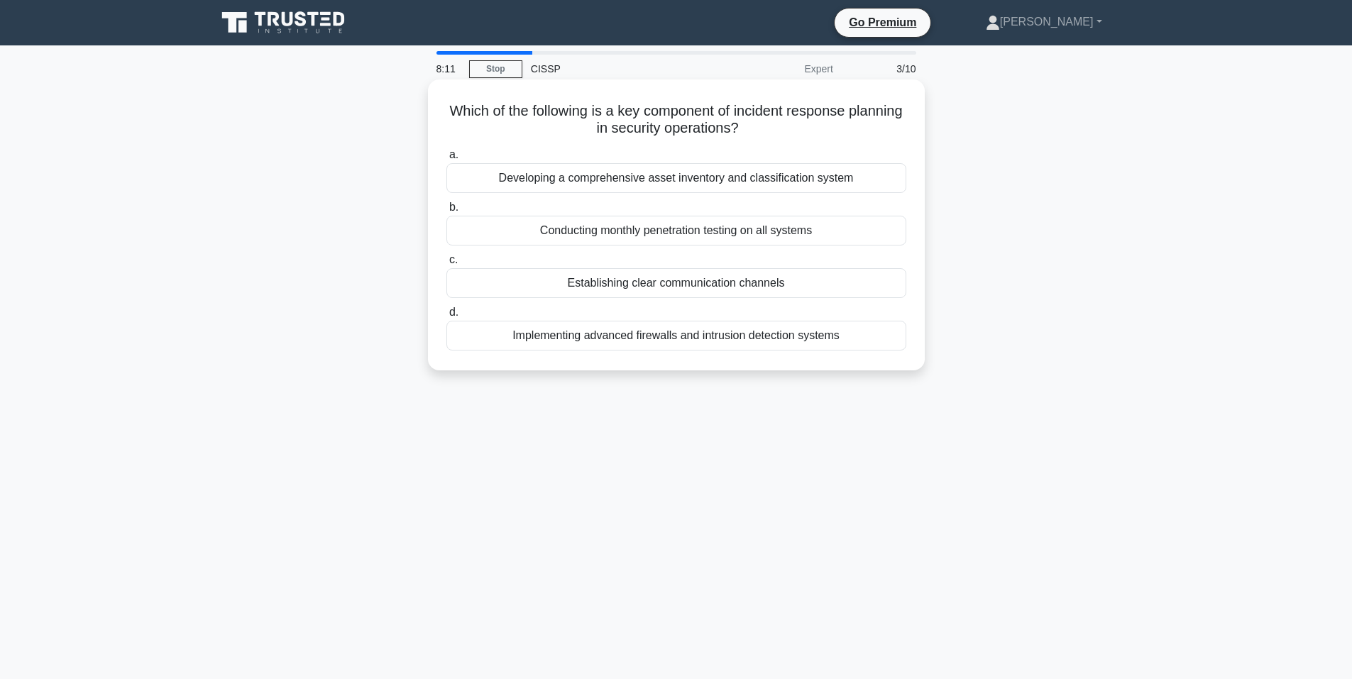
click at [673, 289] on div "Establishing clear communication channels" at bounding box center [676, 283] width 460 height 30
click at [446, 265] on input "c. Establishing clear communication channels" at bounding box center [446, 260] width 0 height 9
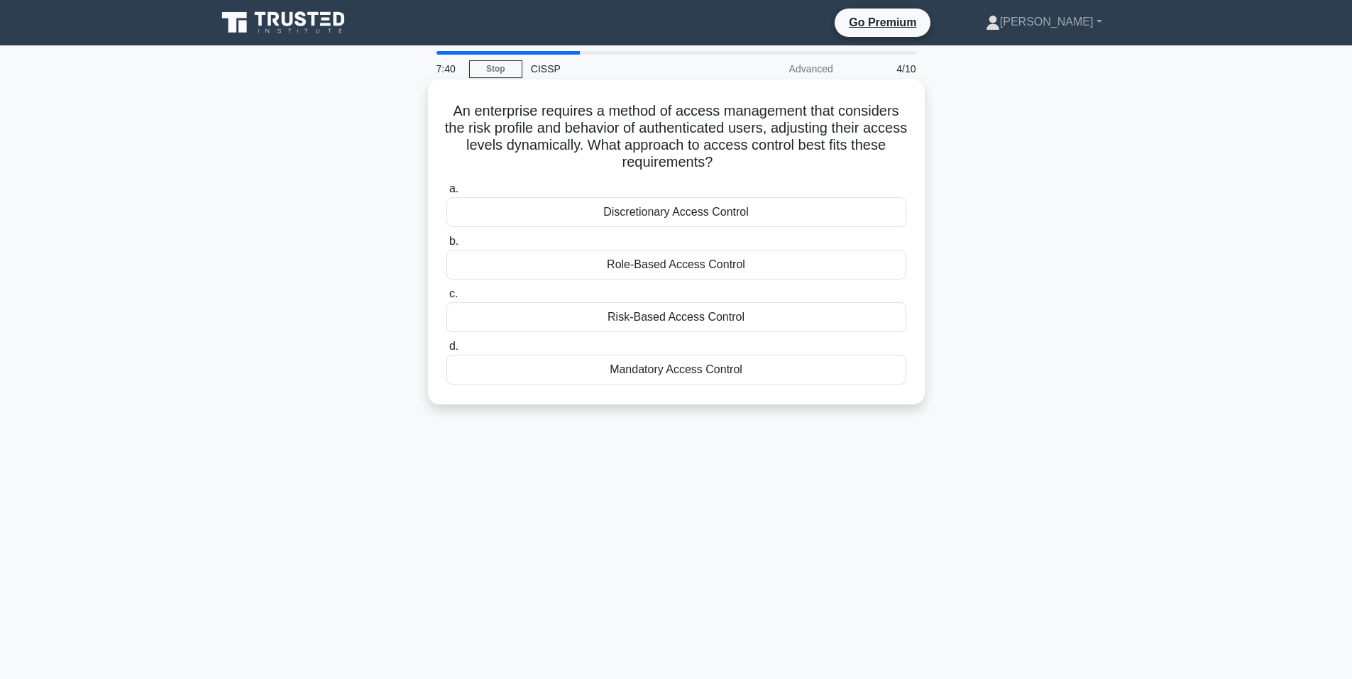
click at [769, 265] on div "Role-Based Access Control" at bounding box center [676, 265] width 460 height 30
click at [446, 246] on input "b. Role-Based Access Control" at bounding box center [446, 241] width 0 height 9
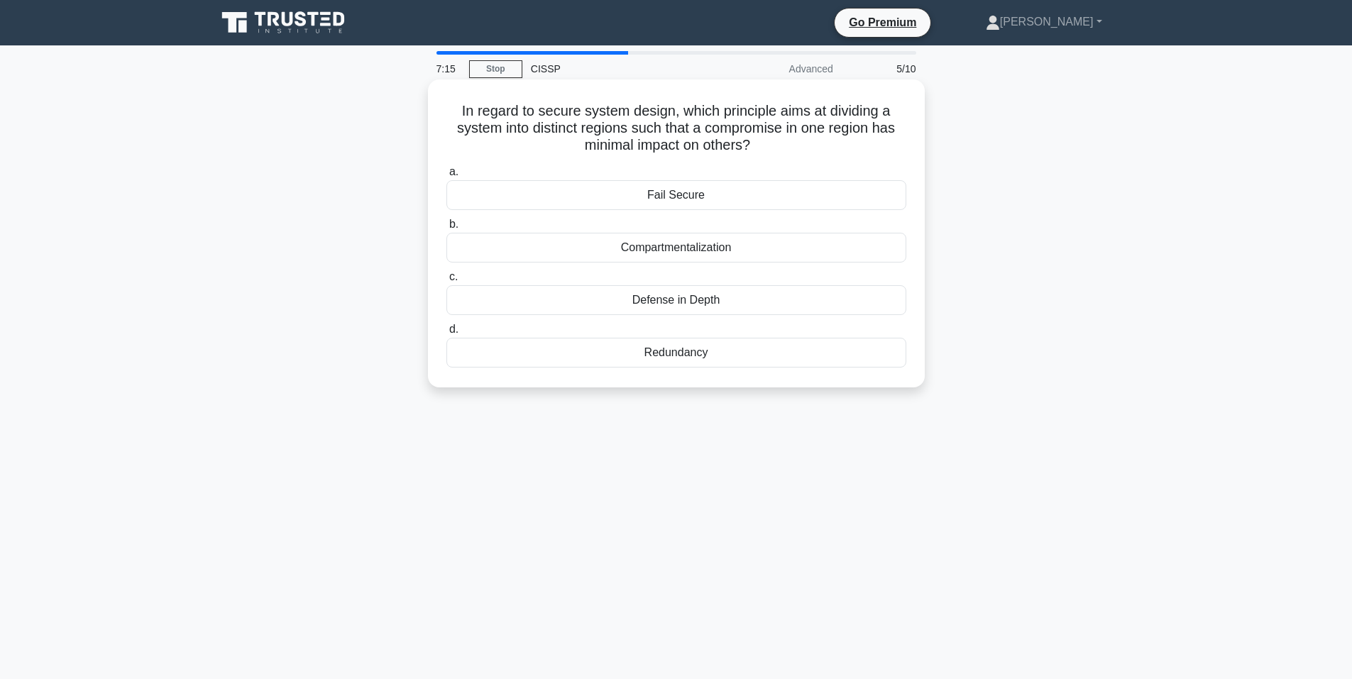
click at [784, 249] on div "Compartmentalization" at bounding box center [676, 248] width 460 height 30
click at [446, 229] on input "b. Compartmentalization" at bounding box center [446, 224] width 0 height 9
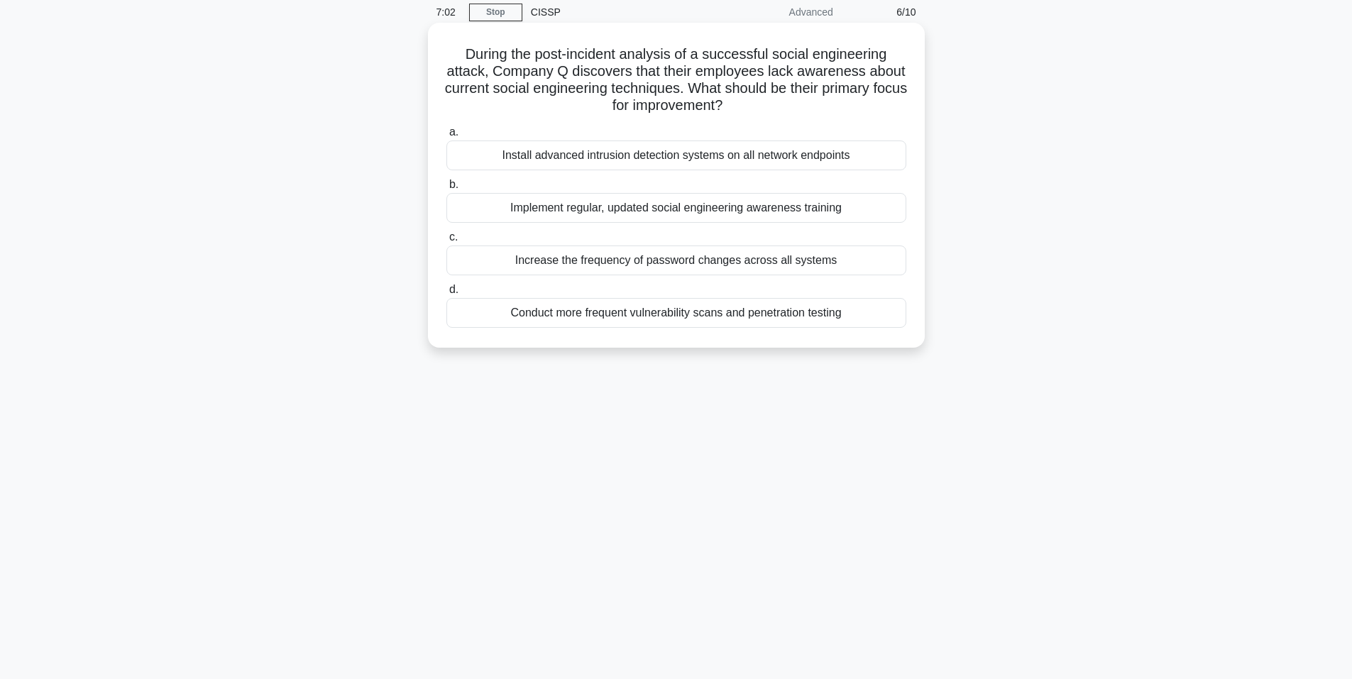
scroll to position [87, 0]
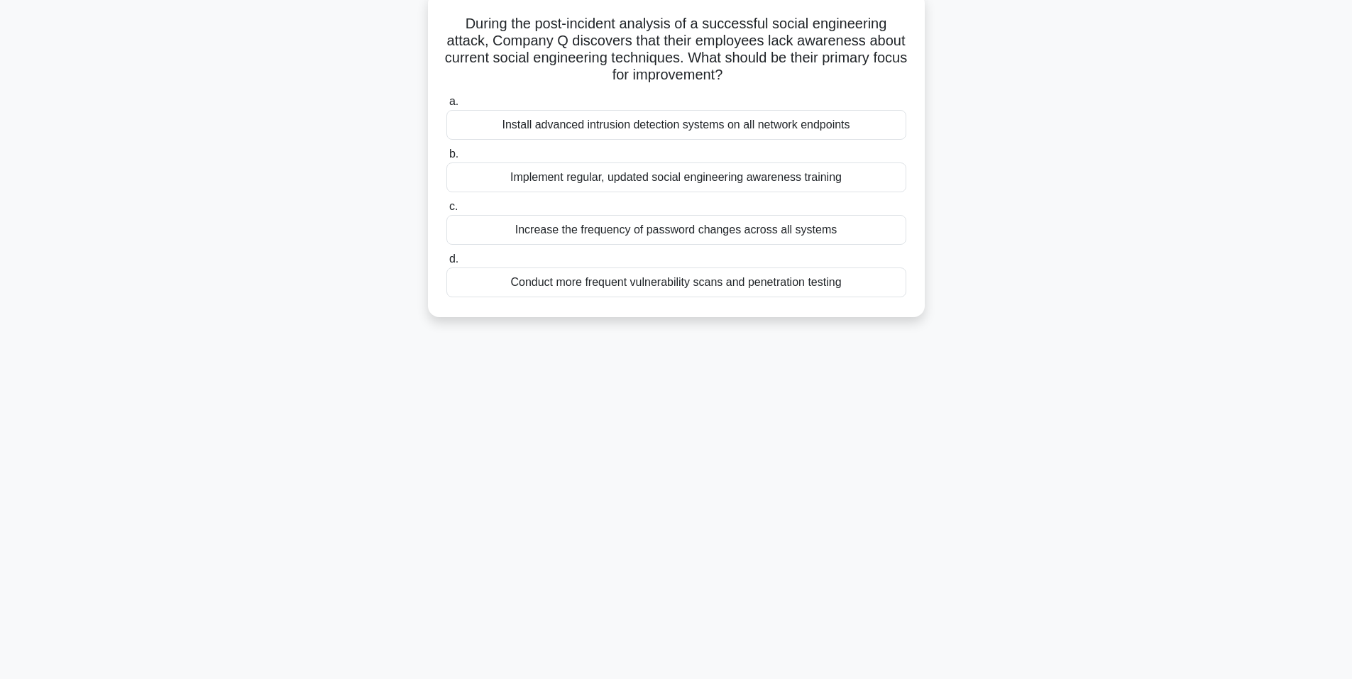
click at [734, 182] on div "Implement regular, updated social engineering awareness training" at bounding box center [676, 178] width 460 height 30
click at [446, 159] on input "b. Implement regular, updated social engineering awareness training" at bounding box center [446, 154] width 0 height 9
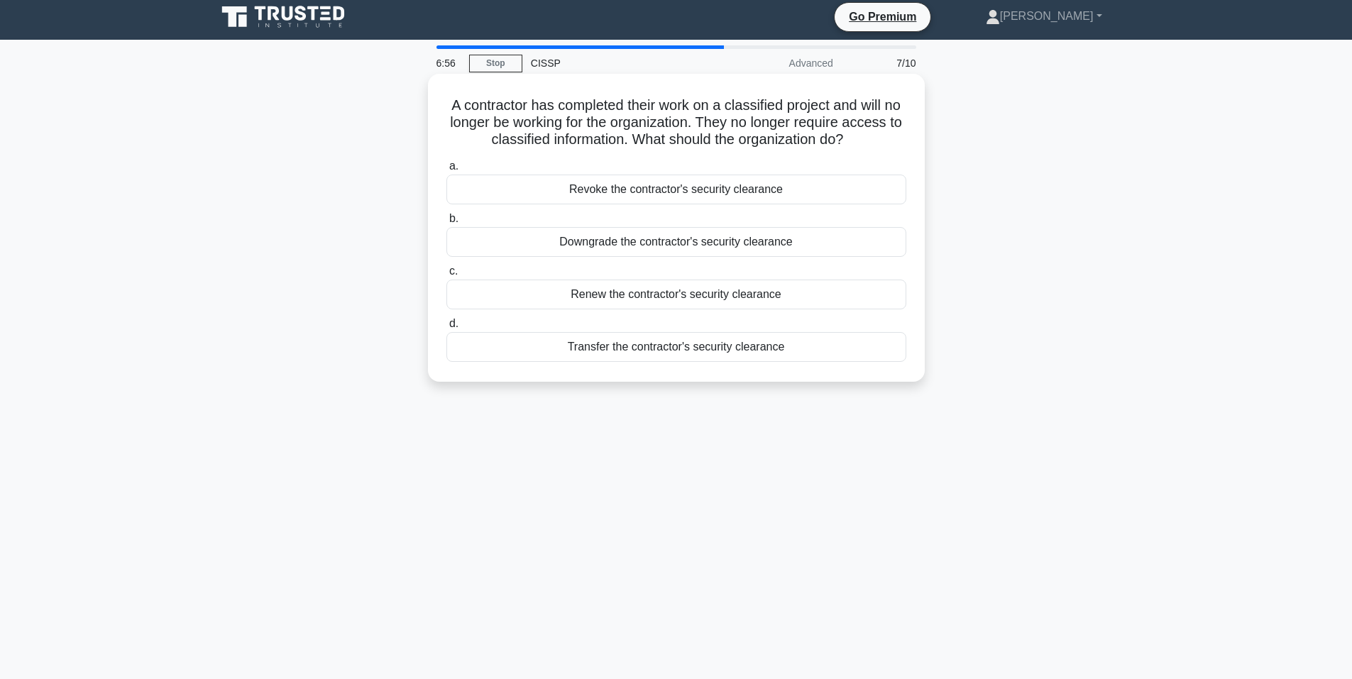
scroll to position [0, 0]
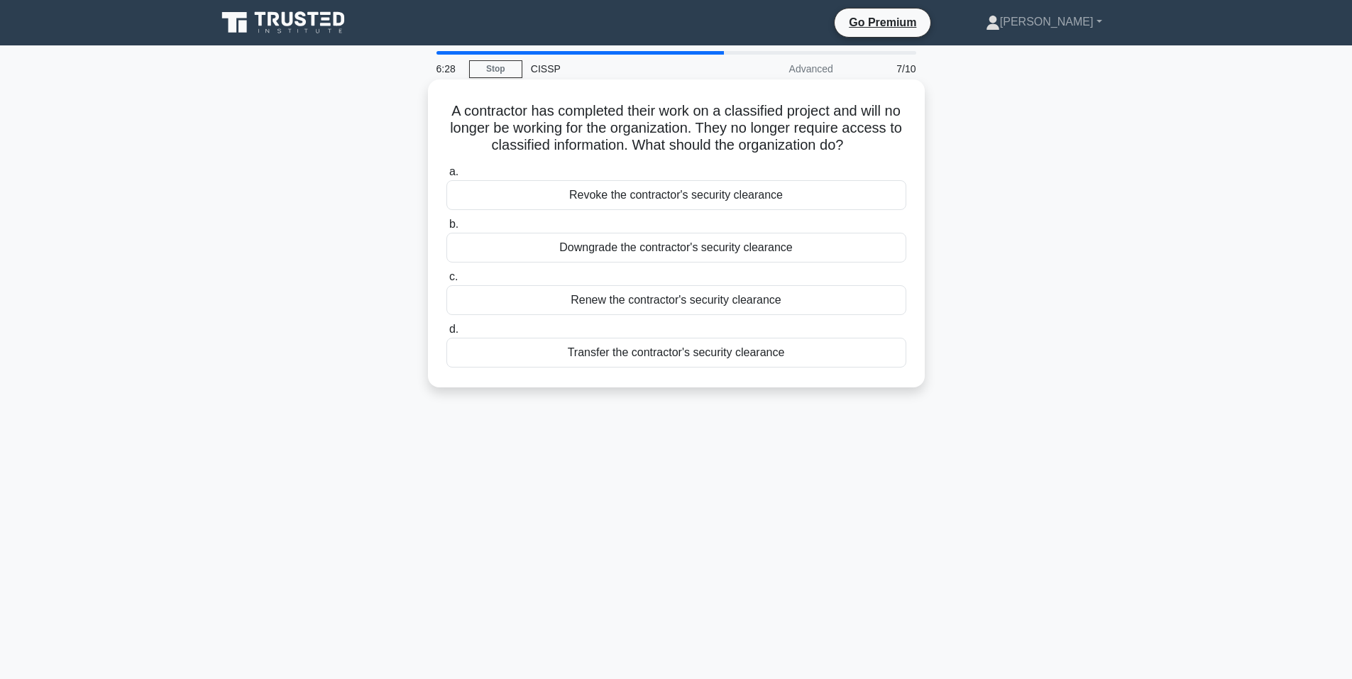
click at [780, 195] on div "Revoke the contractor's security clearance" at bounding box center [676, 195] width 460 height 30
click at [446, 177] on input "a. Revoke the contractor's security clearance" at bounding box center [446, 172] width 0 height 9
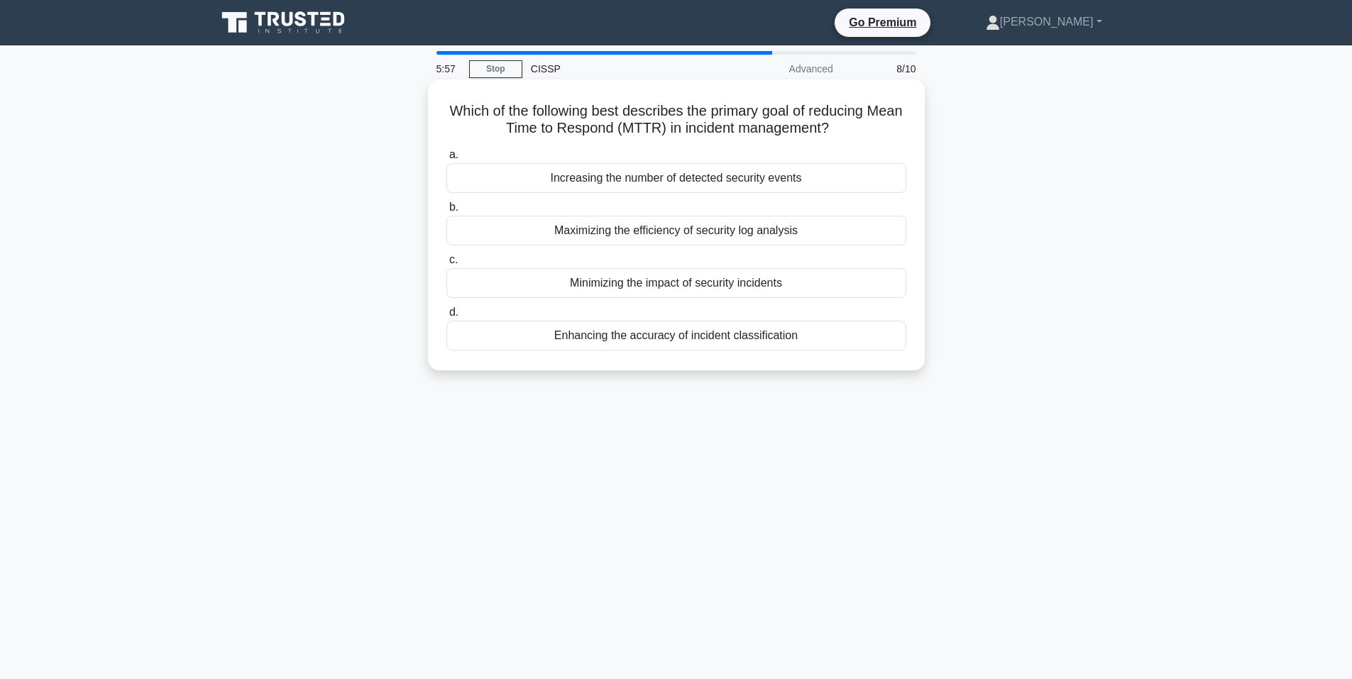
click at [747, 234] on div "Maximizing the efficiency of security log analysis" at bounding box center [676, 231] width 460 height 30
click at [446, 212] on input "b. Maximizing the efficiency of security log analysis" at bounding box center [446, 207] width 0 height 9
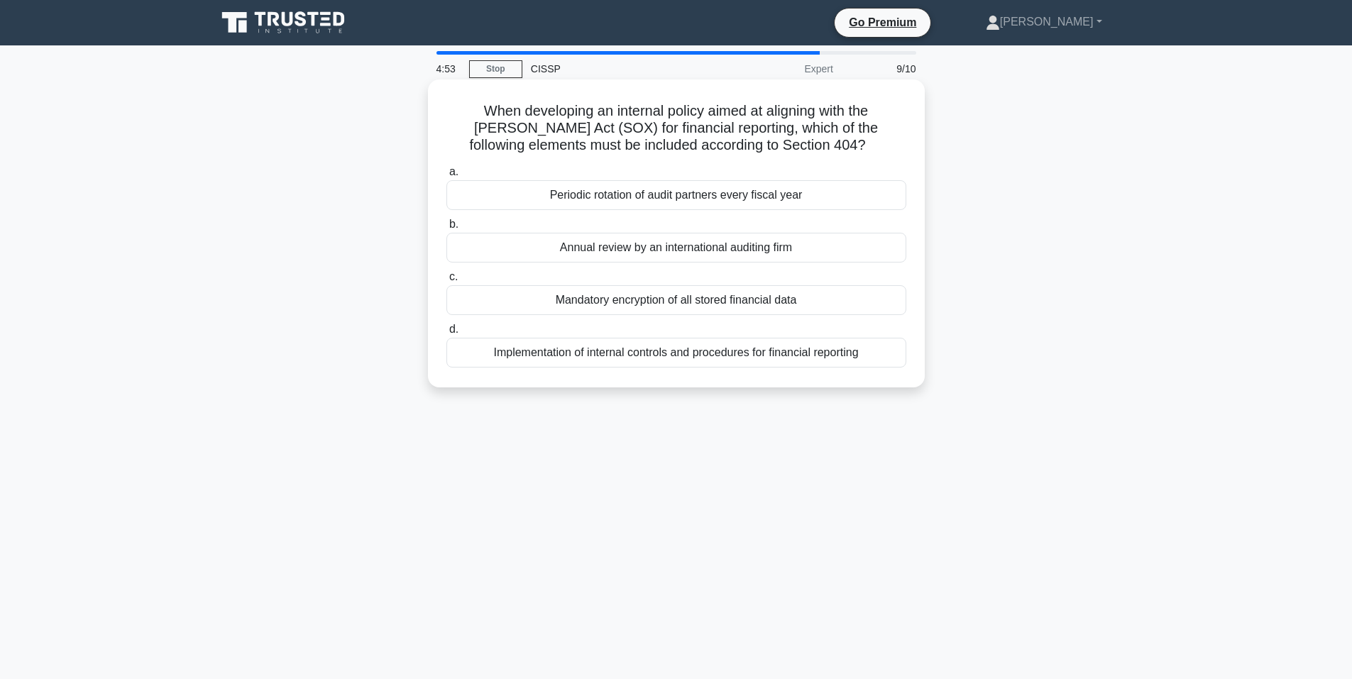
click at [757, 359] on div "Implementation of internal controls and procedures for financial reporting" at bounding box center [676, 353] width 460 height 30
click at [446, 334] on input "d. Implementation of internal controls and procedures for financial reporting" at bounding box center [446, 329] width 0 height 9
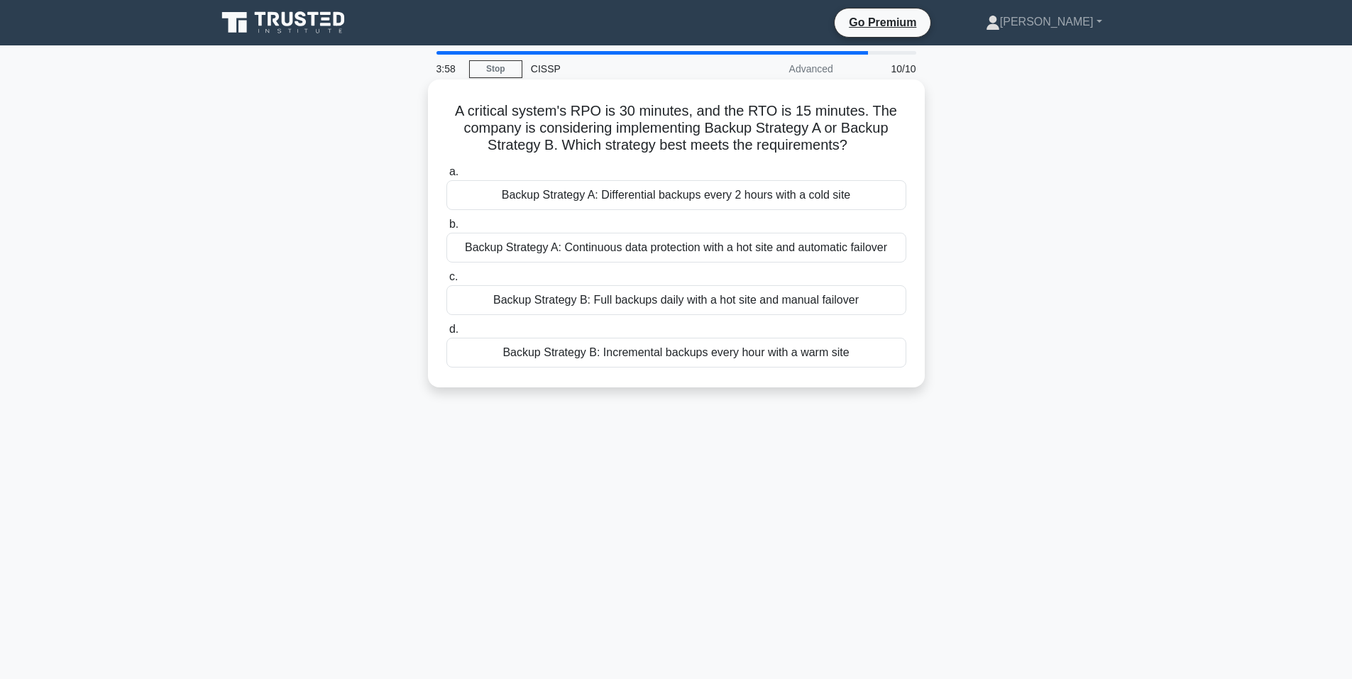
click at [630, 250] on div "Backup Strategy A: Continuous data protection with a hot site and automatic fai…" at bounding box center [676, 248] width 460 height 30
click at [446, 229] on input "b. Backup Strategy A: Continuous data protection with a hot site and automatic …" at bounding box center [446, 224] width 0 height 9
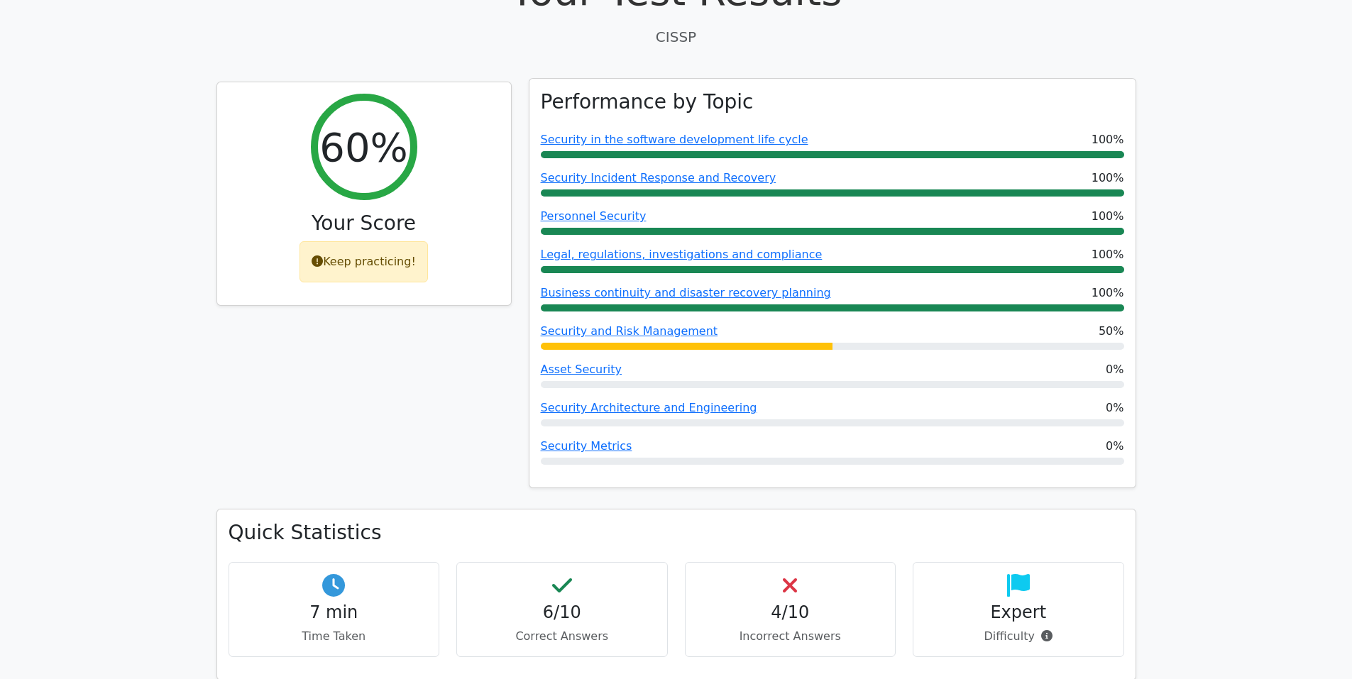
scroll to position [473, 0]
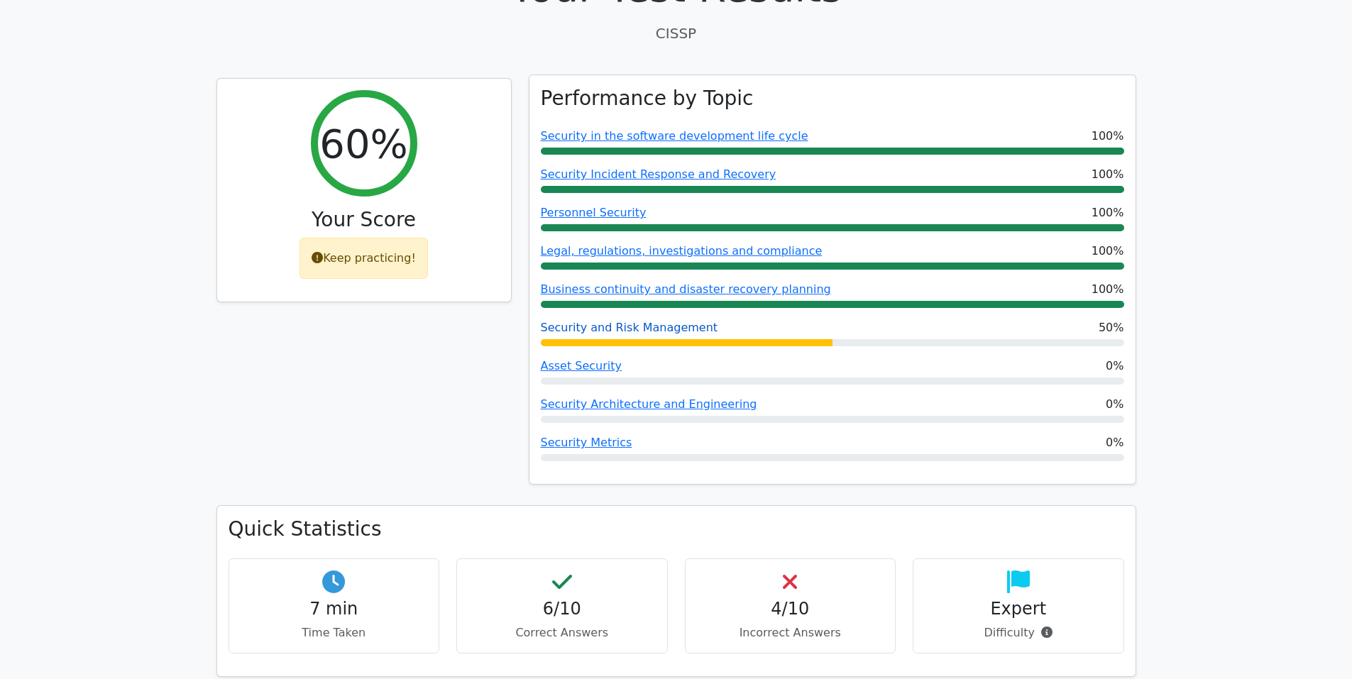
click at [633, 321] on link "Security and Risk Management" at bounding box center [629, 327] width 177 height 13
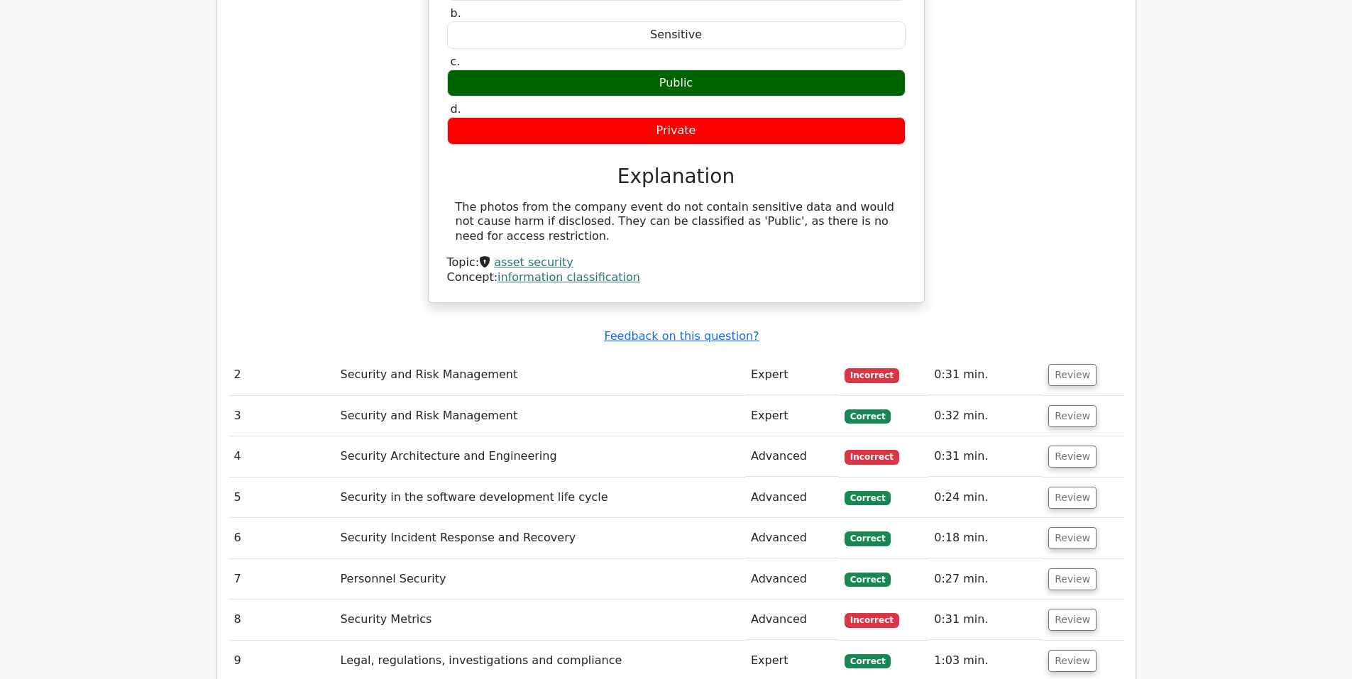
scroll to position [1538, 0]
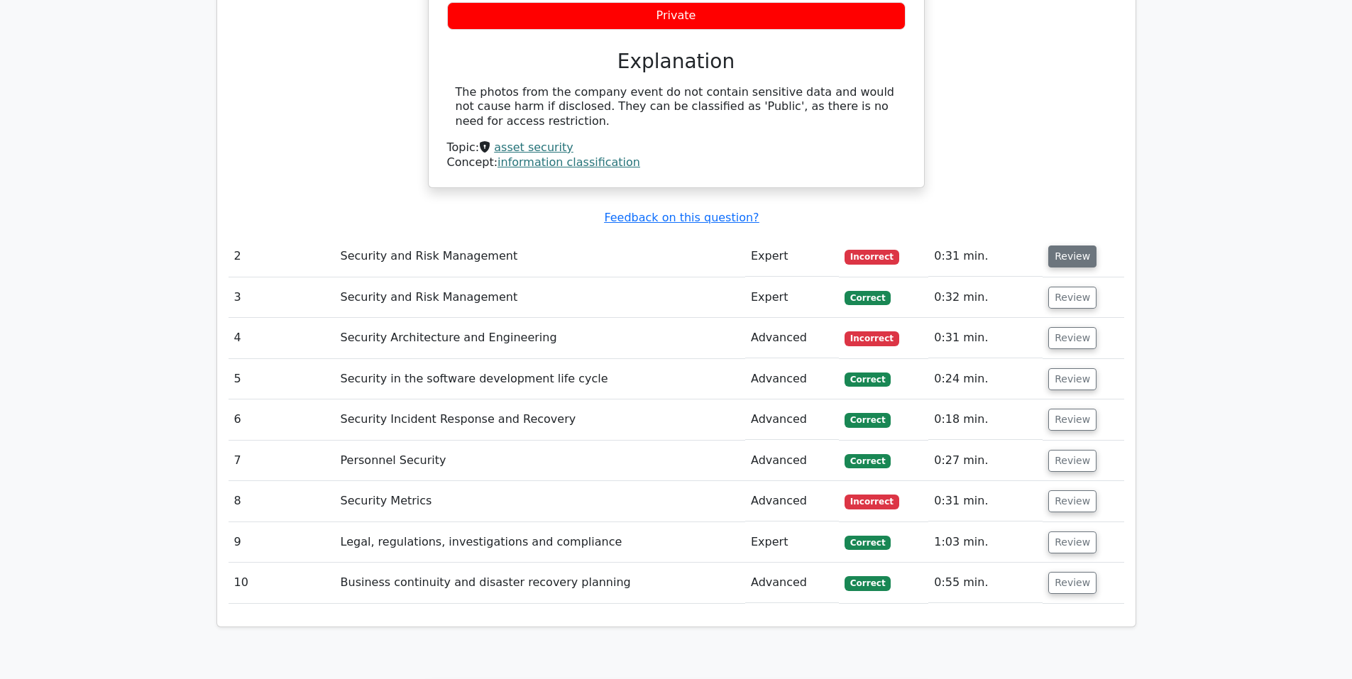
click at [1061, 246] on button "Review" at bounding box center [1072, 257] width 48 height 22
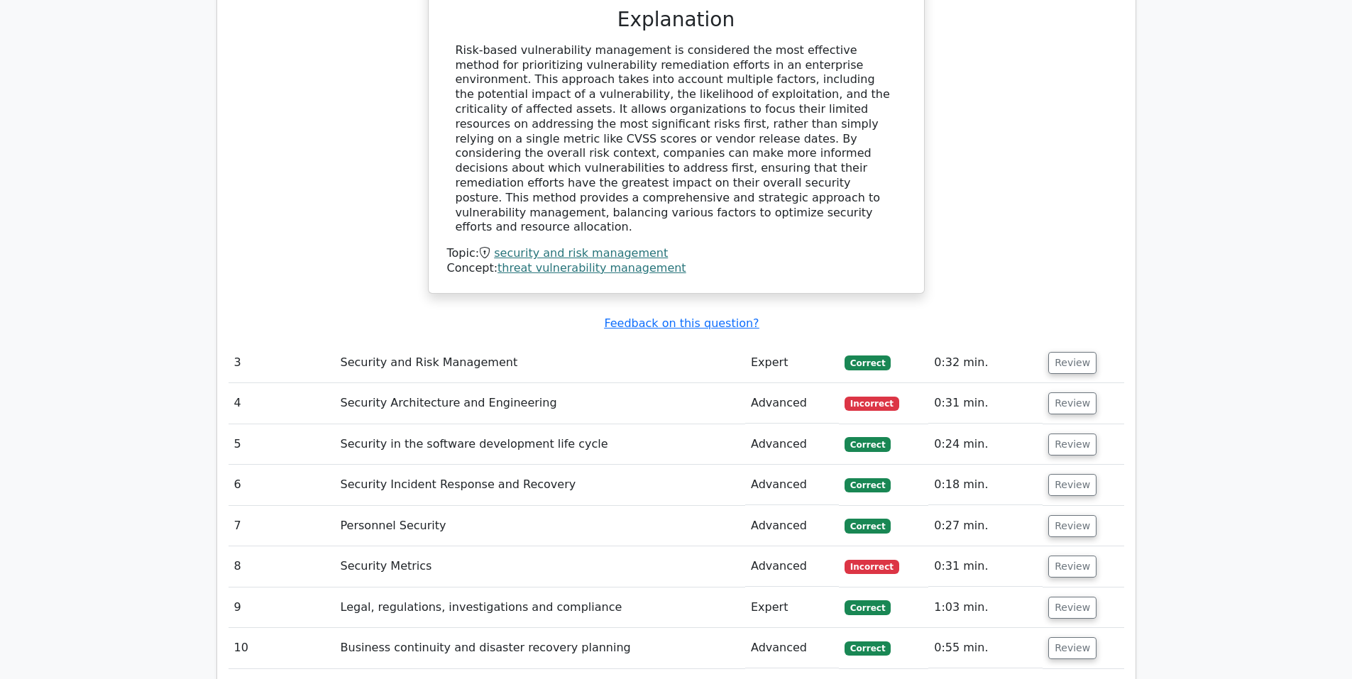
scroll to position [2130, 0]
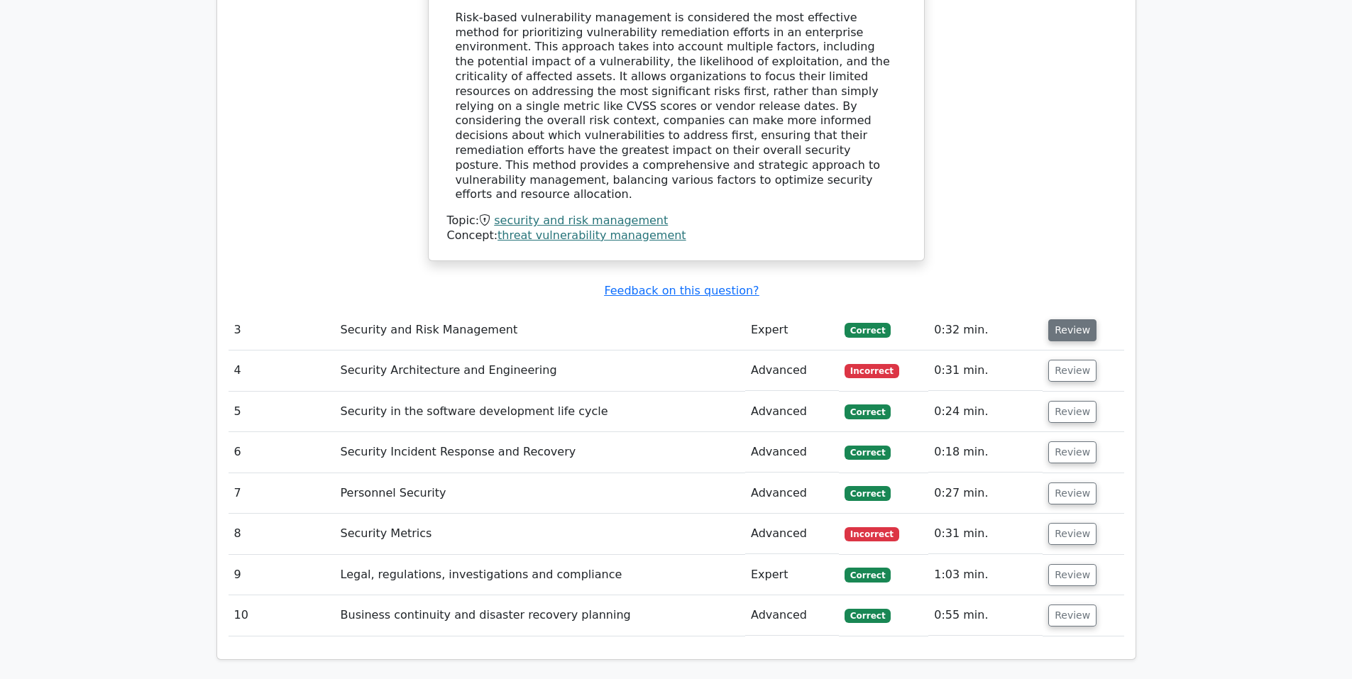
click at [1065, 319] on button "Review" at bounding box center [1072, 330] width 48 height 22
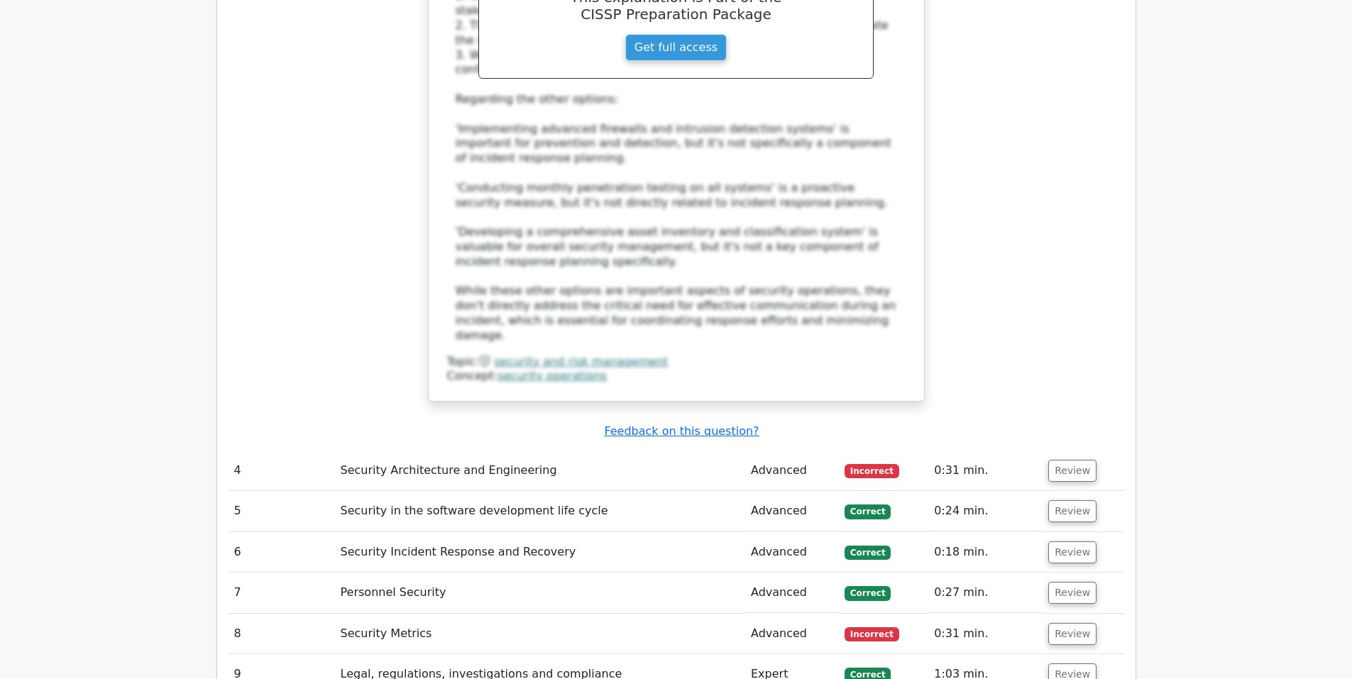
scroll to position [3076, 0]
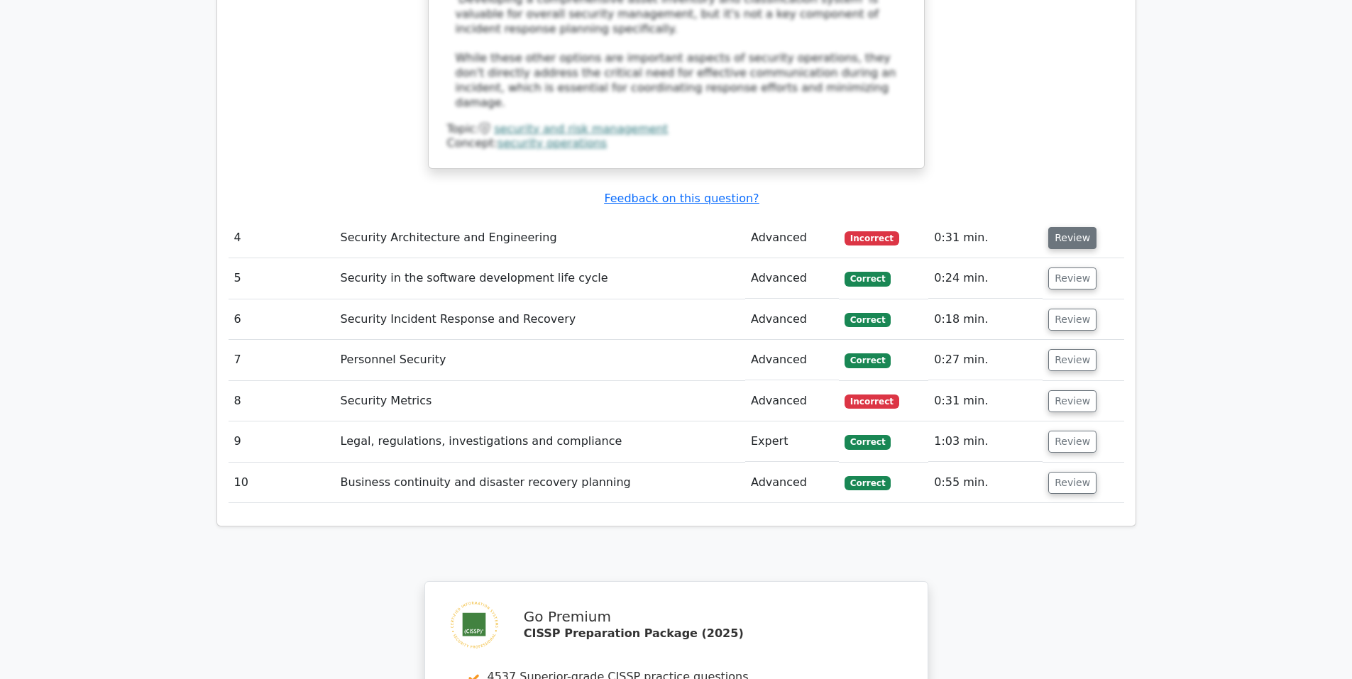
click at [1069, 227] on button "Review" at bounding box center [1072, 238] width 48 height 22
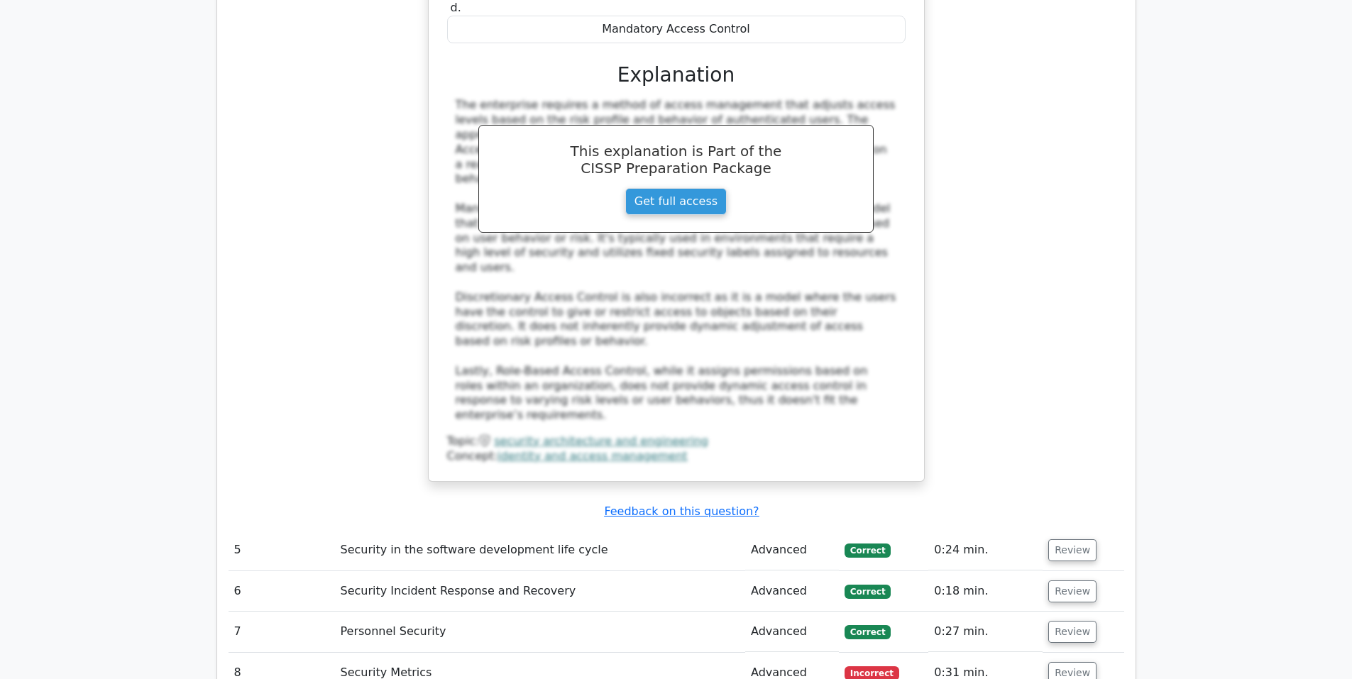
scroll to position [3668, 0]
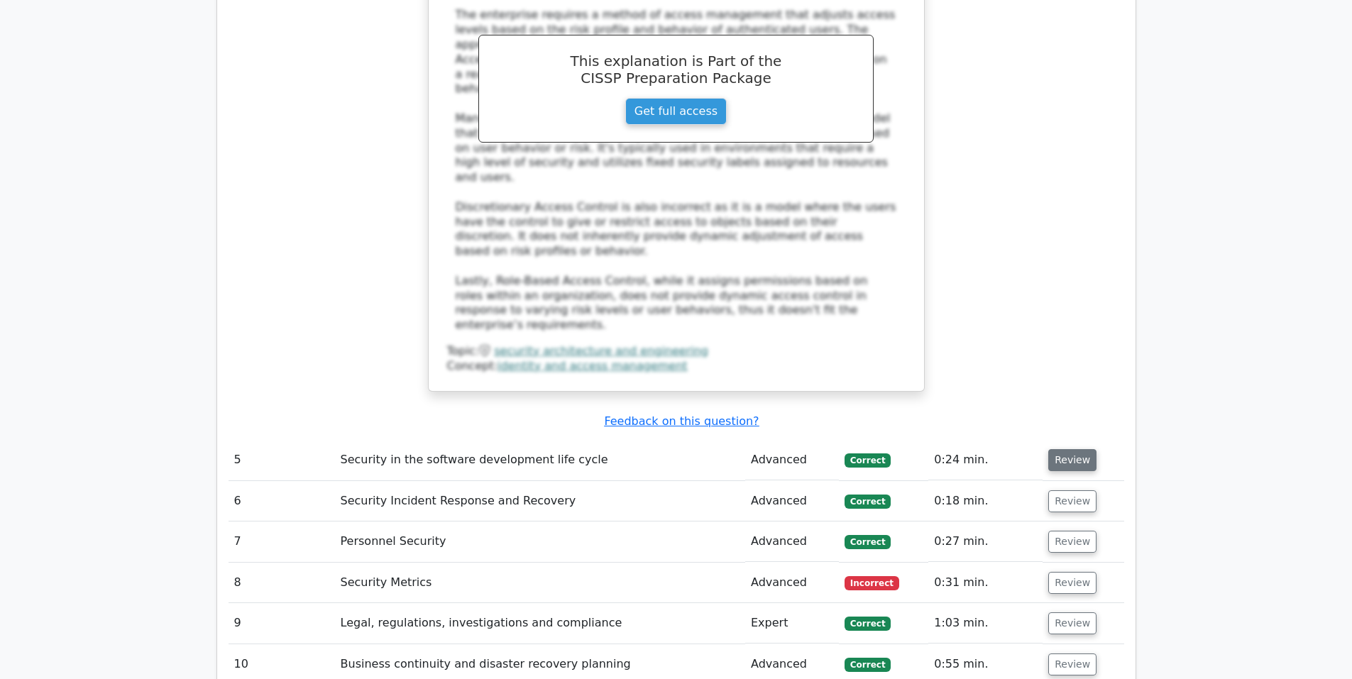
click at [1066, 449] on button "Review" at bounding box center [1072, 460] width 48 height 22
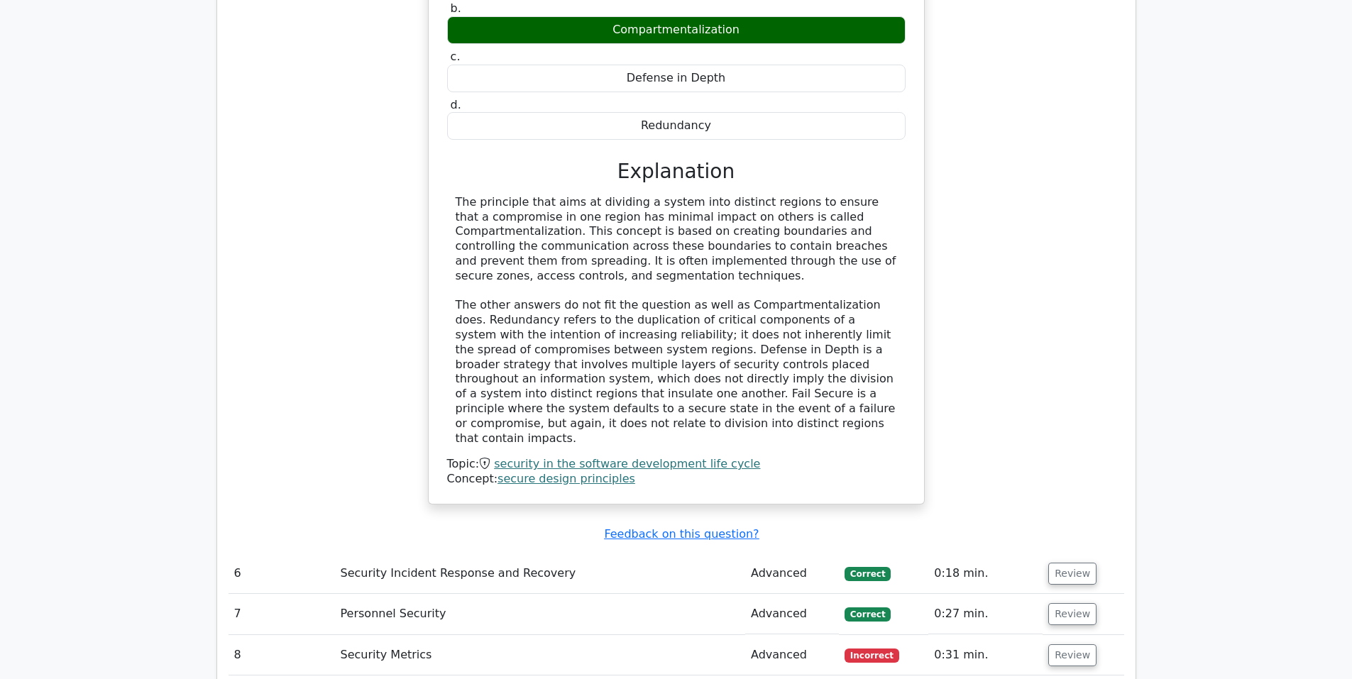
scroll to position [4495, 0]
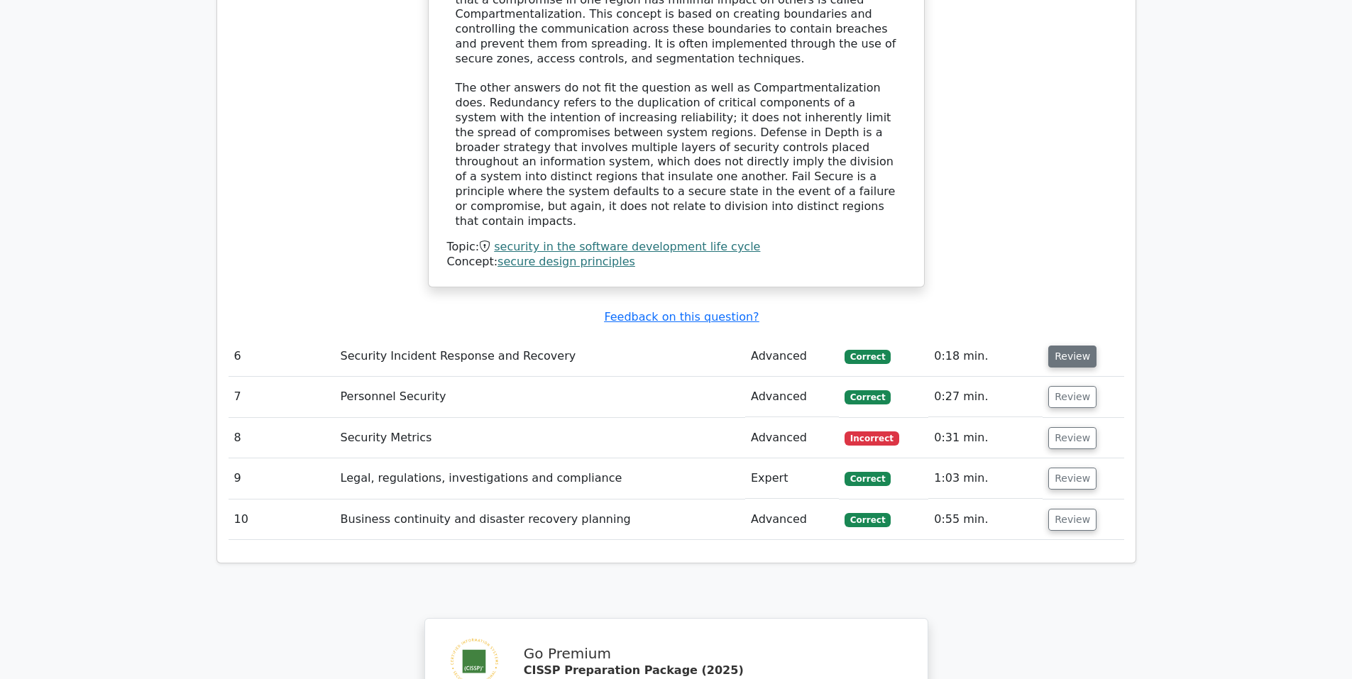
click at [1068, 346] on button "Review" at bounding box center [1072, 357] width 48 height 22
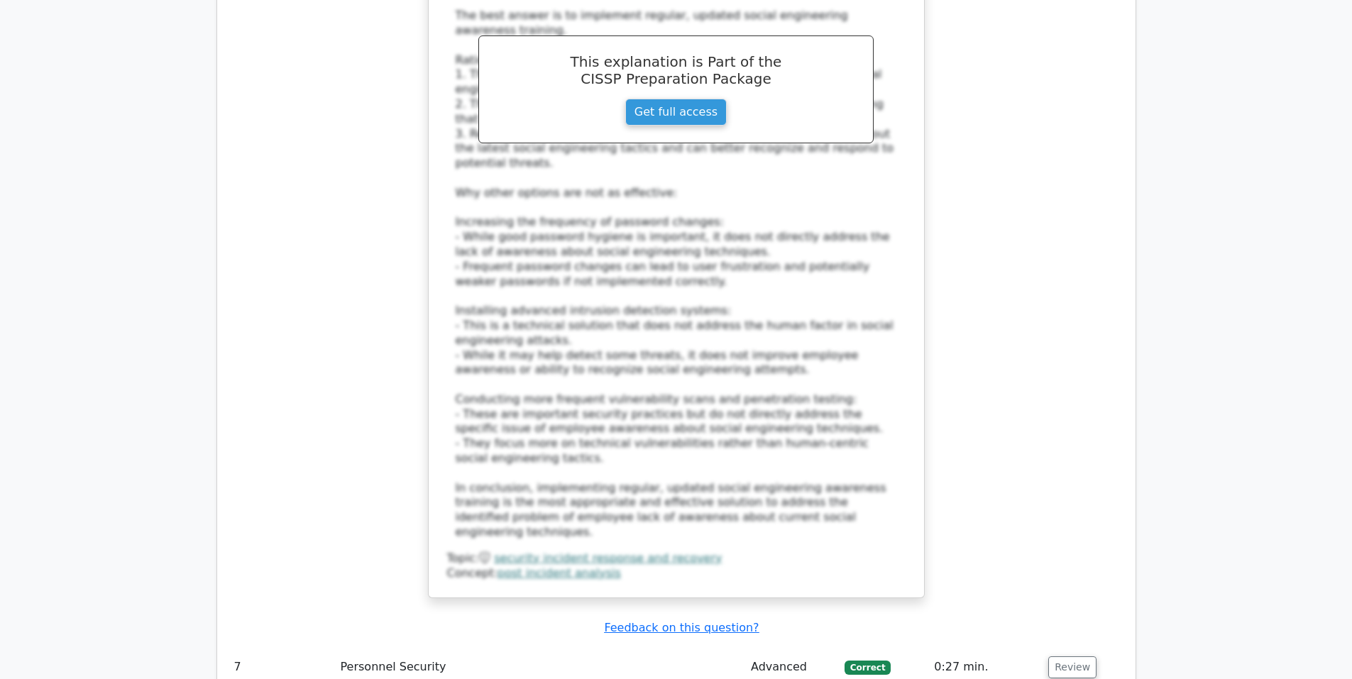
scroll to position [5442, 0]
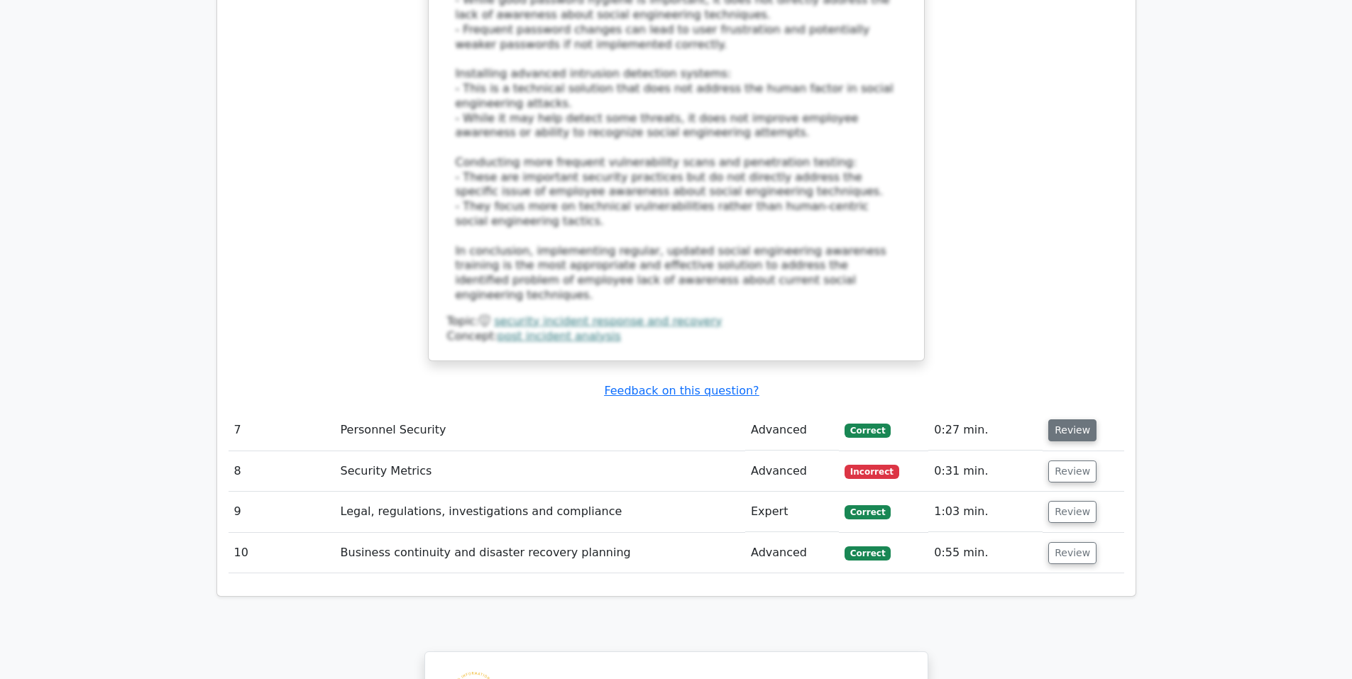
click at [1064, 420] on button "Review" at bounding box center [1072, 431] width 48 height 22
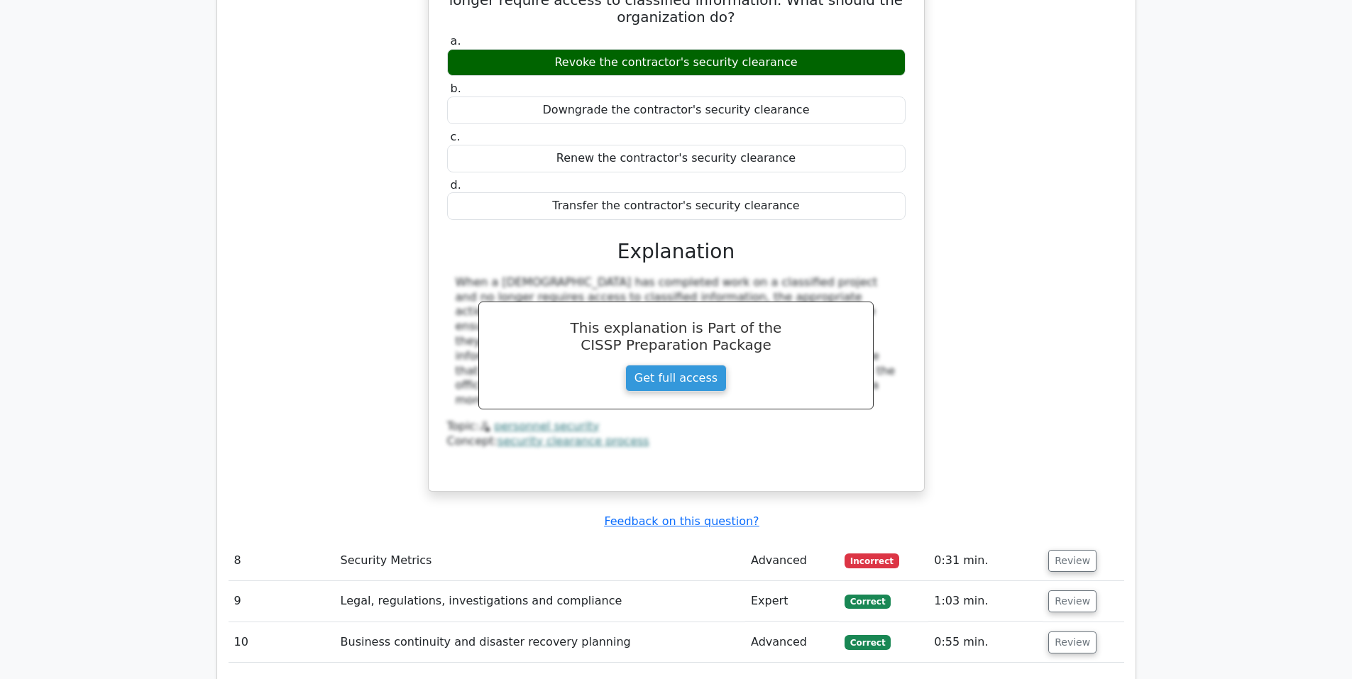
scroll to position [6152, 0]
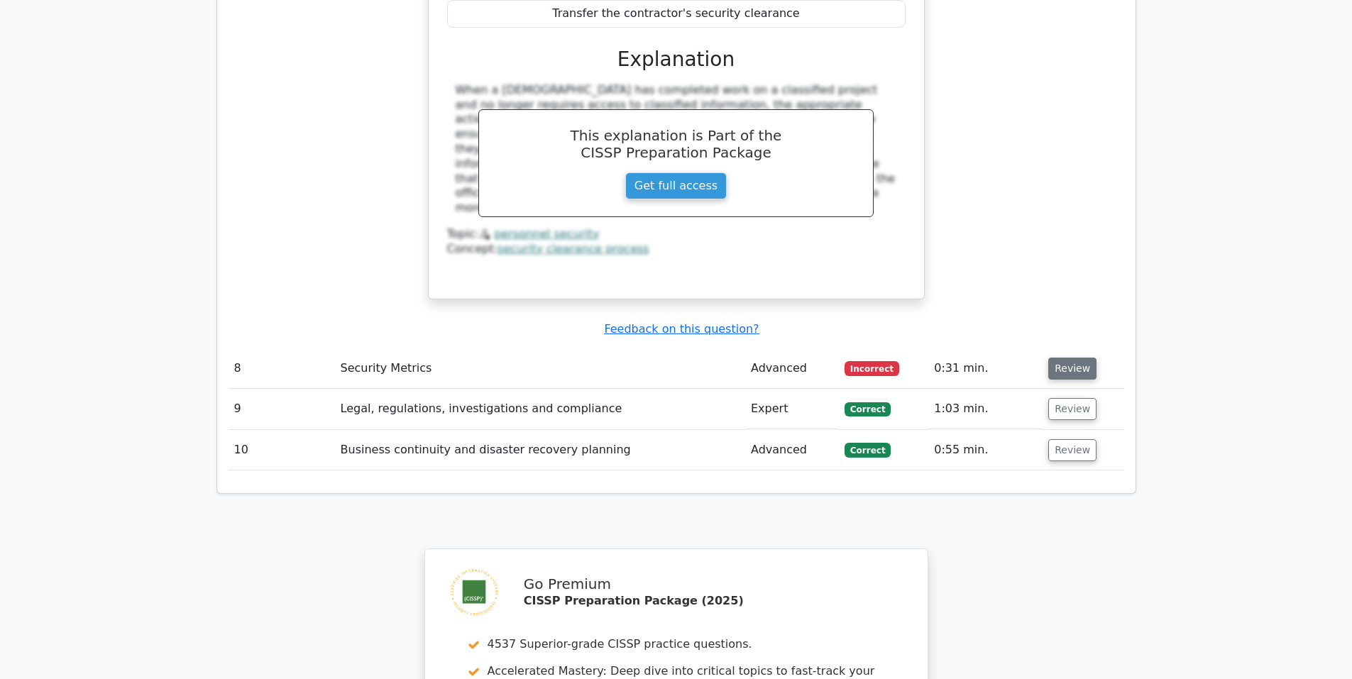
click at [1070, 358] on button "Review" at bounding box center [1072, 369] width 48 height 22
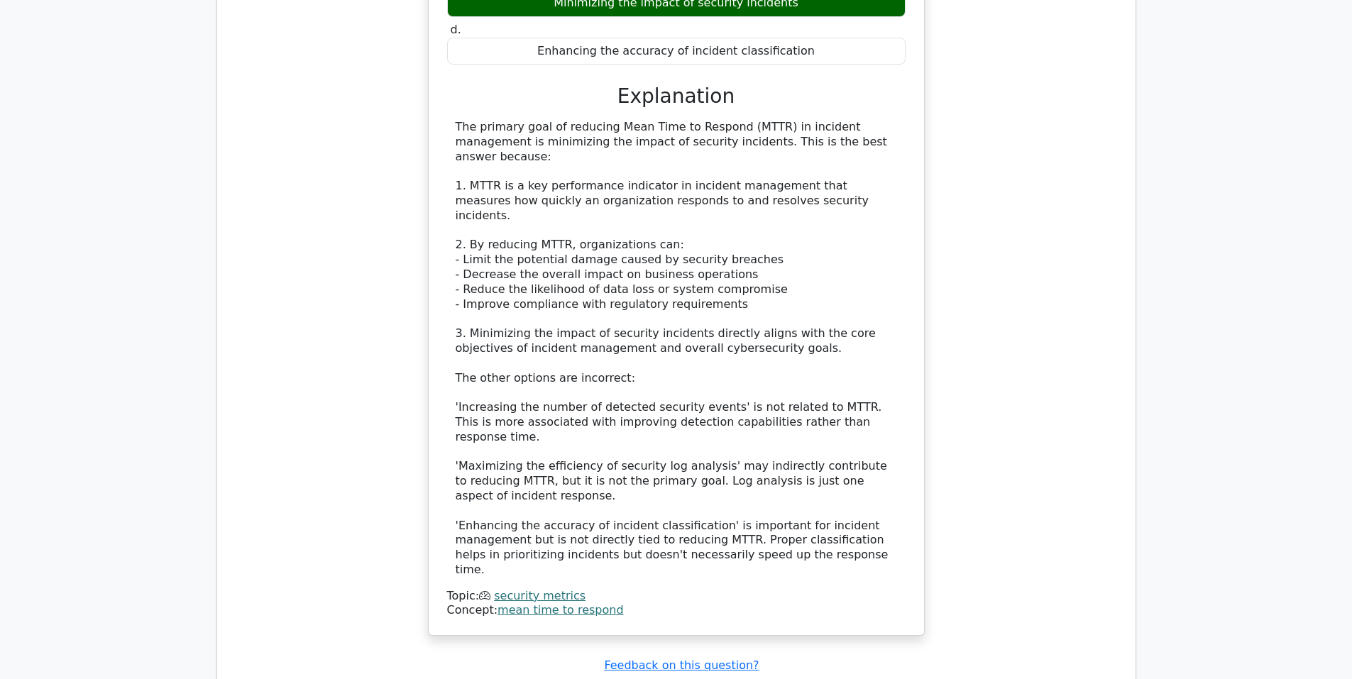
scroll to position [6862, 0]
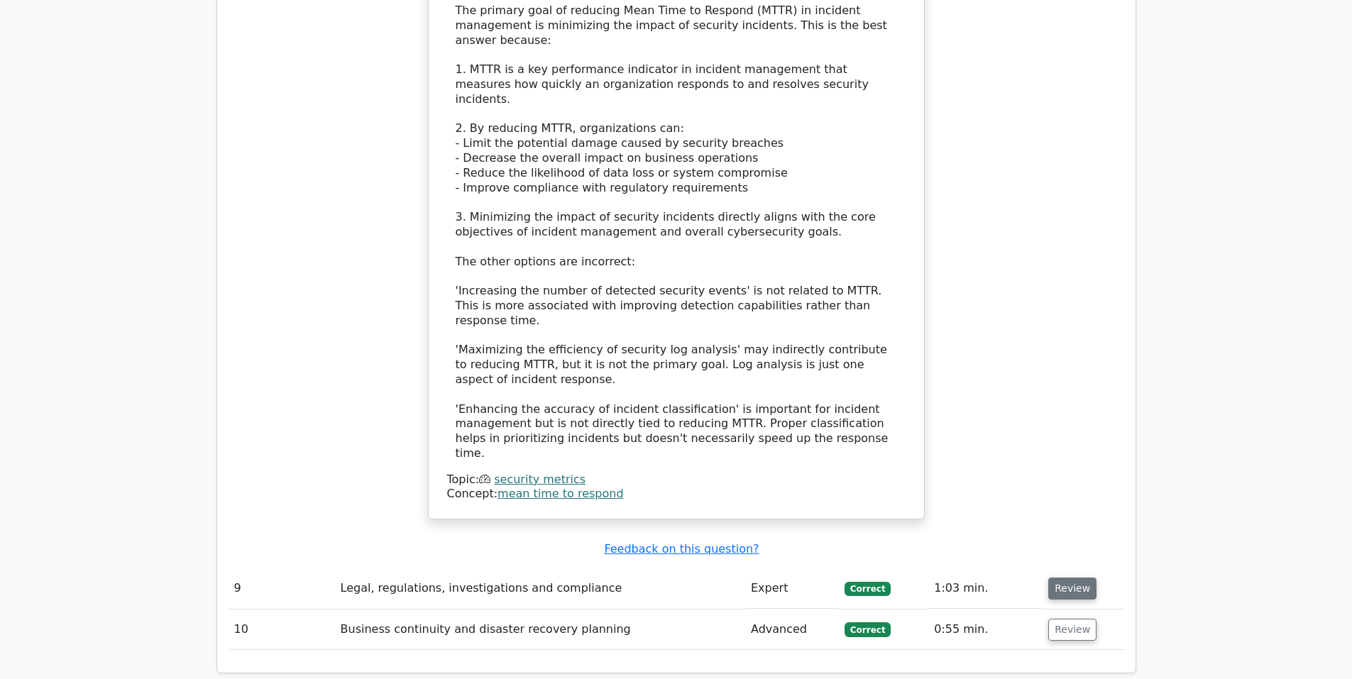
click at [1071, 578] on button "Review" at bounding box center [1072, 589] width 48 height 22
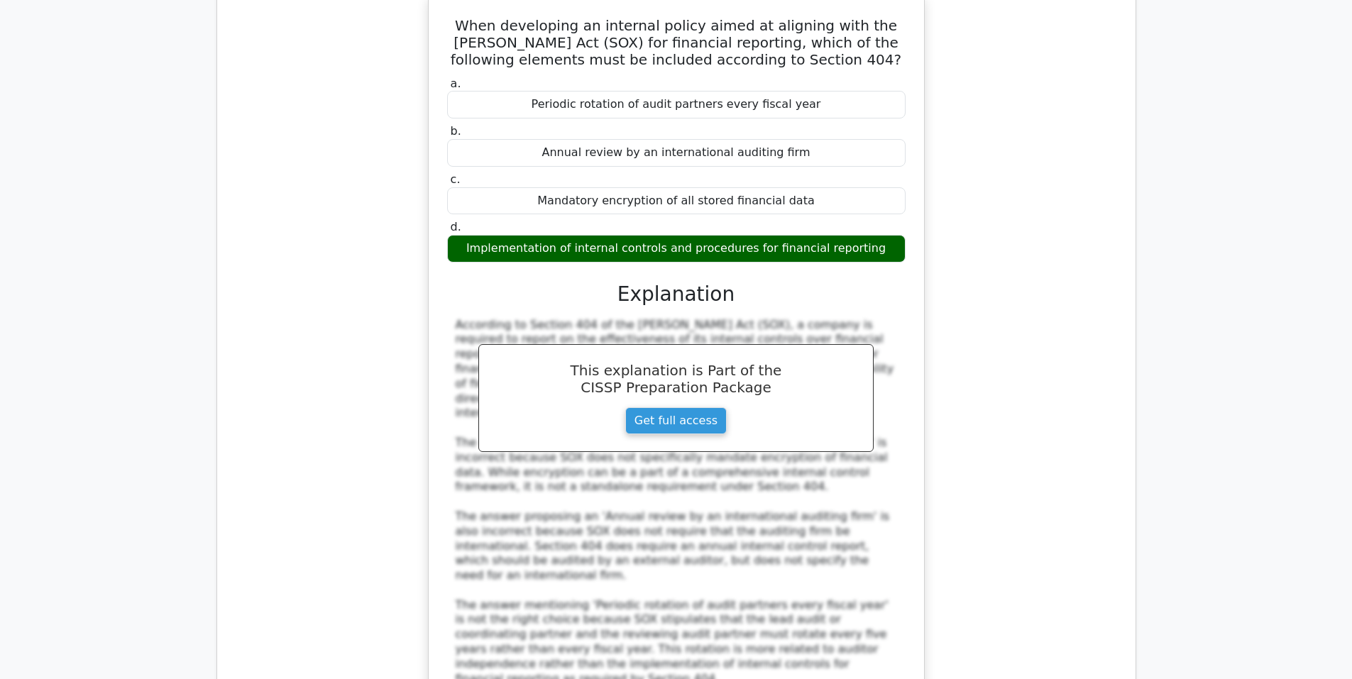
scroll to position [7690, 0]
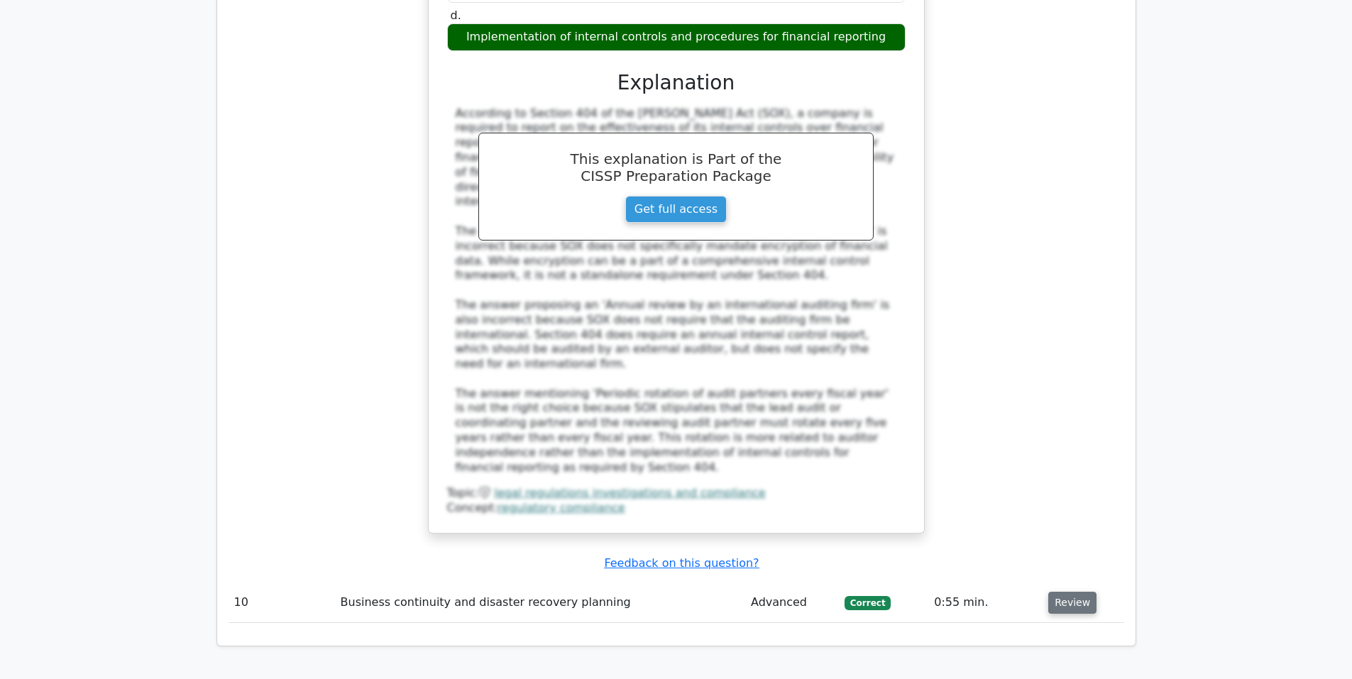
click at [1068, 592] on button "Review" at bounding box center [1072, 603] width 48 height 22
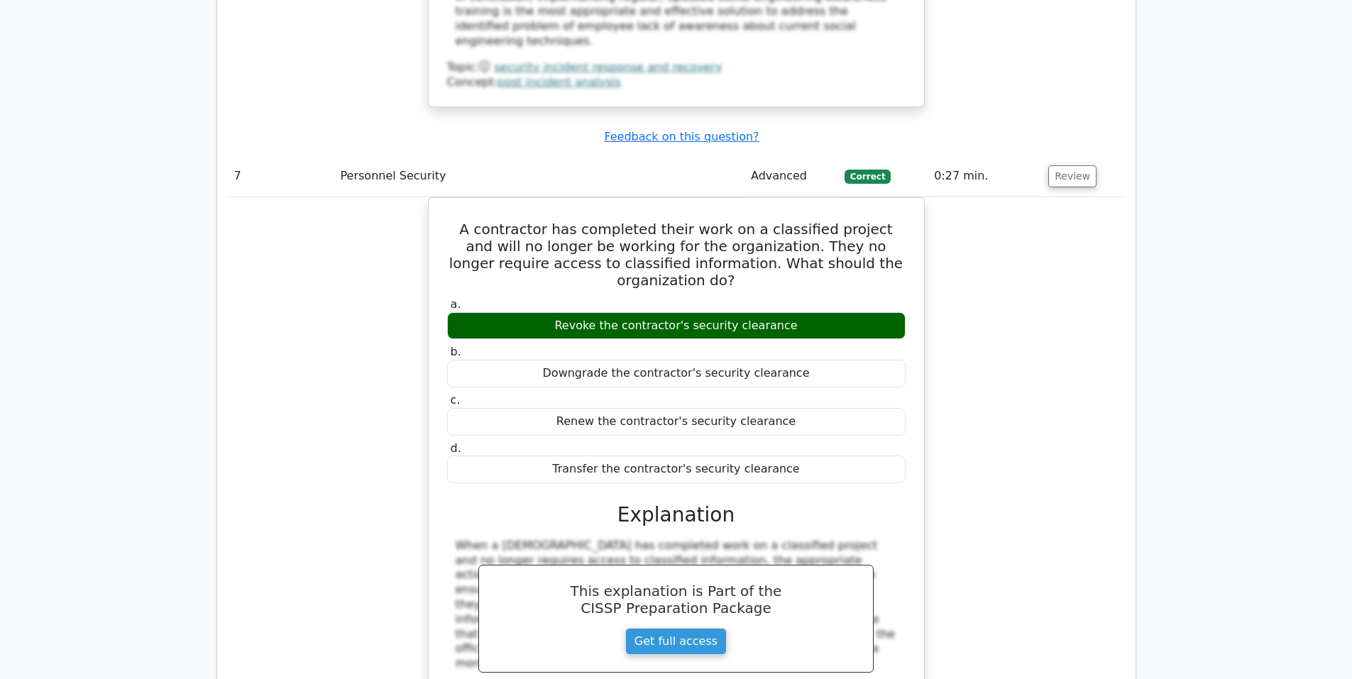
scroll to position [5442, 0]
